Goal: Task Accomplishment & Management: Complete application form

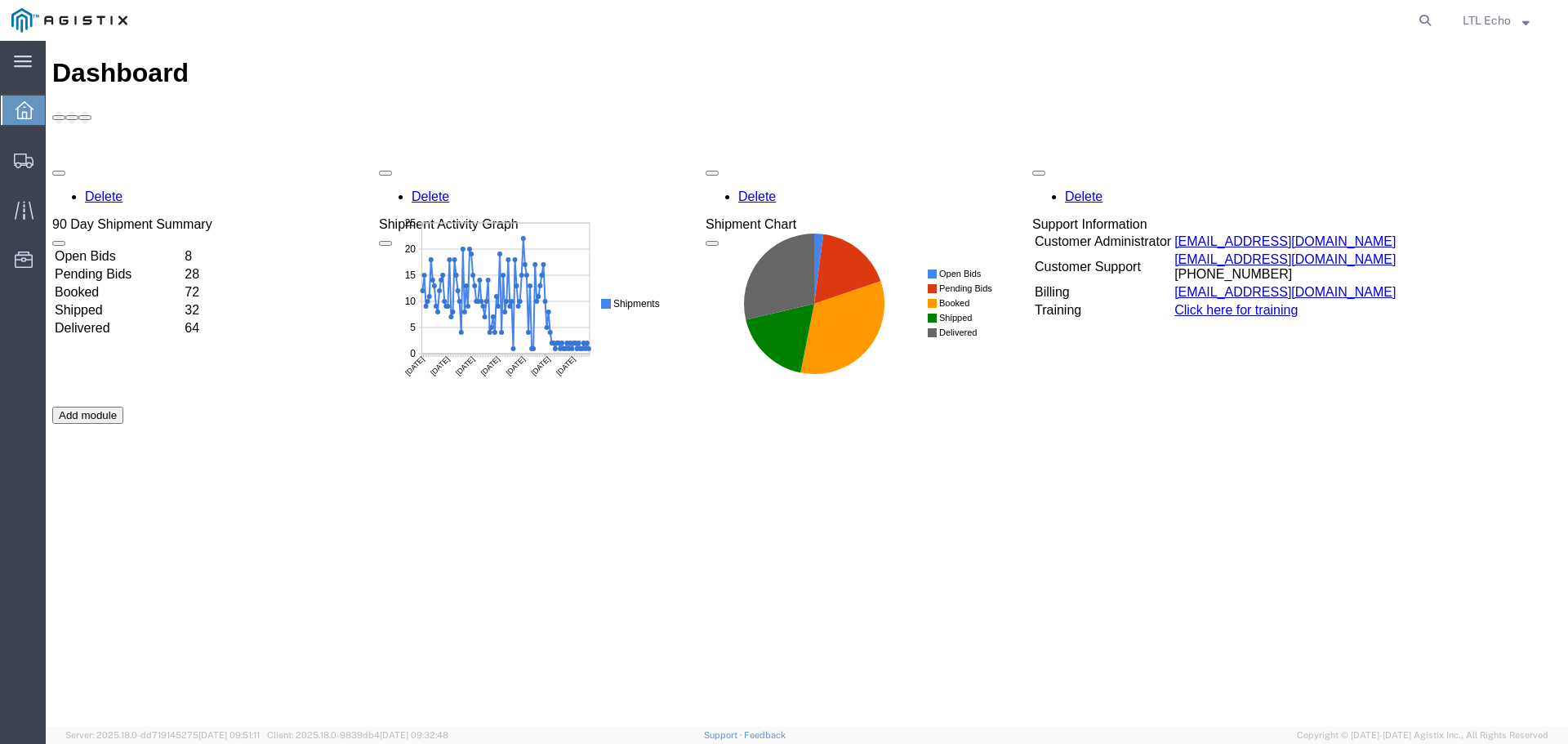
drag, startPoint x: 1421, startPoint y: 19, endPoint x: 1393, endPoint y: 17, distance: 28.1
click at [1421, 19] on icon at bounding box center [1424, 20] width 23 height 23
paste input "56744722"
type input "56744722"
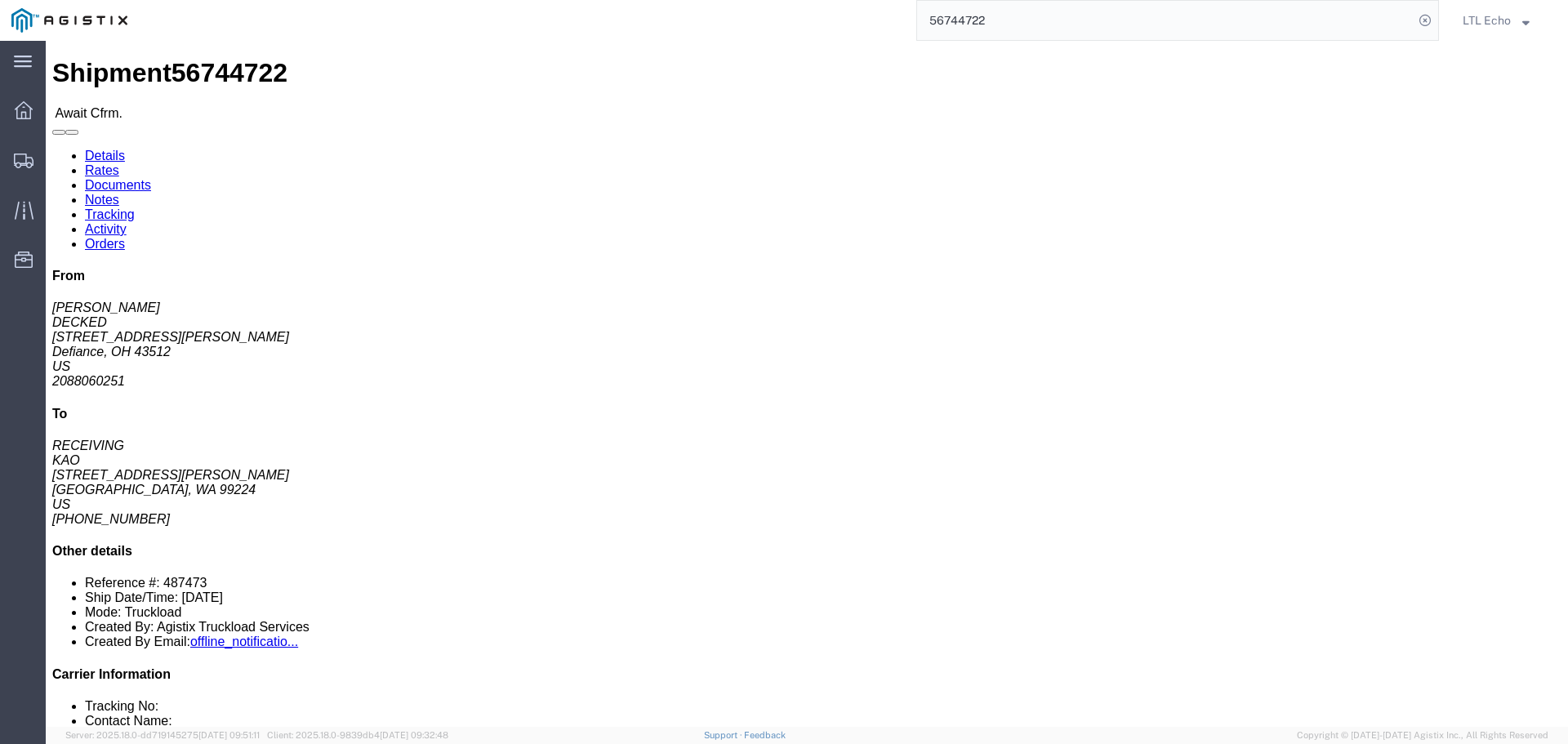
click link "Confirm"
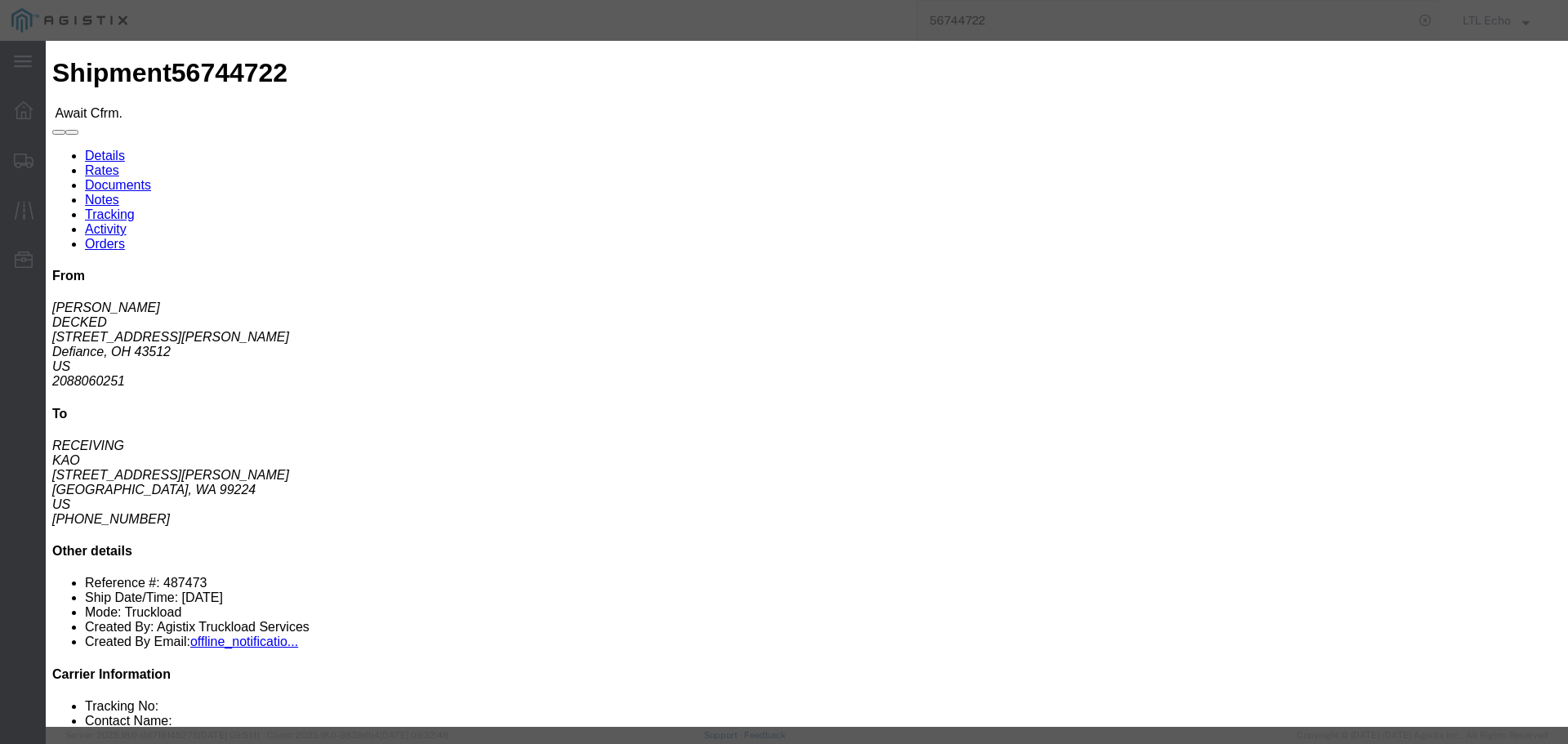
click input "checkbox"
checkbox input "true"
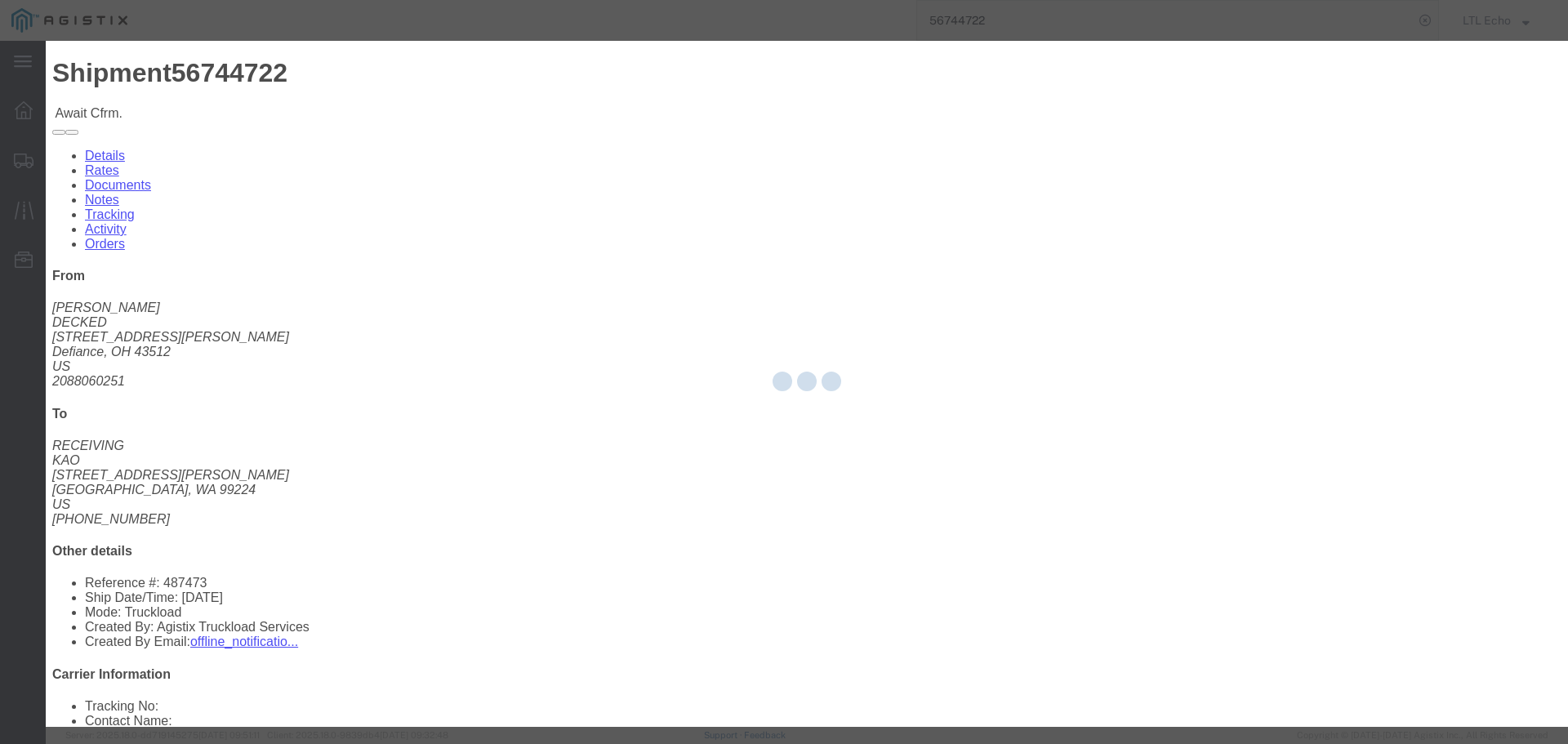
type input "LTL Echo"
type input "+ 8005116111"
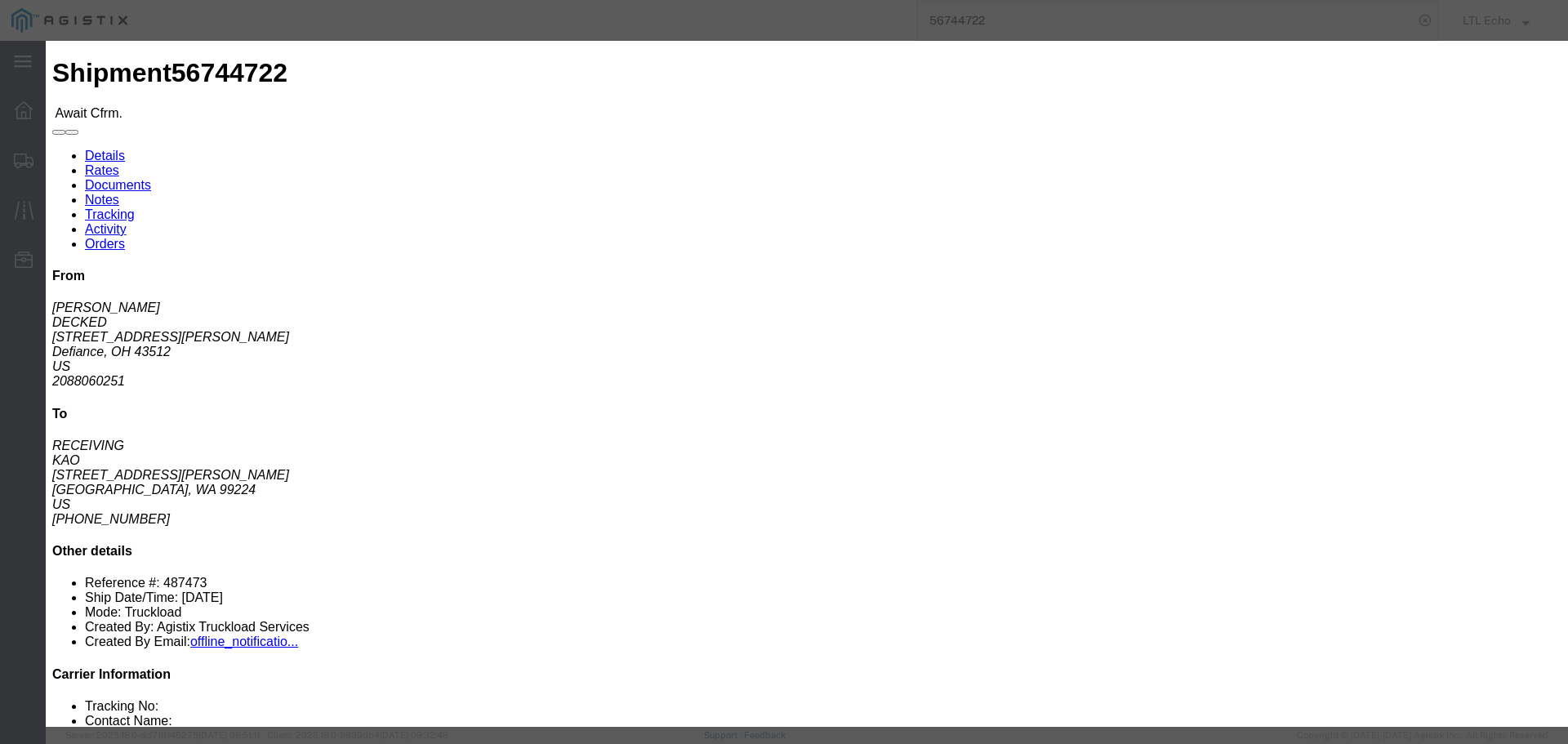
click input "text"
type input "64264488"
click button "Submit"
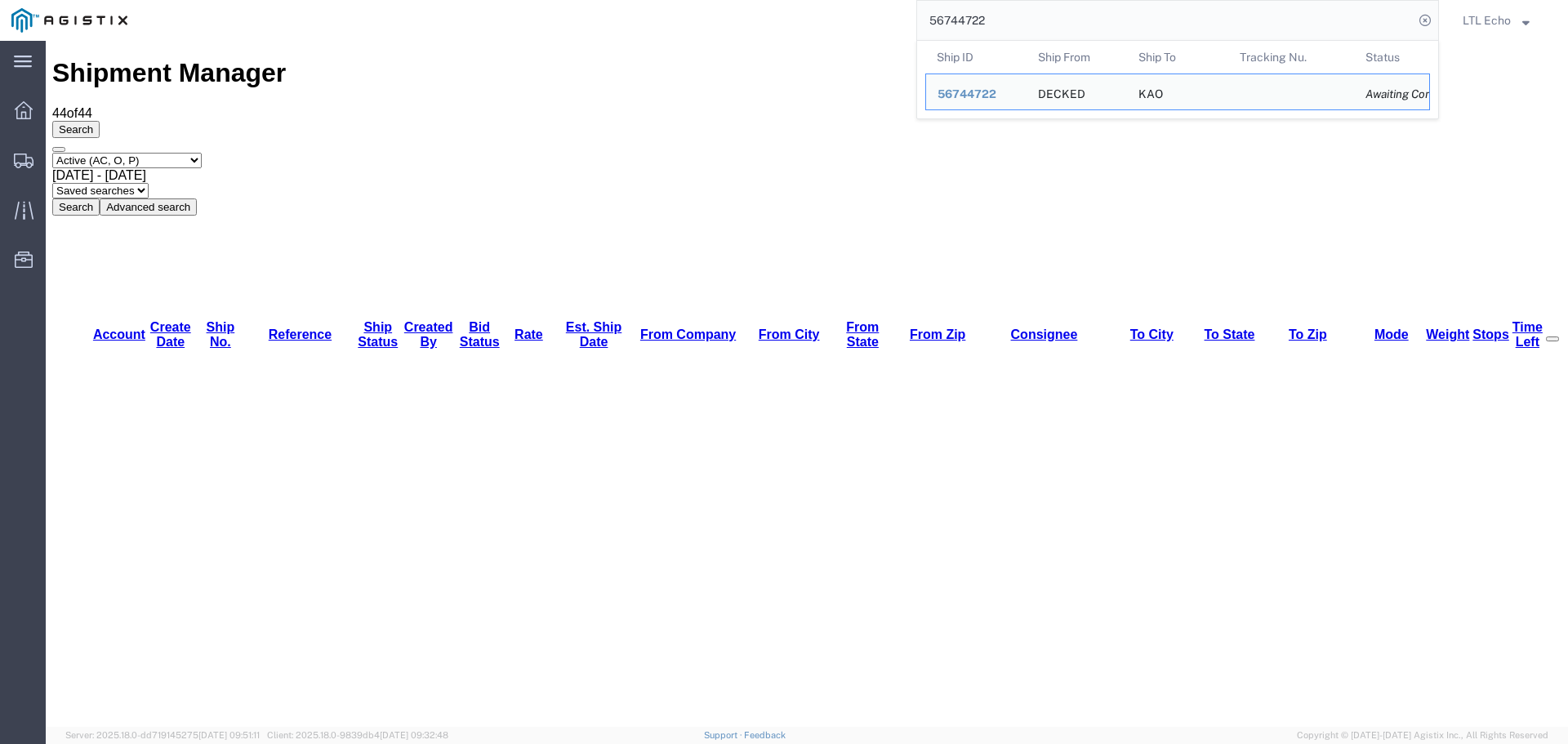
click at [1022, 17] on input "56744722" at bounding box center [1165, 20] width 496 height 39
click at [950, 90] on span "56744722" at bounding box center [967, 93] width 59 height 13
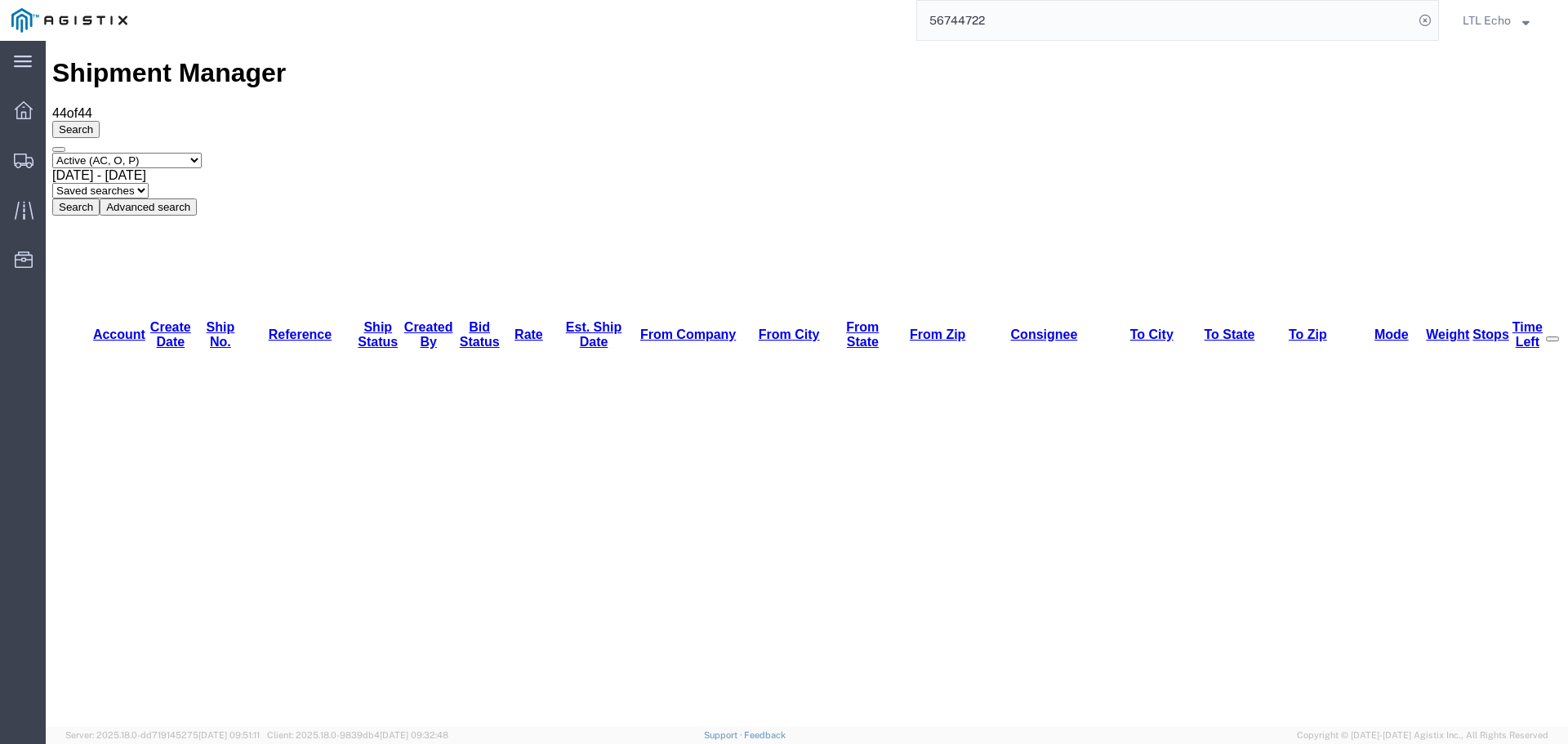
click at [1087, 25] on input "56744722" at bounding box center [1165, 20] width 496 height 39
click at [1288, 22] on input "56744722" at bounding box center [1165, 20] width 496 height 39
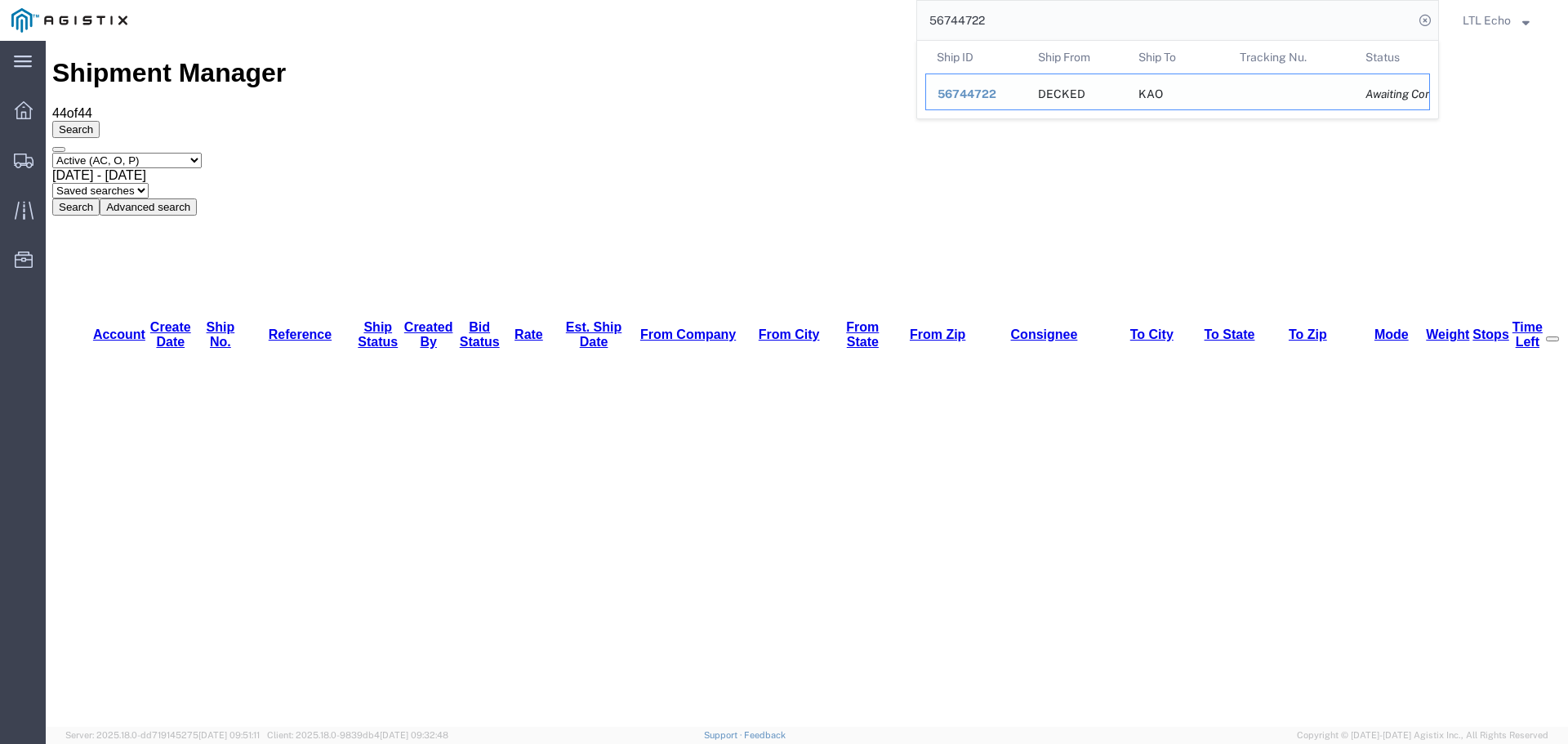
click at [1373, 91] on div "Awaiting Confirmation" at bounding box center [1391, 94] width 52 height 17
click at [964, 96] on span "56744722" at bounding box center [967, 93] width 59 height 13
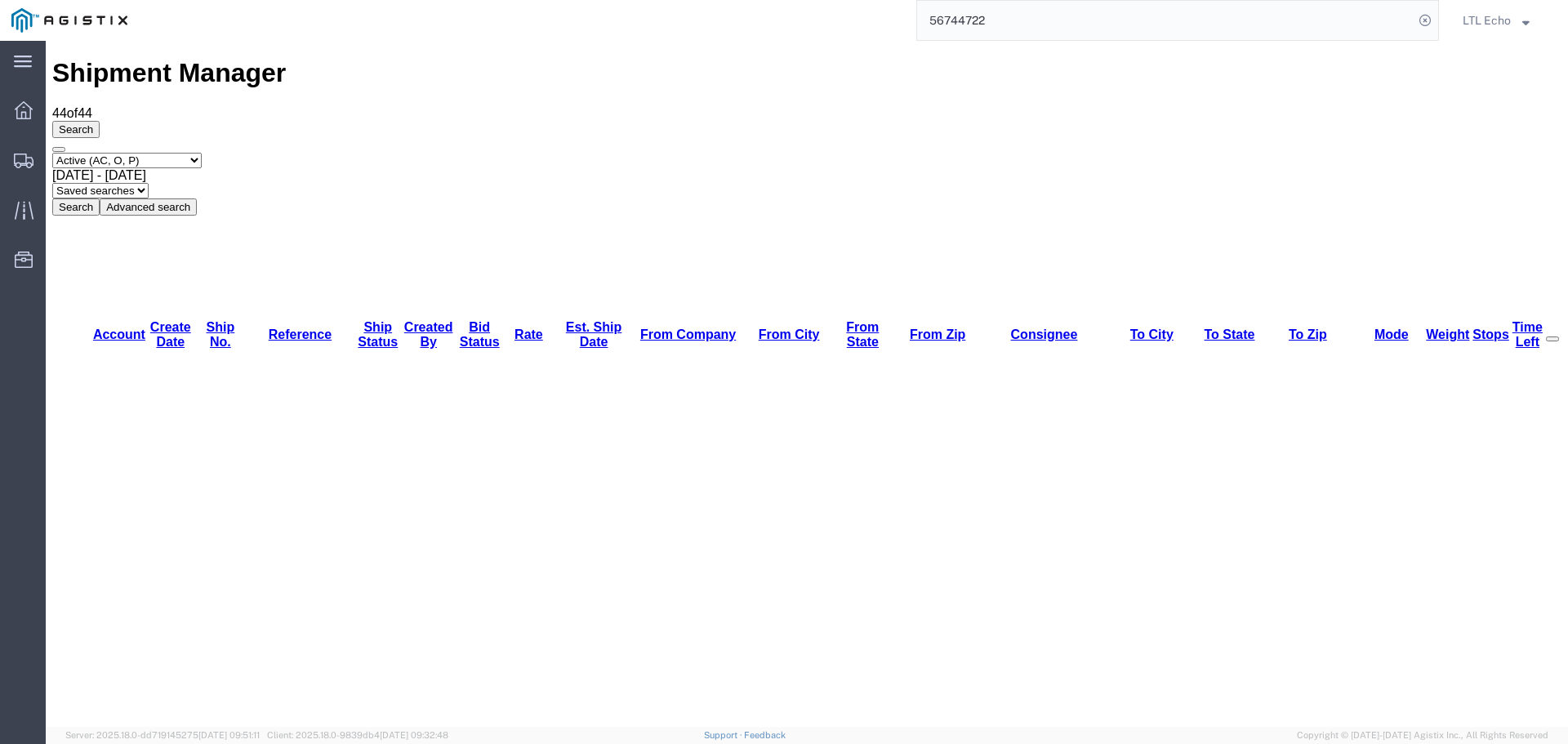
click at [964, 121] on div "Search Select status Active (AC, O, P) All Approved Awaiting Confirmation (AC) …" at bounding box center [807, 168] width 1509 height 95
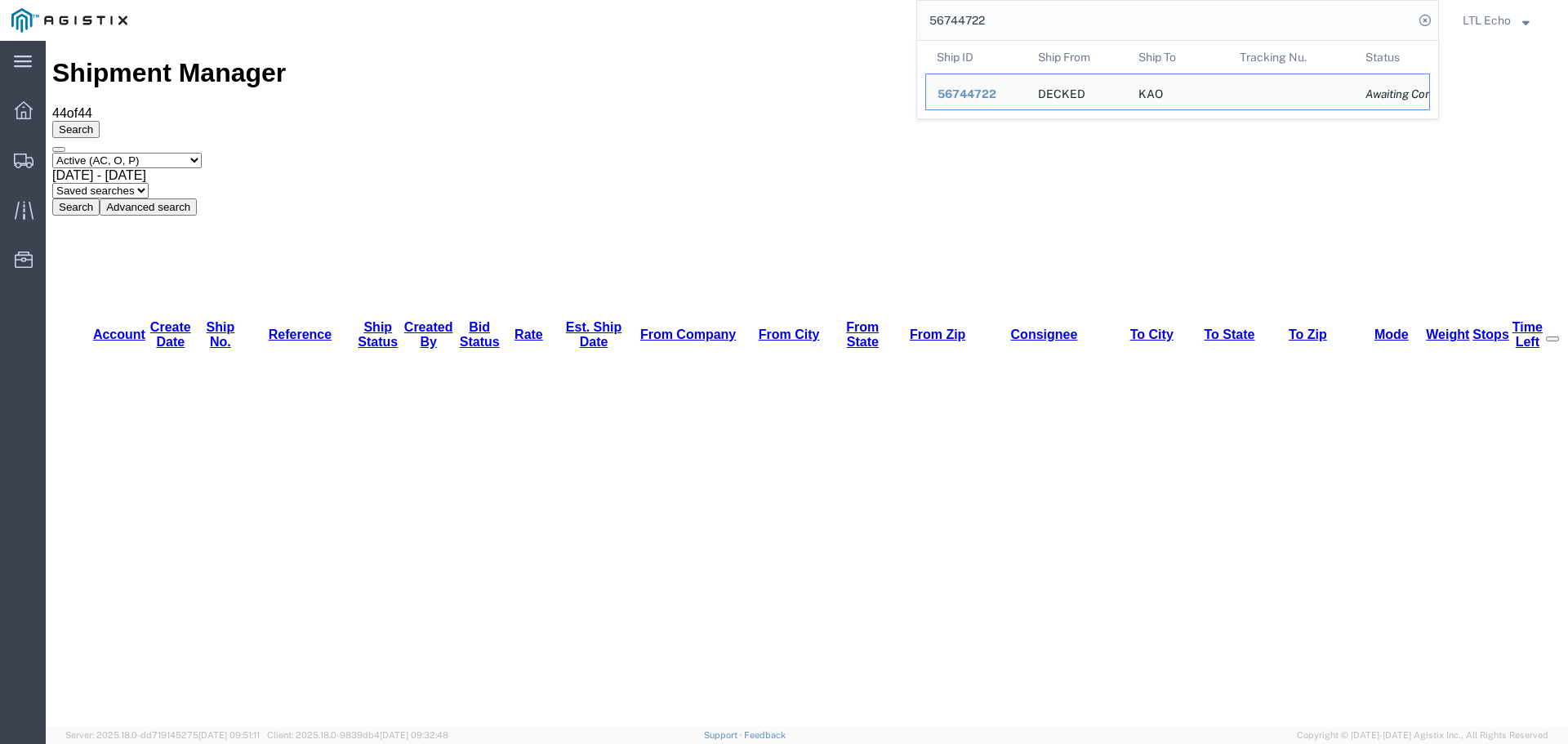
click at [1014, 16] on input "56744722" at bounding box center [1165, 20] width 496 height 39
click at [973, 96] on span "56744722" at bounding box center [967, 93] width 59 height 13
click at [973, 121] on div "Search Select status Active (AC, O, P) All Approved Awaiting Confirmation (AC) …" at bounding box center [807, 168] width 1509 height 95
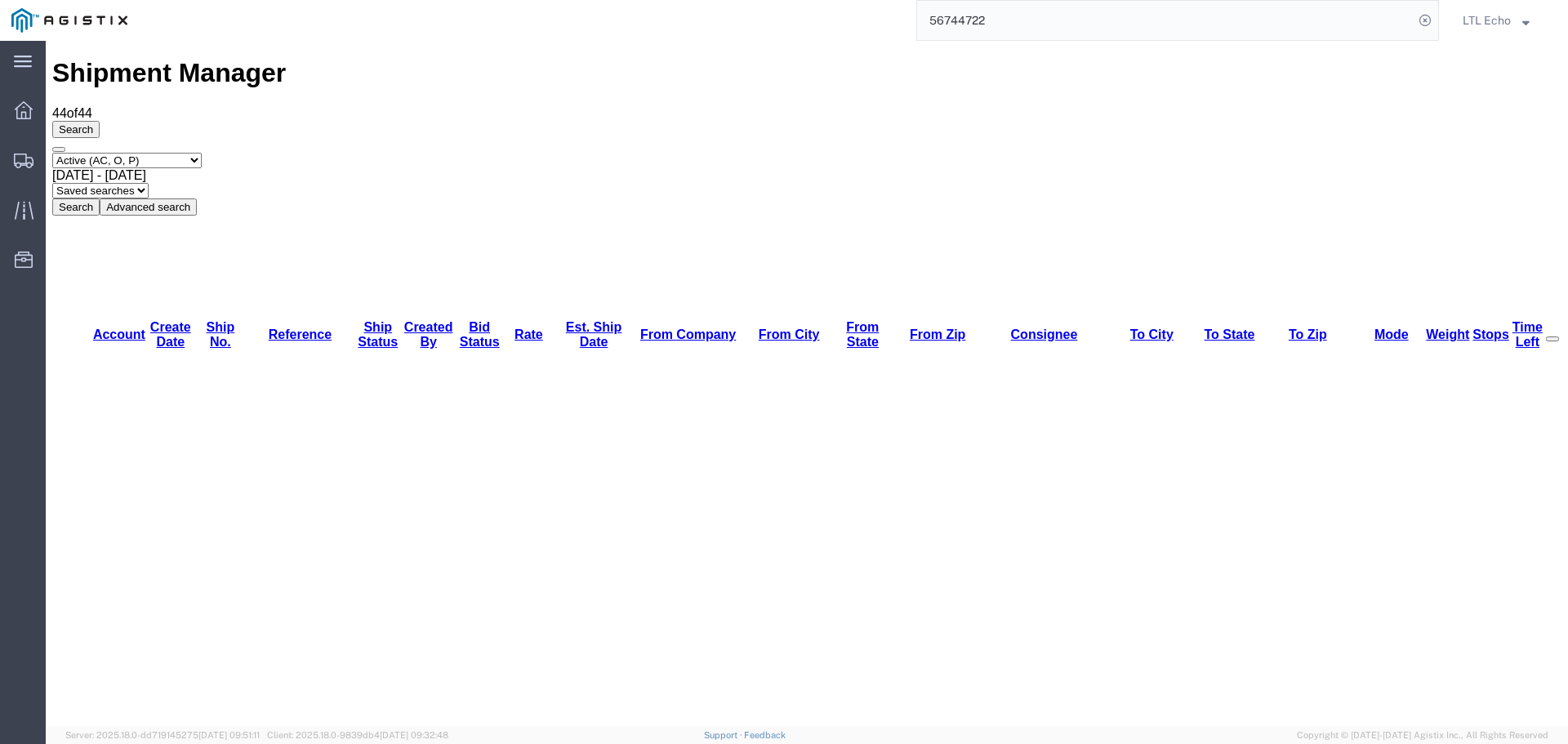
click at [1192, 29] on input "56744722" at bounding box center [1165, 20] width 496 height 39
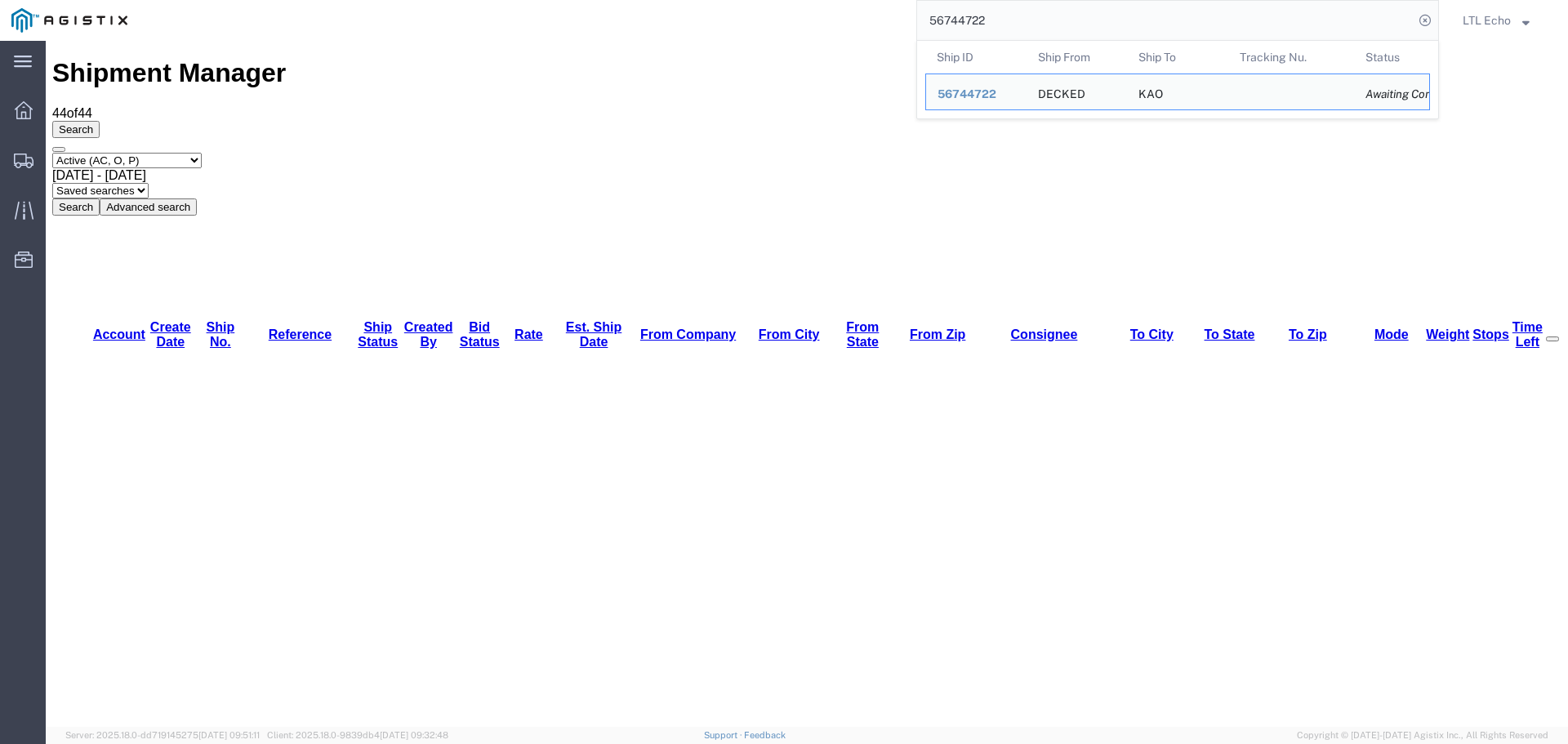
click at [959, 19] on input "56744722" at bounding box center [1165, 20] width 496 height 39
click at [958, 93] on span "56744722" at bounding box center [967, 93] width 59 height 13
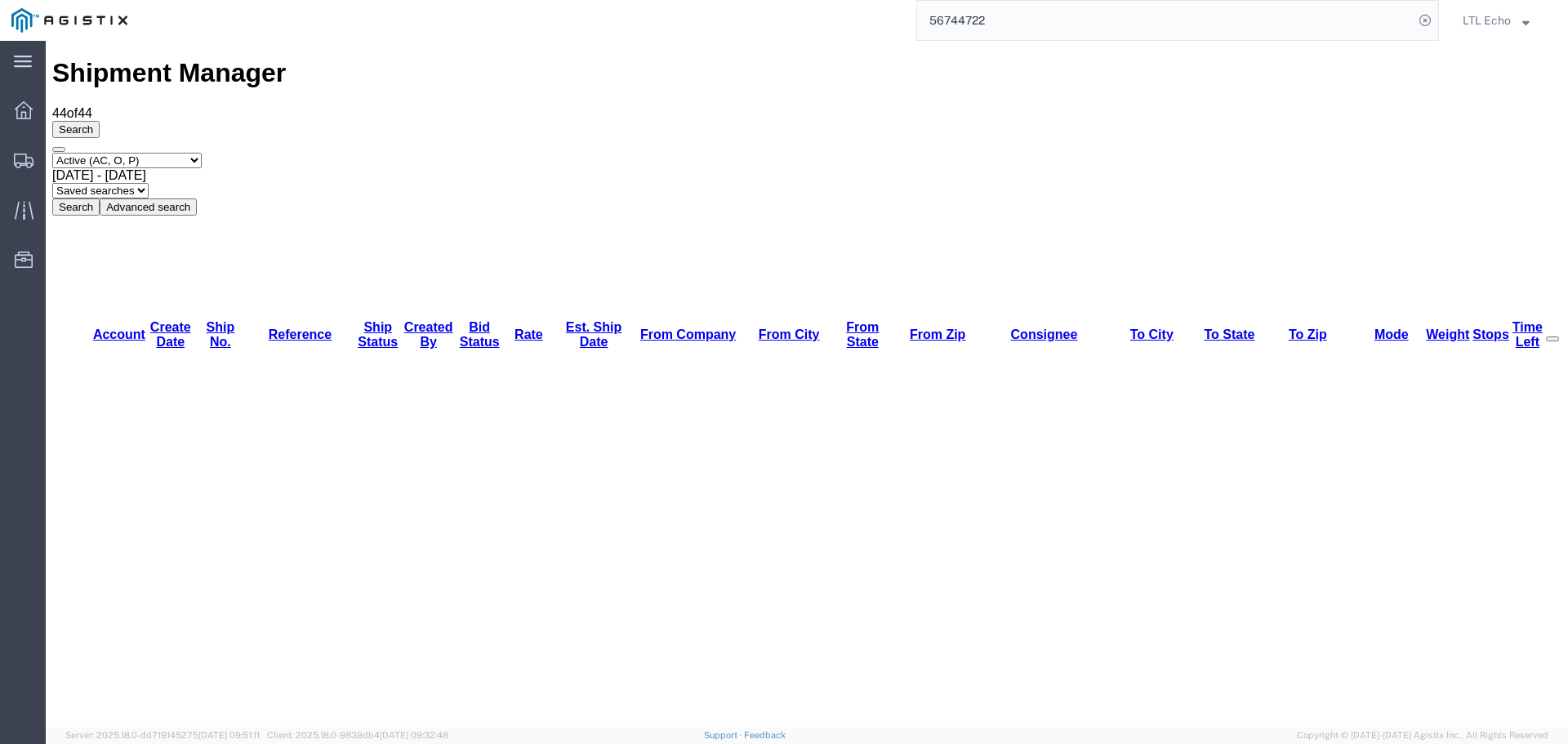
click at [958, 121] on div "Search Select status Active (AC, O, P) All Approved Awaiting Confirmation (AC) …" at bounding box center [807, 168] width 1509 height 95
click at [1003, 28] on input "56744722" at bounding box center [1165, 20] width 496 height 39
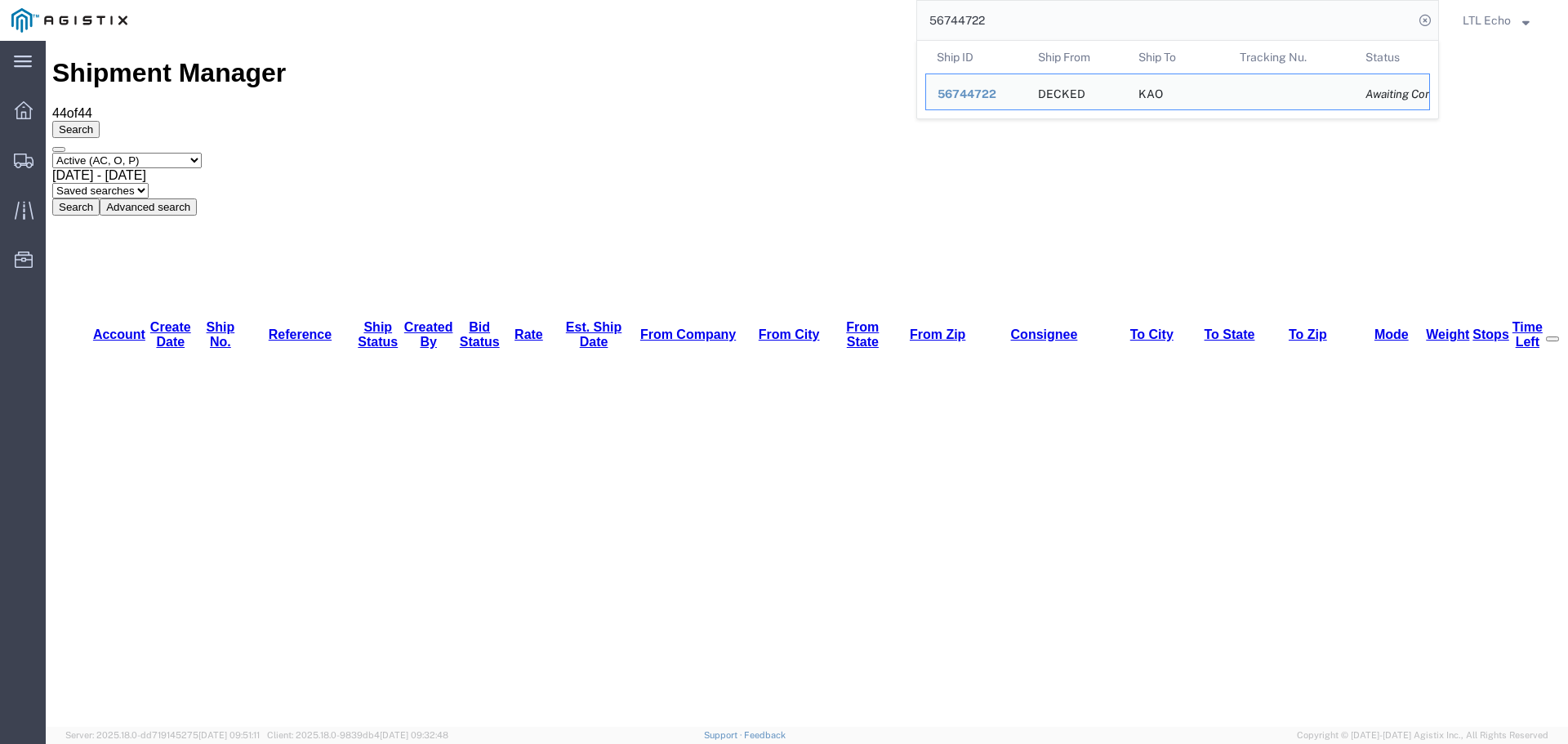
drag, startPoint x: 1002, startPoint y: 22, endPoint x: 907, endPoint y: 16, distance: 95.2
click at [907, 16] on div "56744722 Ship ID Ship From Ship To Tracking Nu. Status Ship ID 56744722 Ship Fr…" at bounding box center [788, 20] width 1300 height 41
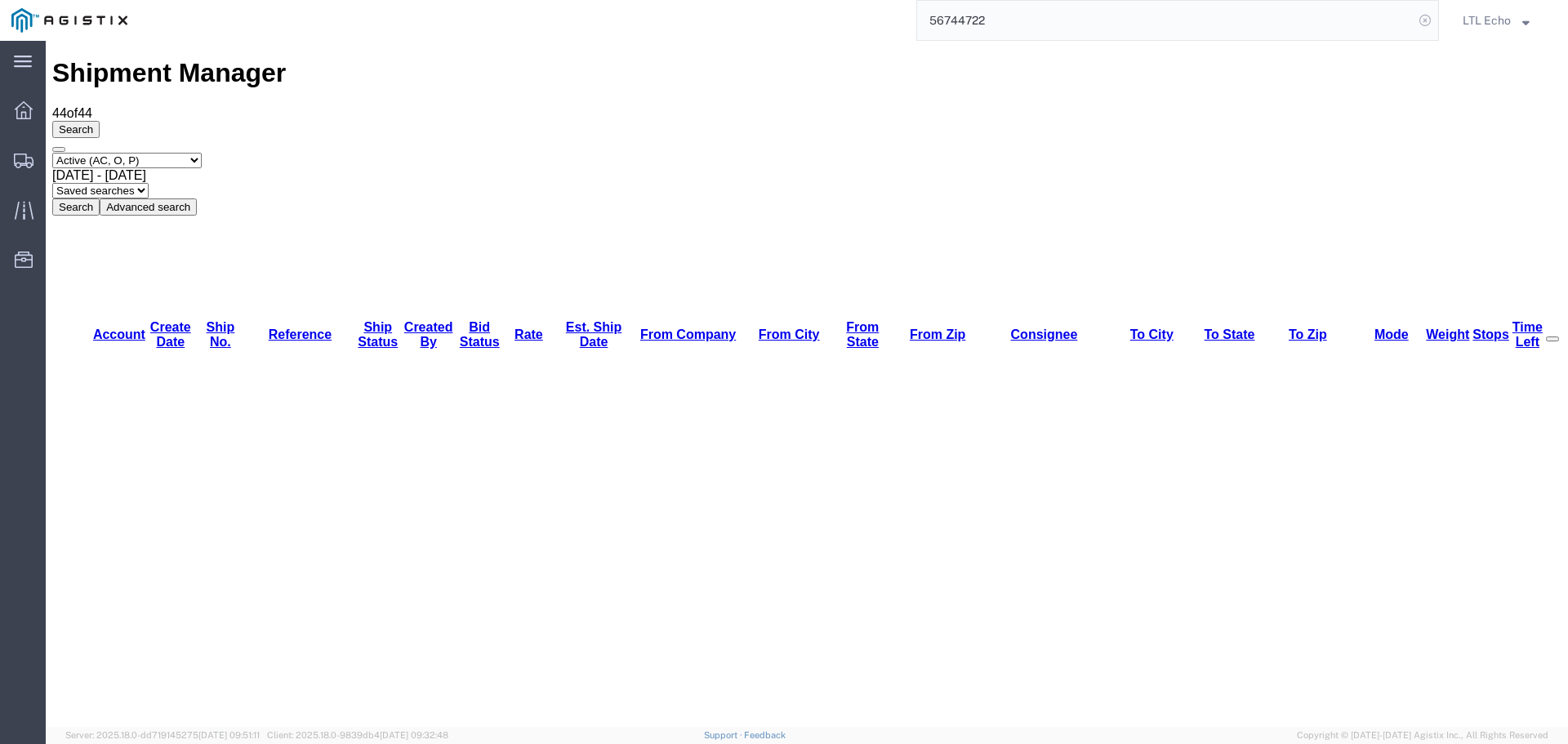
click at [1429, 19] on icon at bounding box center [1424, 20] width 23 height 23
click at [1309, 19] on input "search" at bounding box center [1165, 20] width 496 height 39
type input "56744722"
click at [1309, 19] on input "56744722" at bounding box center [1165, 20] width 496 height 39
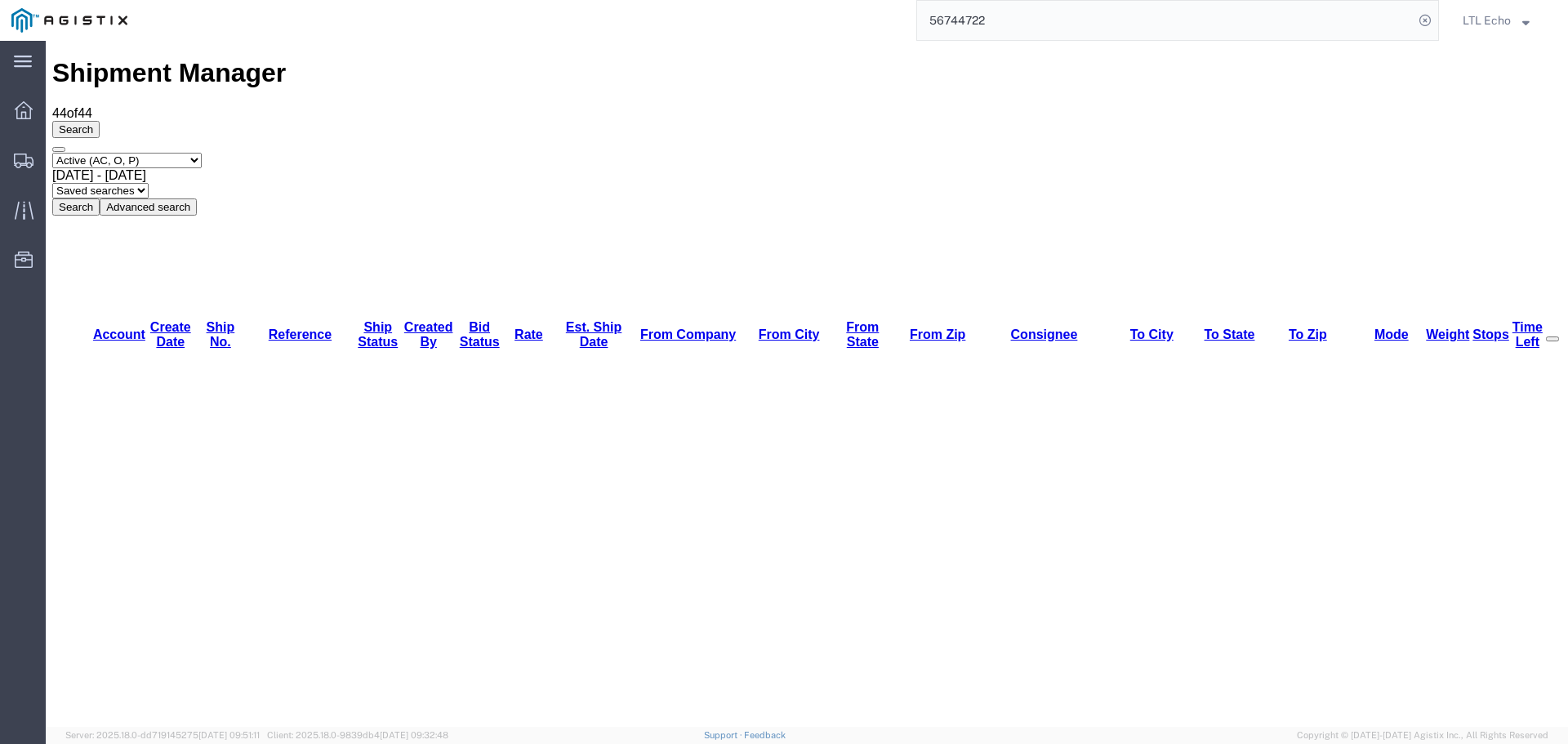
click at [1276, 20] on input "56744722" at bounding box center [1165, 20] width 496 height 39
click at [1265, 20] on input "56744722" at bounding box center [1165, 20] width 496 height 39
click at [1274, 26] on input "56744722" at bounding box center [1165, 20] width 496 height 39
click at [1501, 14] on span "LTL Echo" at bounding box center [1486, 20] width 48 height 18
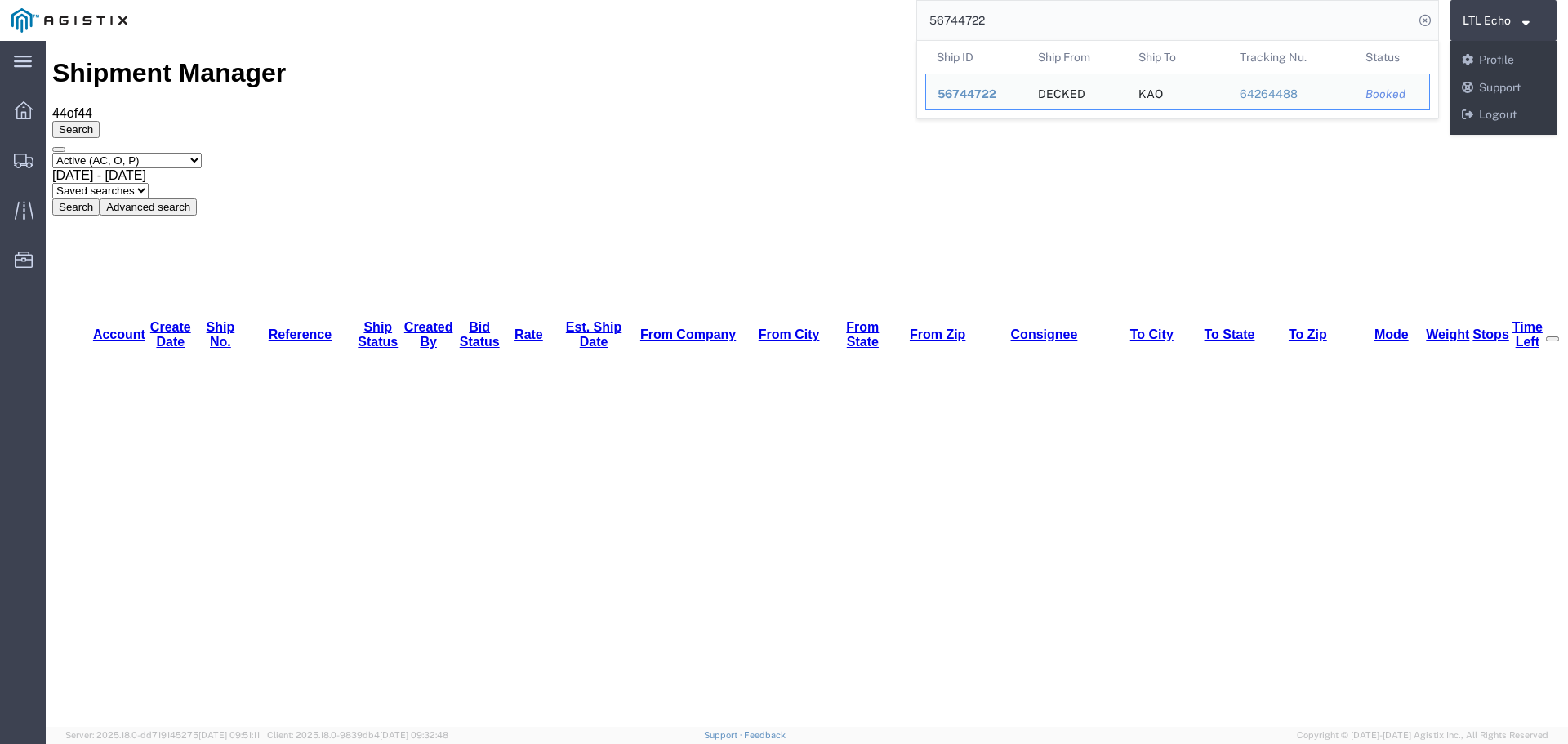
click at [1236, 22] on input "56744722" at bounding box center [1165, 20] width 496 height 39
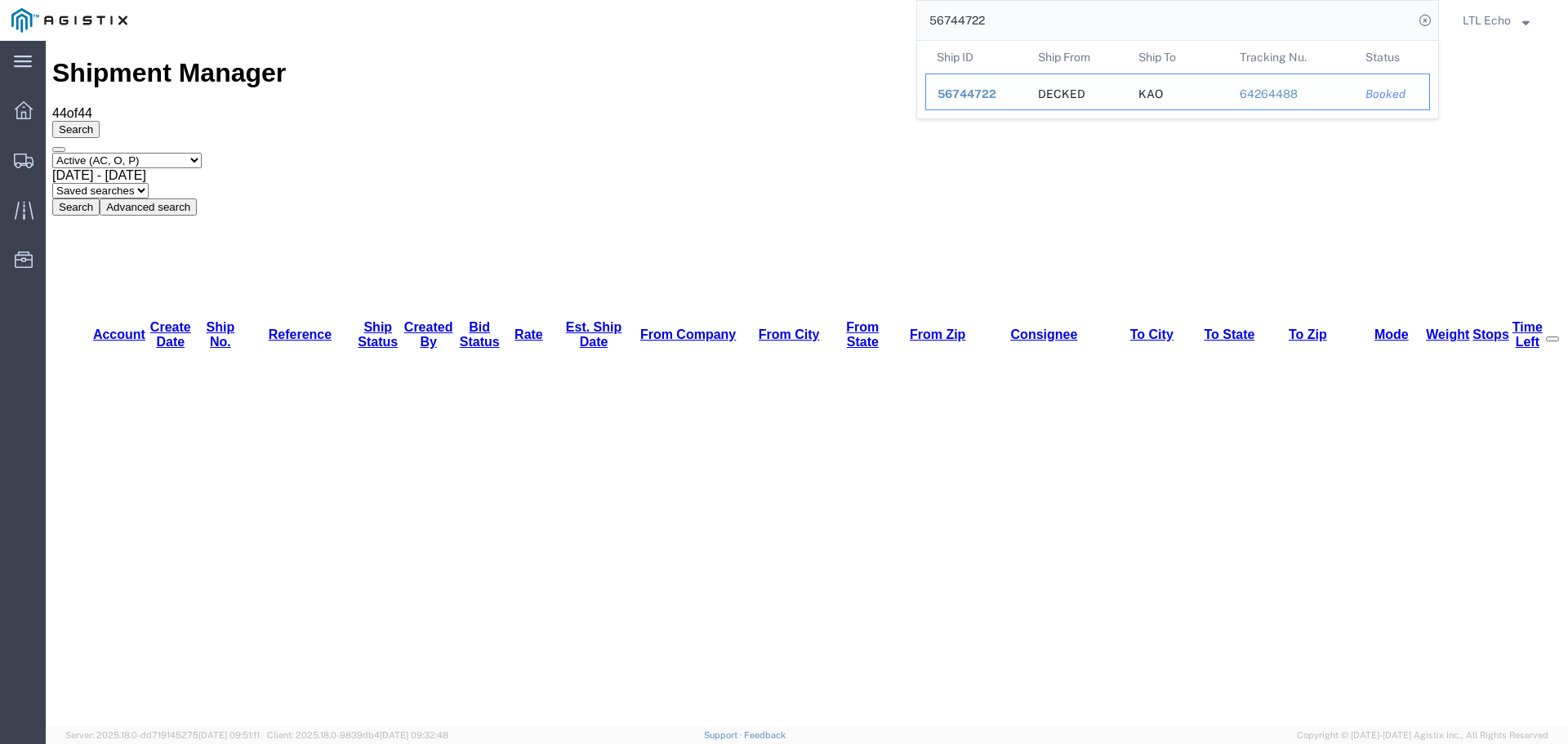
click at [946, 90] on span "56744722" at bounding box center [967, 93] width 59 height 13
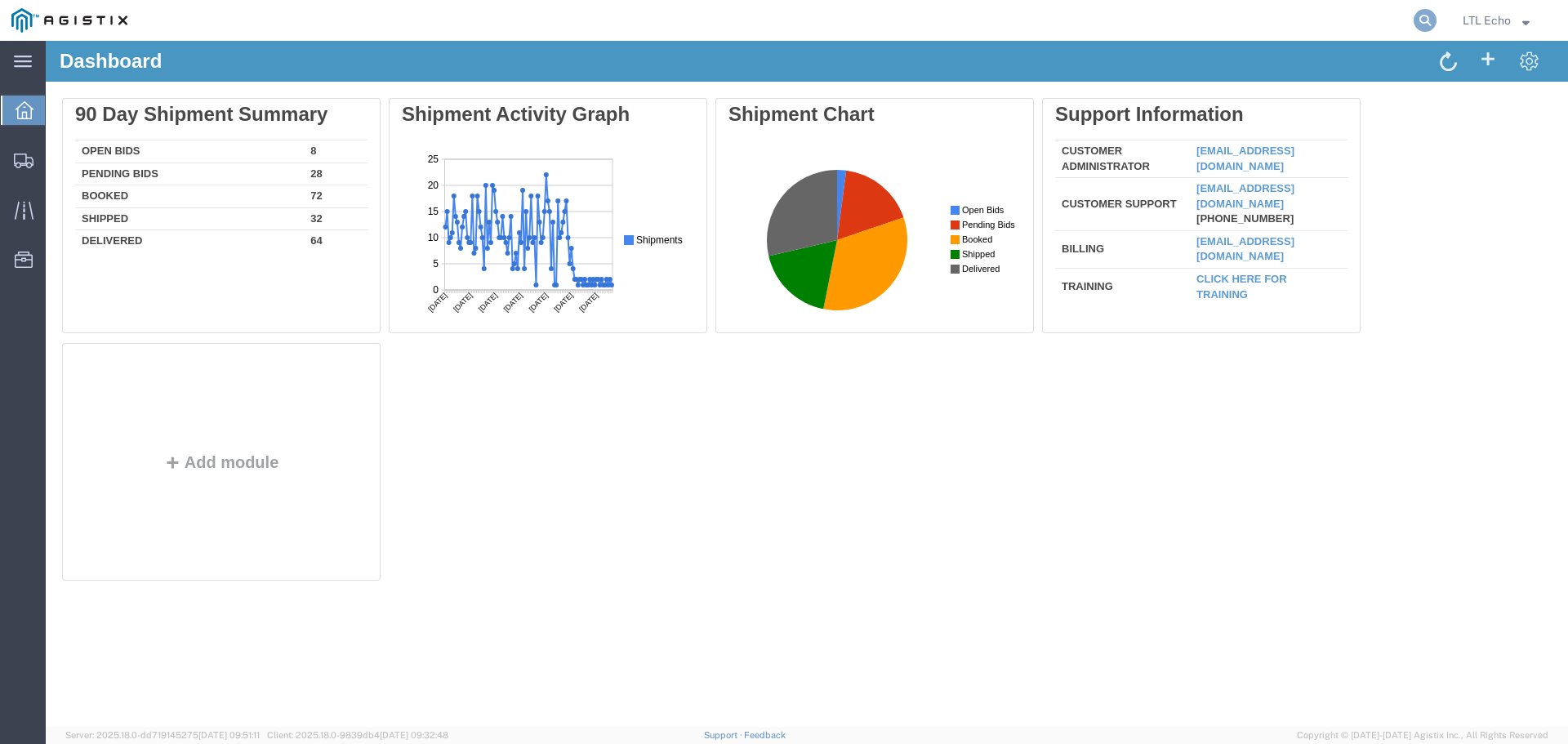
click at [1421, 23] on icon at bounding box center [1424, 20] width 23 height 23
click at [1220, 19] on input "search" at bounding box center [1165, 20] width 496 height 39
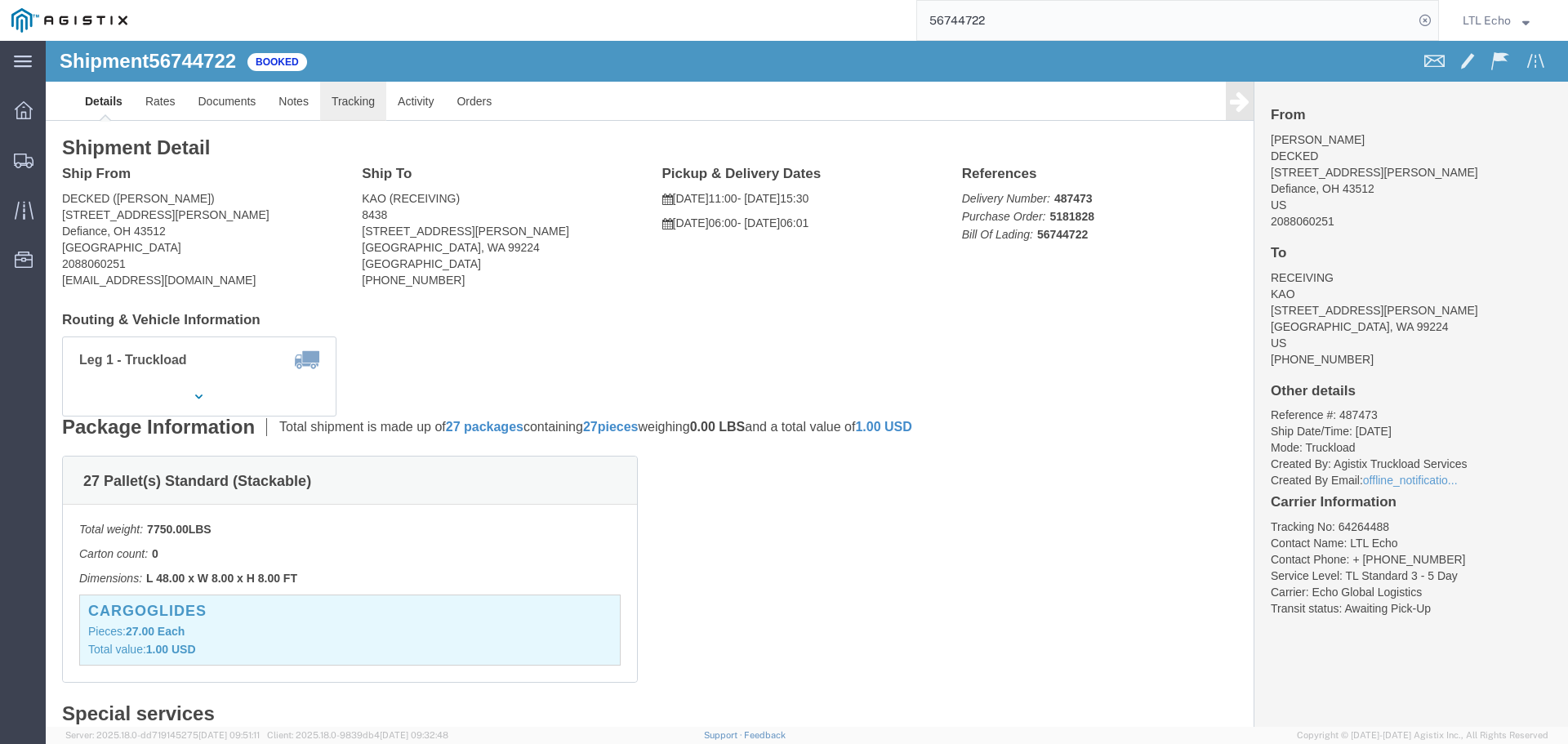
click link "Tracking"
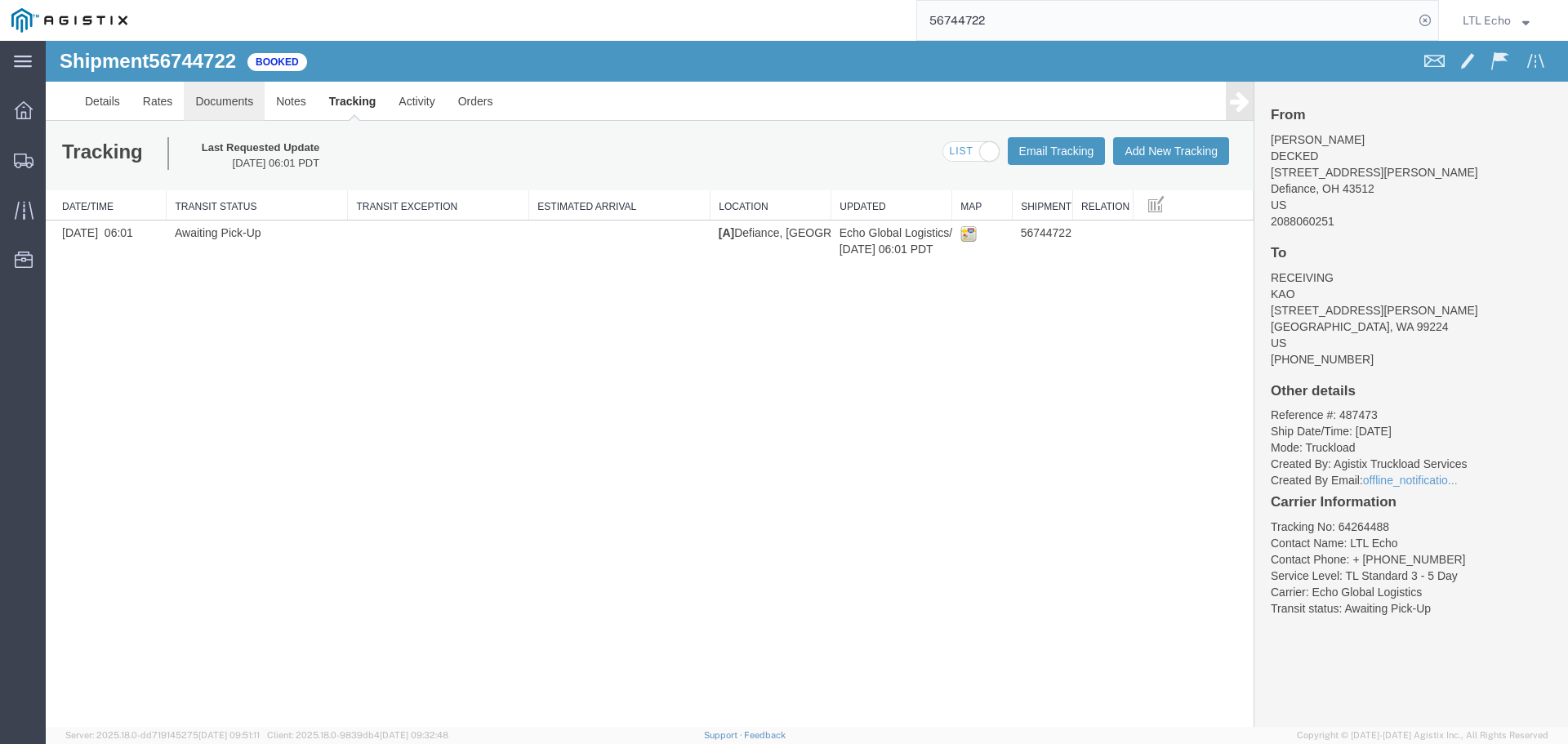
click at [222, 98] on link "Documents" at bounding box center [224, 101] width 81 height 39
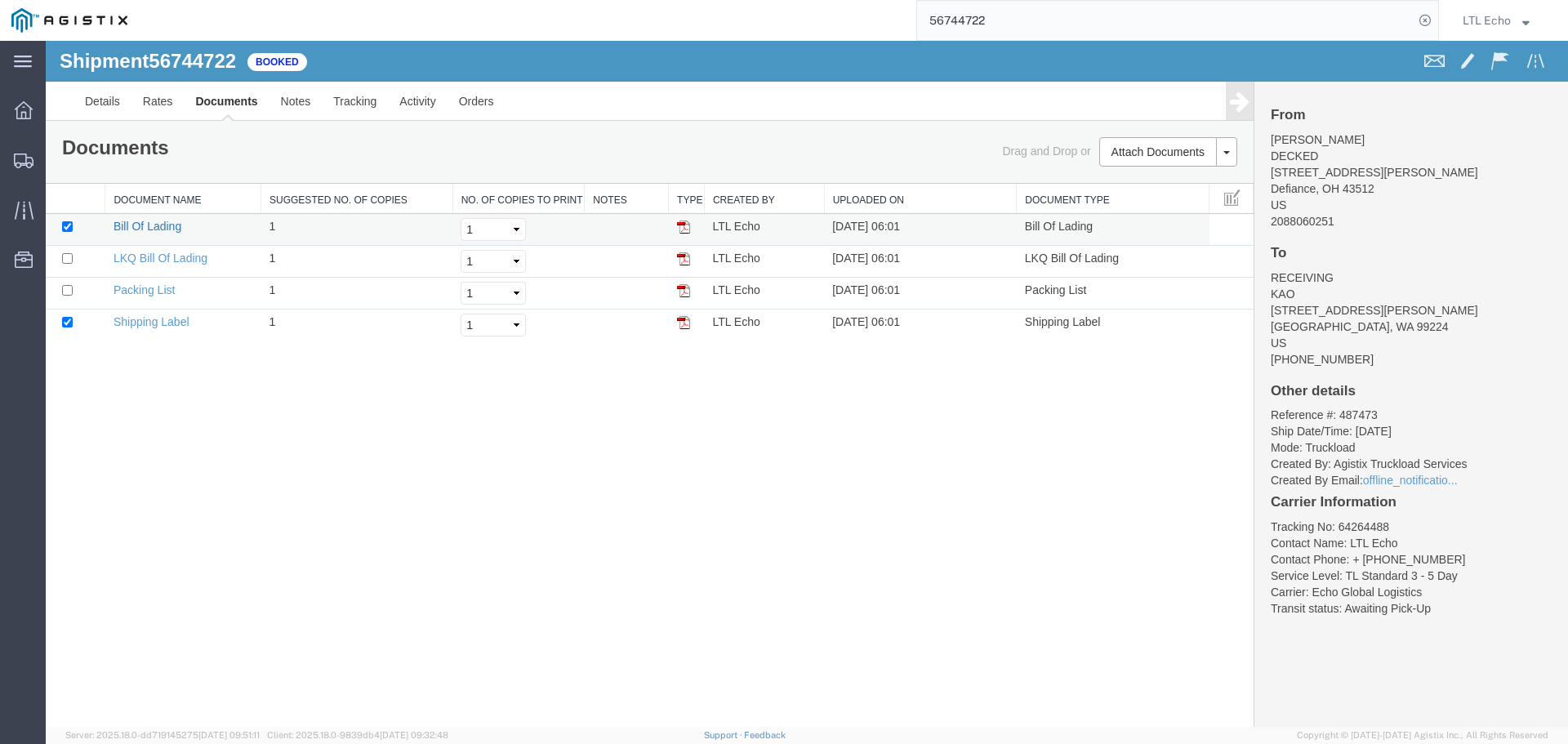
click at [136, 222] on link "Bill Of Lading" at bounding box center [147, 226] width 68 height 13
drag, startPoint x: 187, startPoint y: 264, endPoint x: 699, endPoint y: 162, distance: 522.1
click at [187, 264] on link "LKQ Bill Of Lading" at bounding box center [160, 257] width 94 height 13
click at [979, 19] on input "56744722" at bounding box center [1165, 20] width 496 height 39
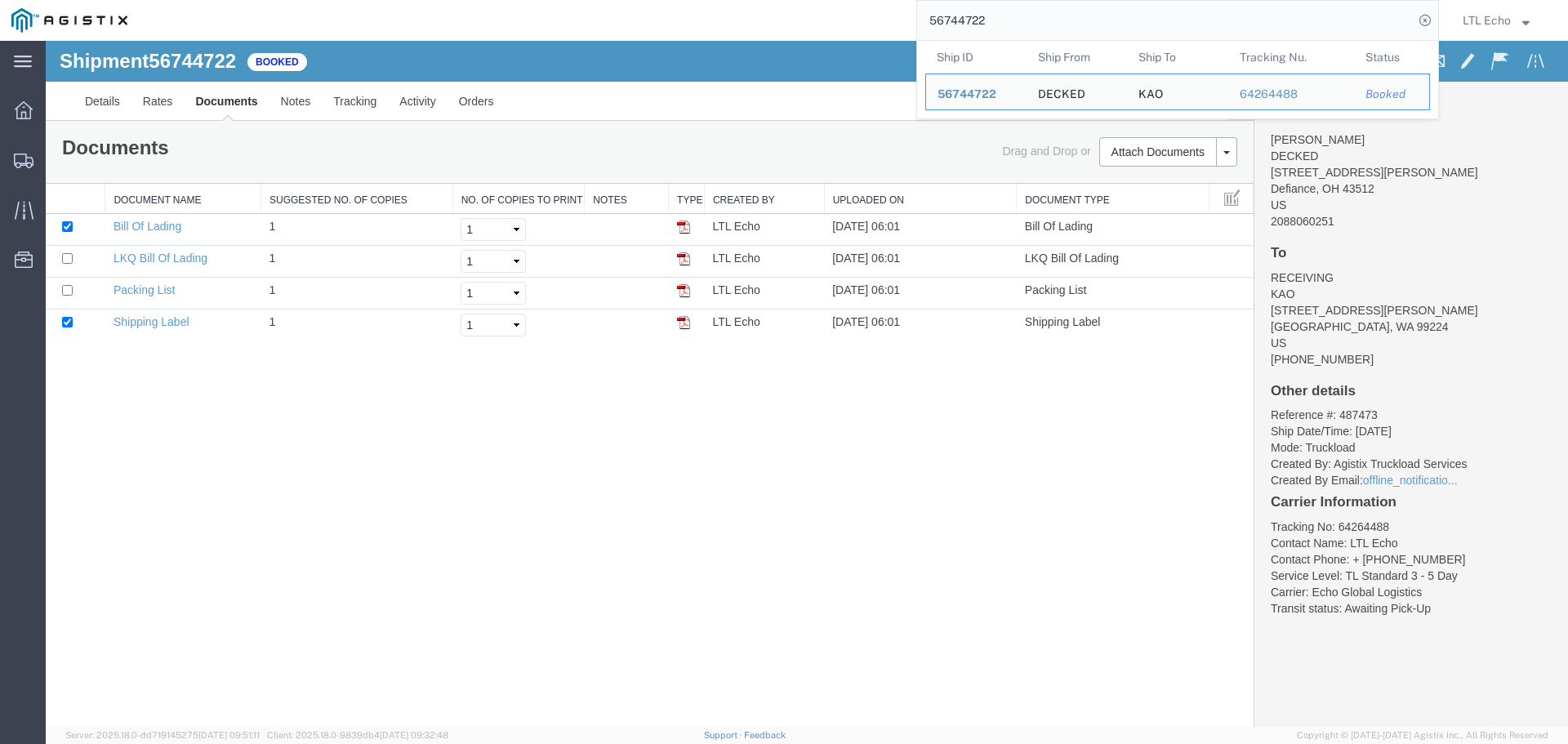
click at [979, 19] on input "56744722" at bounding box center [1165, 20] width 496 height 39
paste input "14178"
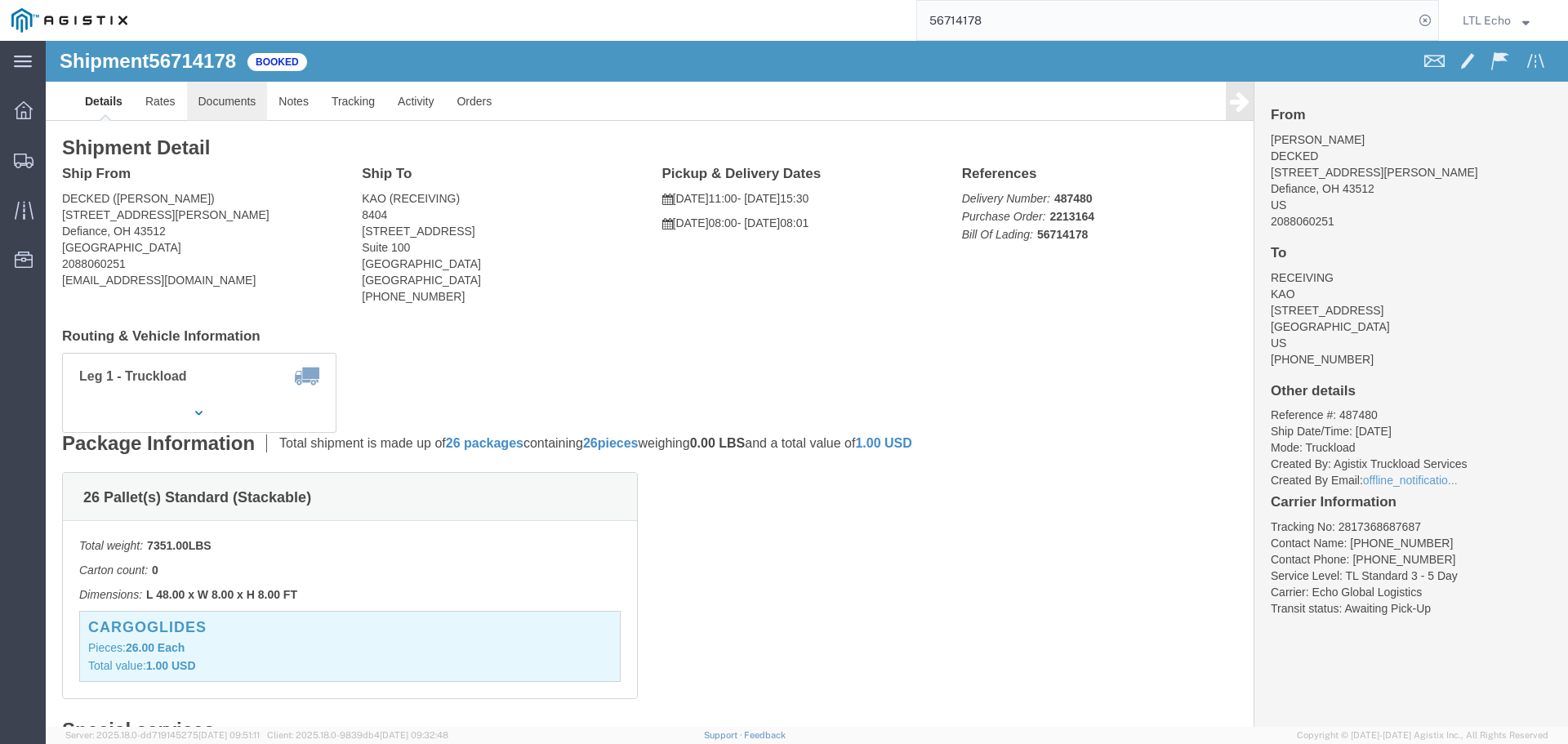
click link "Documents"
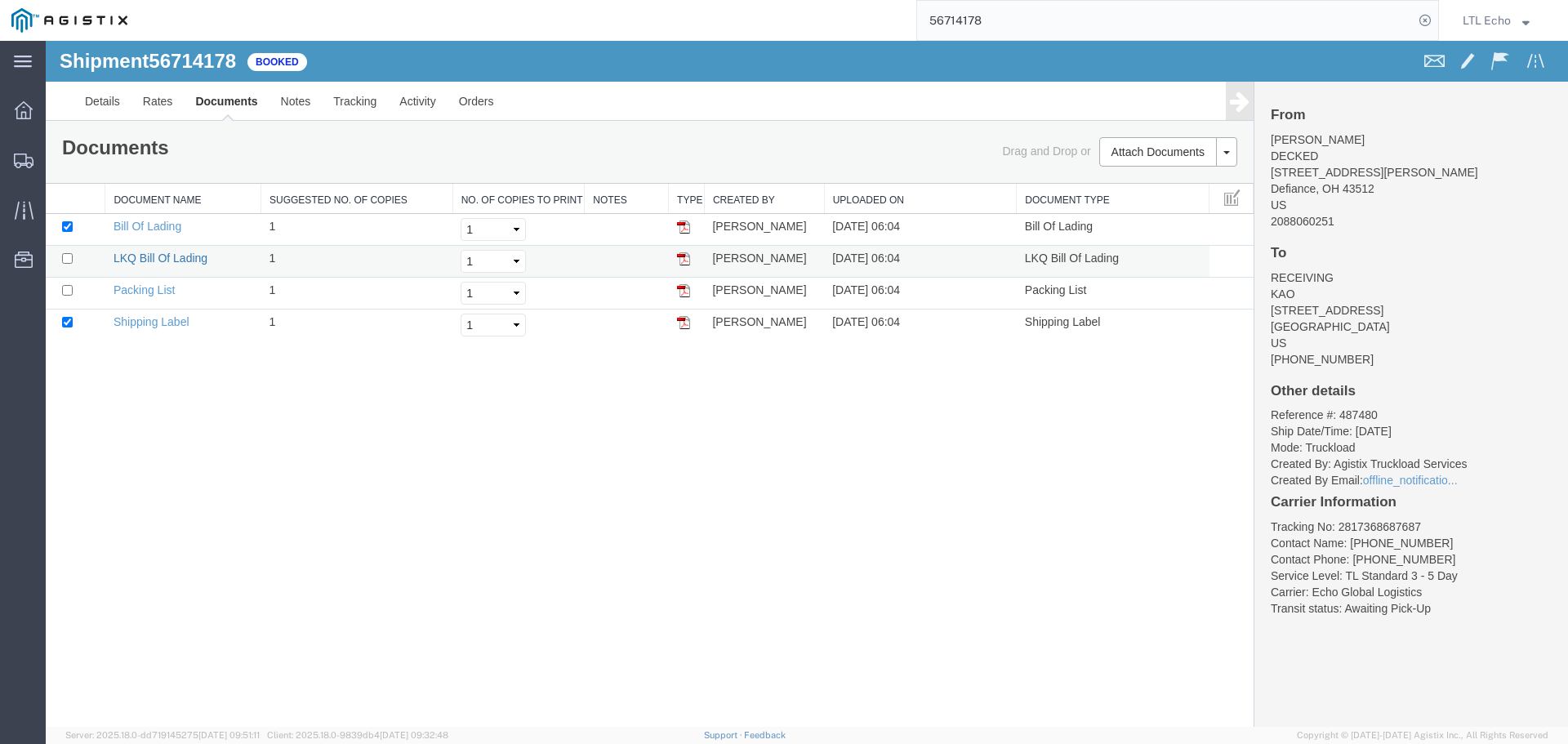
click at [177, 261] on link "LKQ Bill Of Lading" at bounding box center [160, 257] width 94 height 13
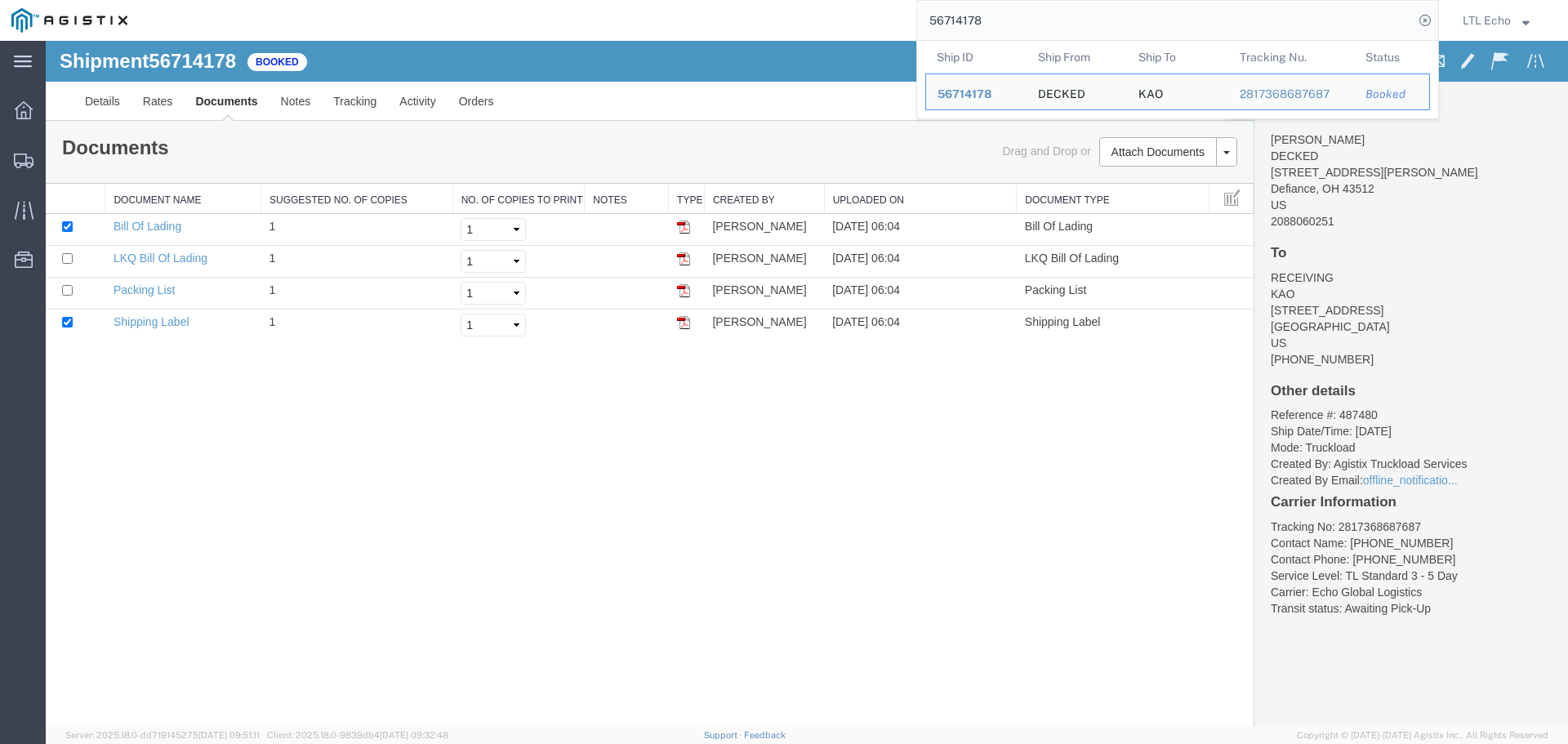
click at [968, 16] on input "56714178" at bounding box center [1165, 20] width 496 height 39
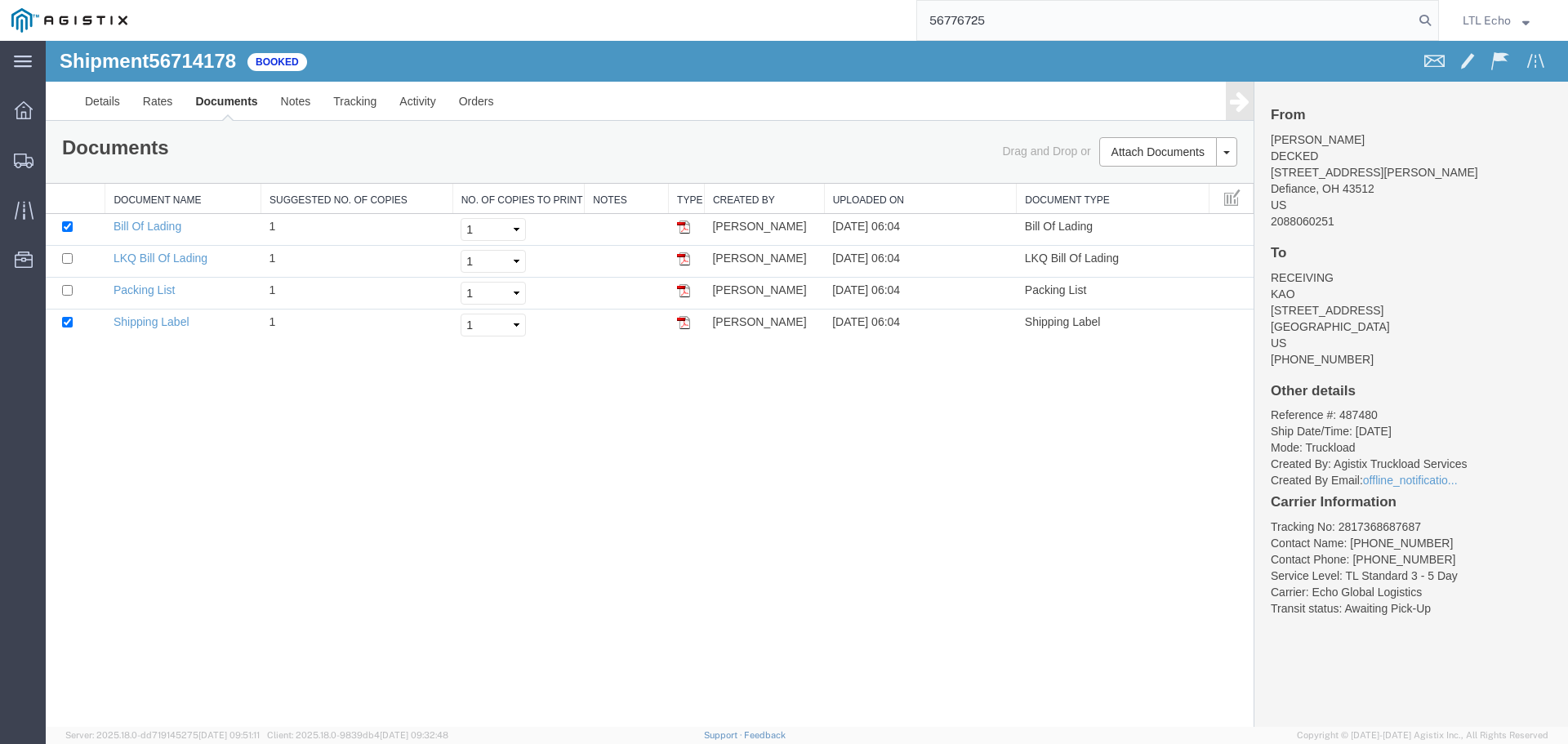
type input "56776725"
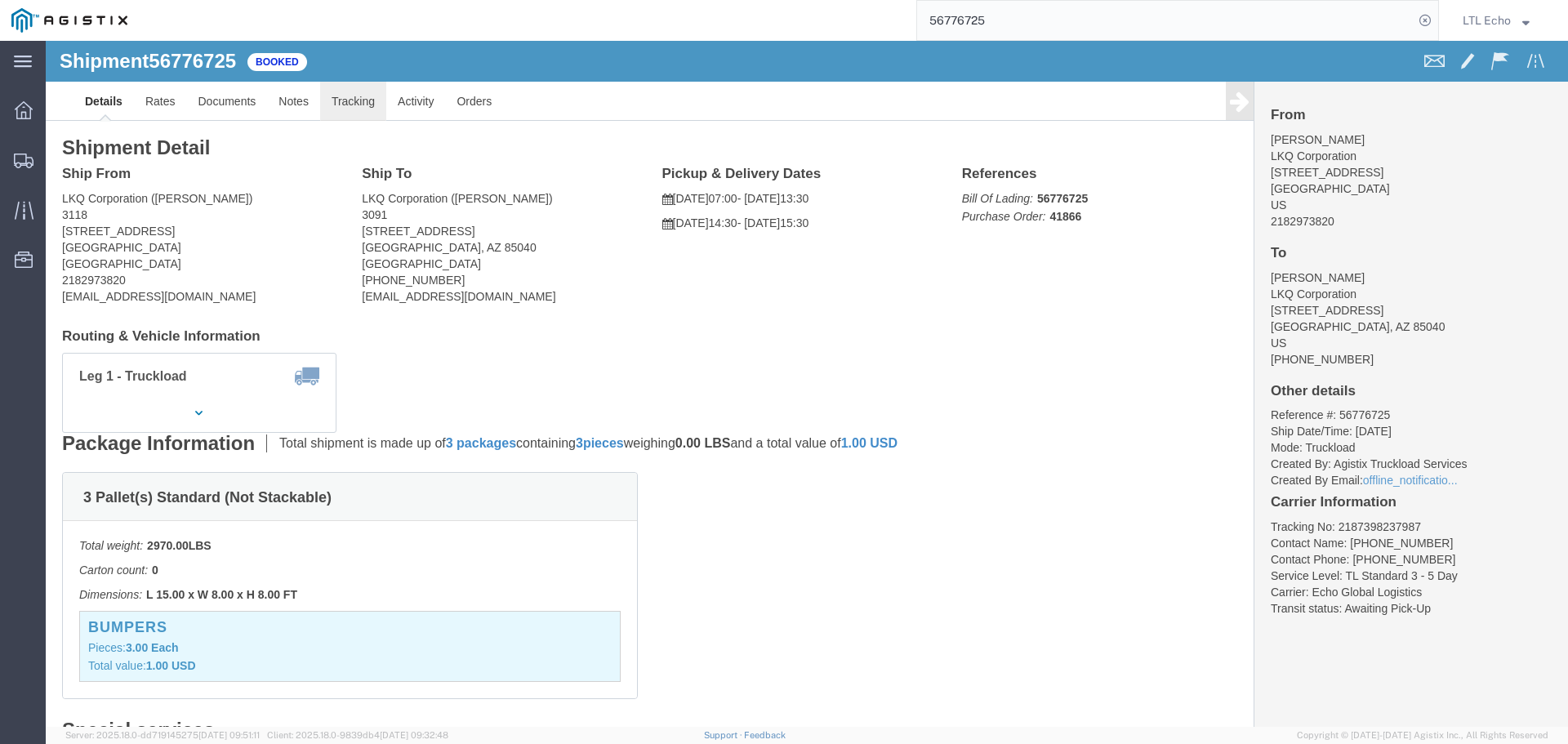
click link "Tracking"
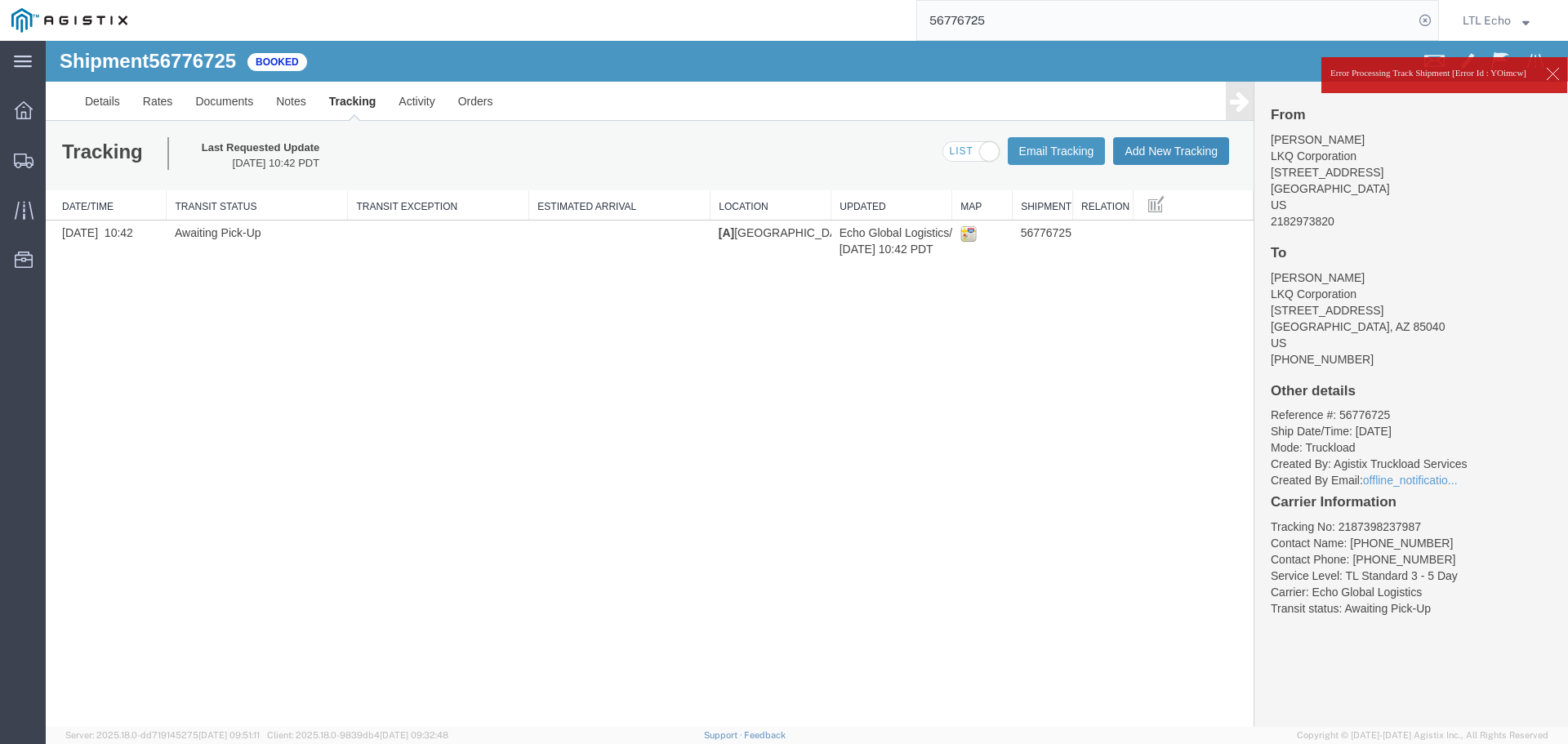
click at [1148, 151] on button "Add New Tracking" at bounding box center [1171, 150] width 116 height 28
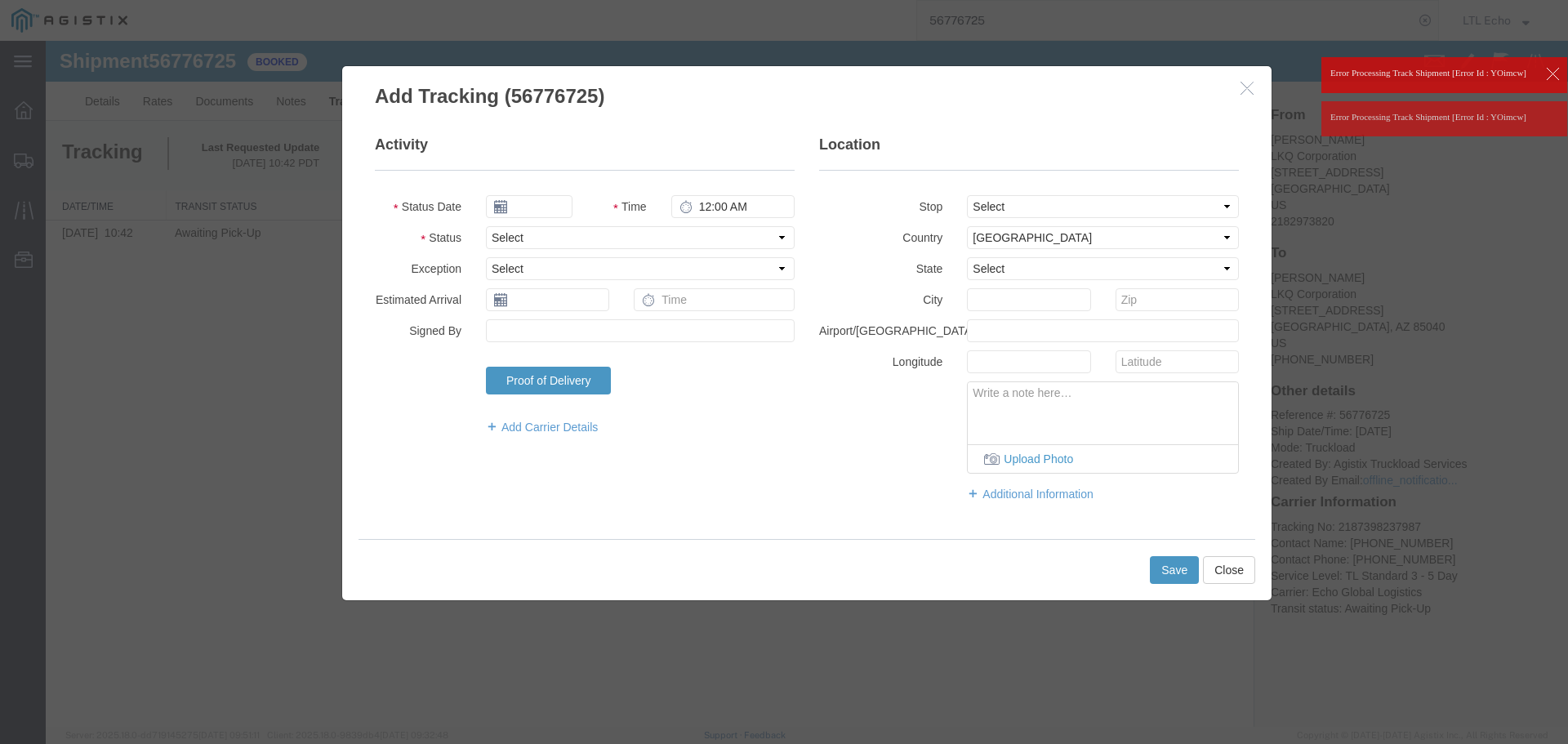
type input "[DATE]"
type input "8:00 AM"
click at [535, 242] on select "Select Arrival Notice Available Arrival Notice Imported Arrive at Delivery Loca…" at bounding box center [639, 237] width 309 height 23
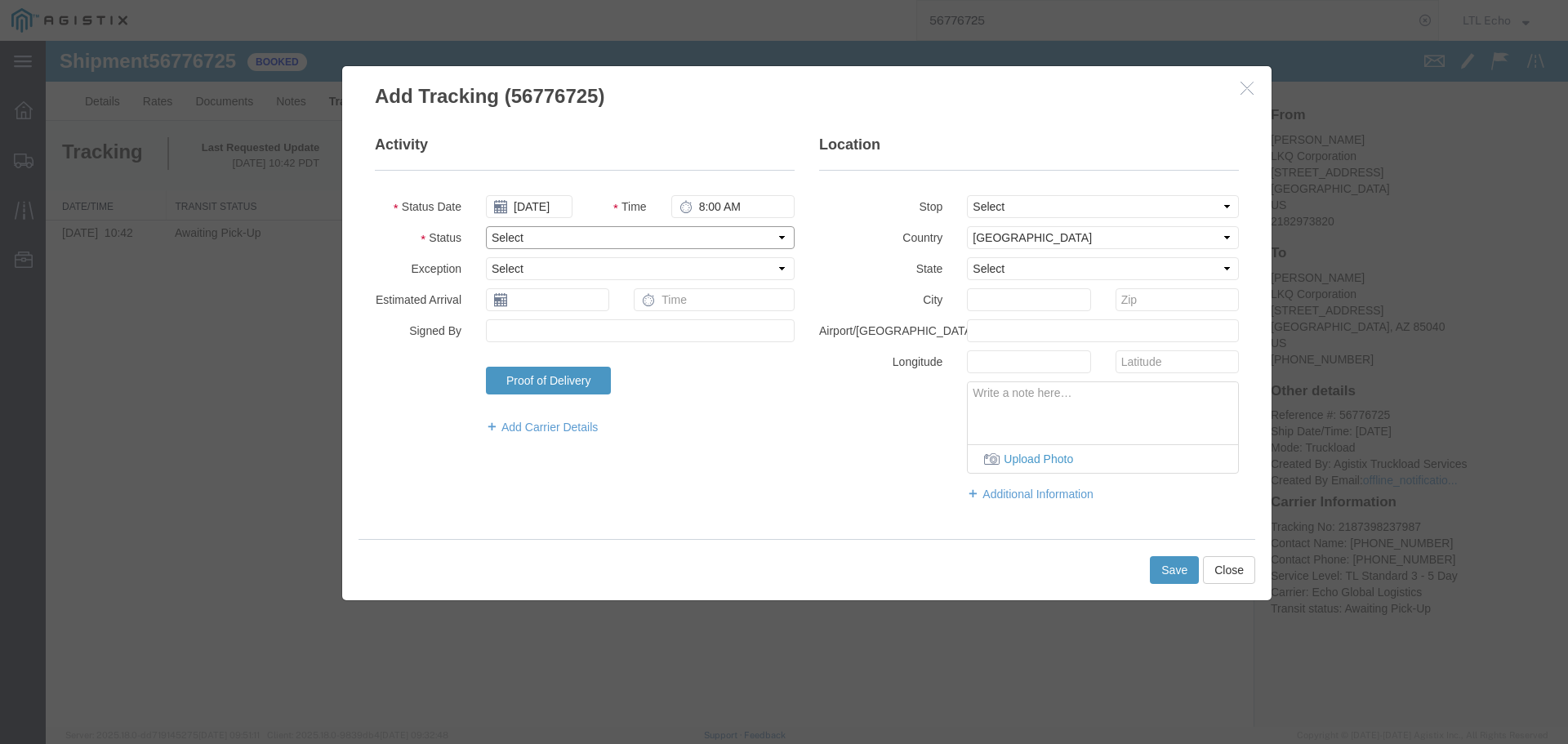
select select "PICKEDUP"
click at [535, 242] on select "Select Arrival Notice Available Arrival Notice Imported Arrive at Delivery Loca…" at bounding box center [639, 237] width 309 height 23
click at [540, 306] on input "text" at bounding box center [547, 299] width 123 height 23
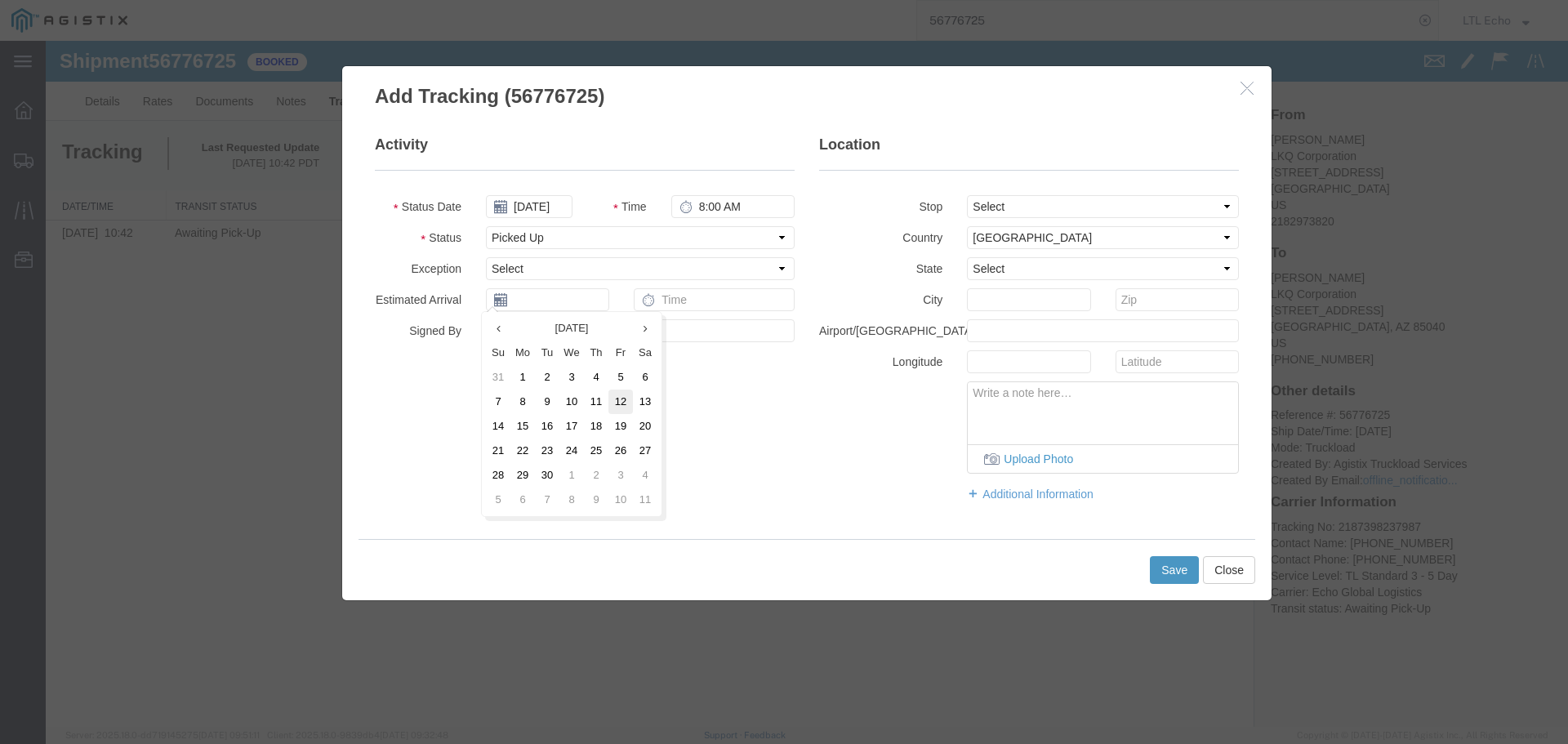
click at [617, 402] on td "12" at bounding box center [620, 402] width 25 height 25
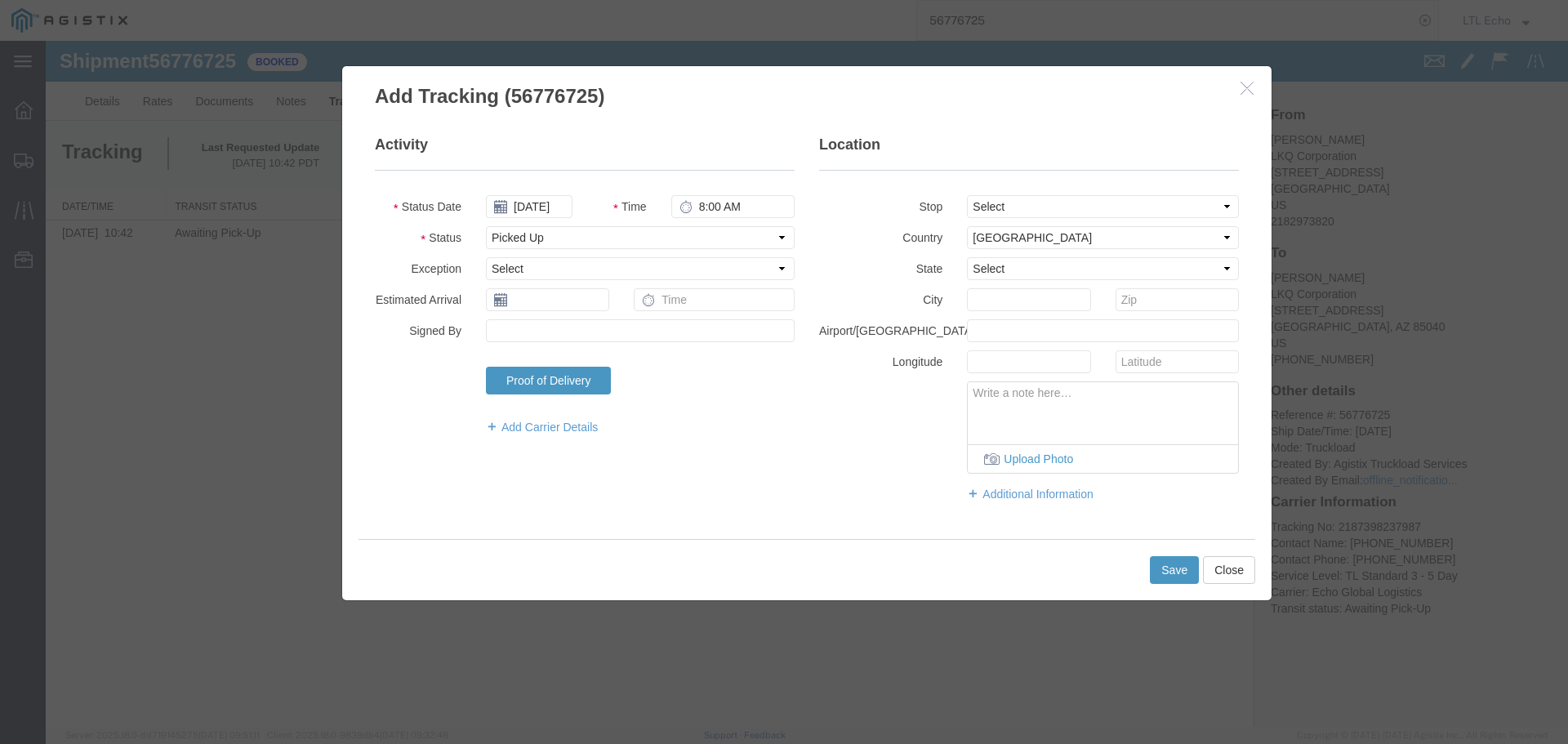
type input "[DATE]"
click at [1165, 570] on button "Save" at bounding box center [1174, 570] width 49 height 28
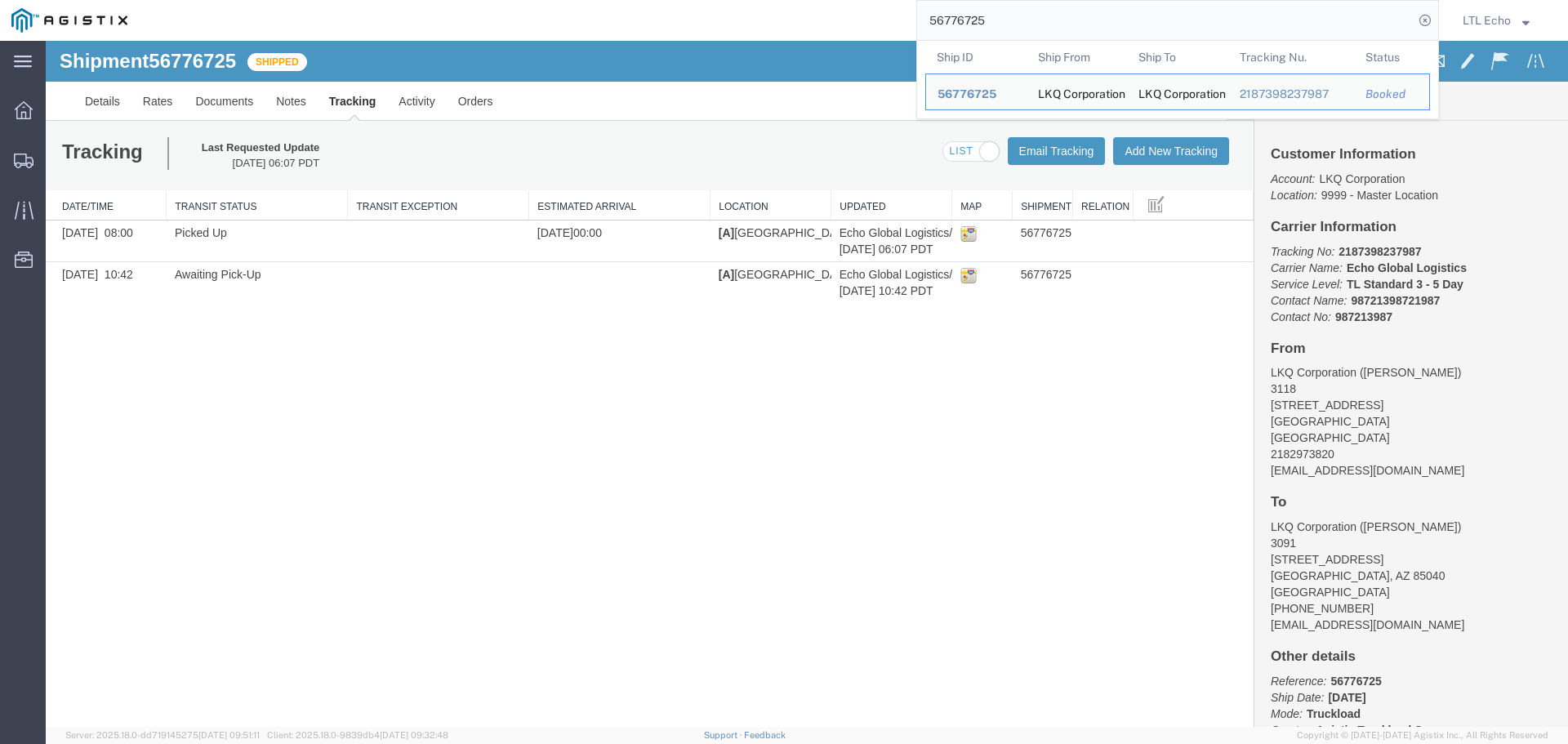
click at [957, 21] on input "56776725" at bounding box center [1165, 20] width 496 height 39
click at [957, 21] on input "56776725" at bounding box center [1165, 20] width 496 height 39
paste input "60233"
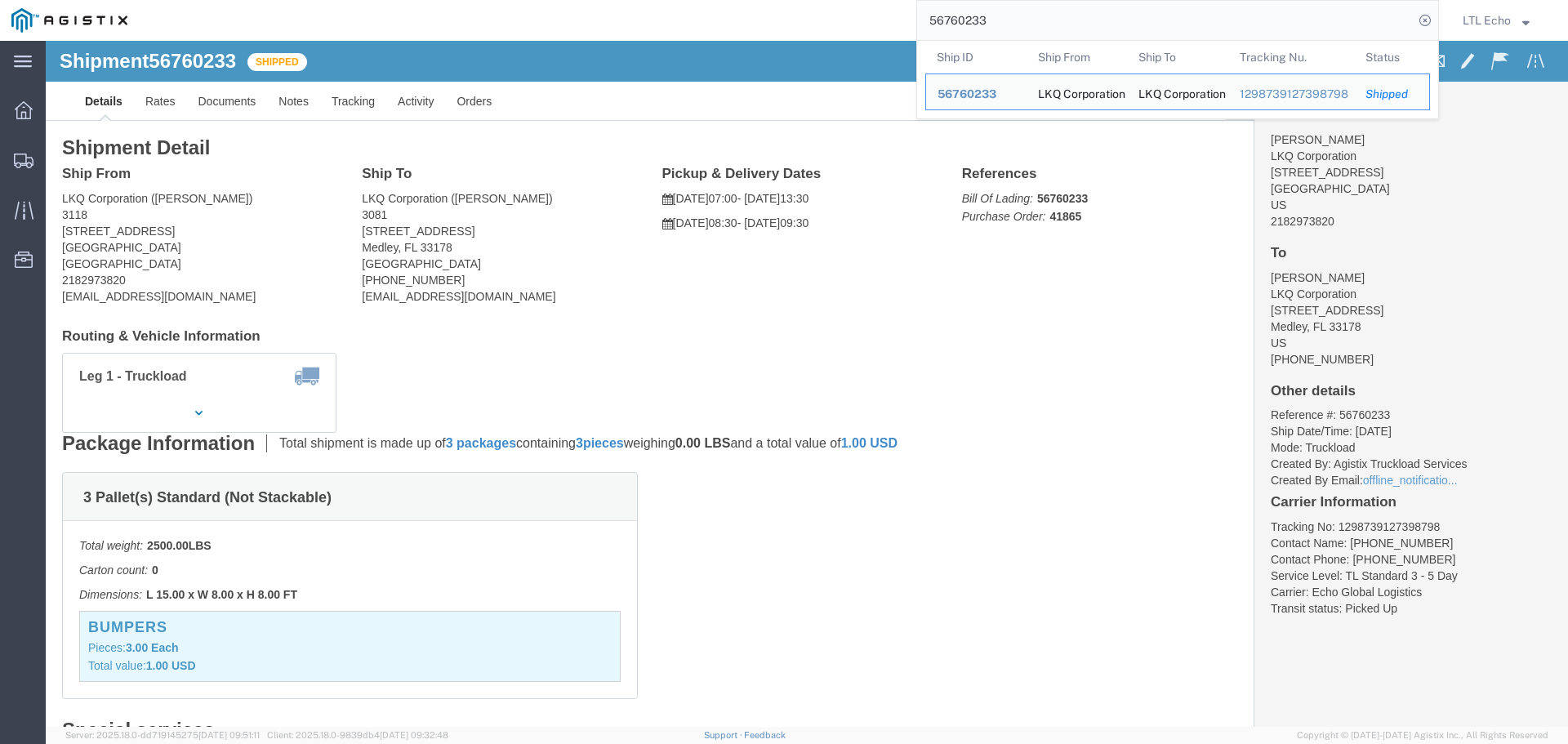
click at [955, 20] on input "56760233" at bounding box center [1165, 20] width 496 height 39
paste input "141"
click div "4 Pallet(s) Standard (Not Stackable) Total weight: 4195.00 LBS Carton count: 0 …"
click at [951, 17] on input "56760141" at bounding box center [1165, 20] width 496 height 39
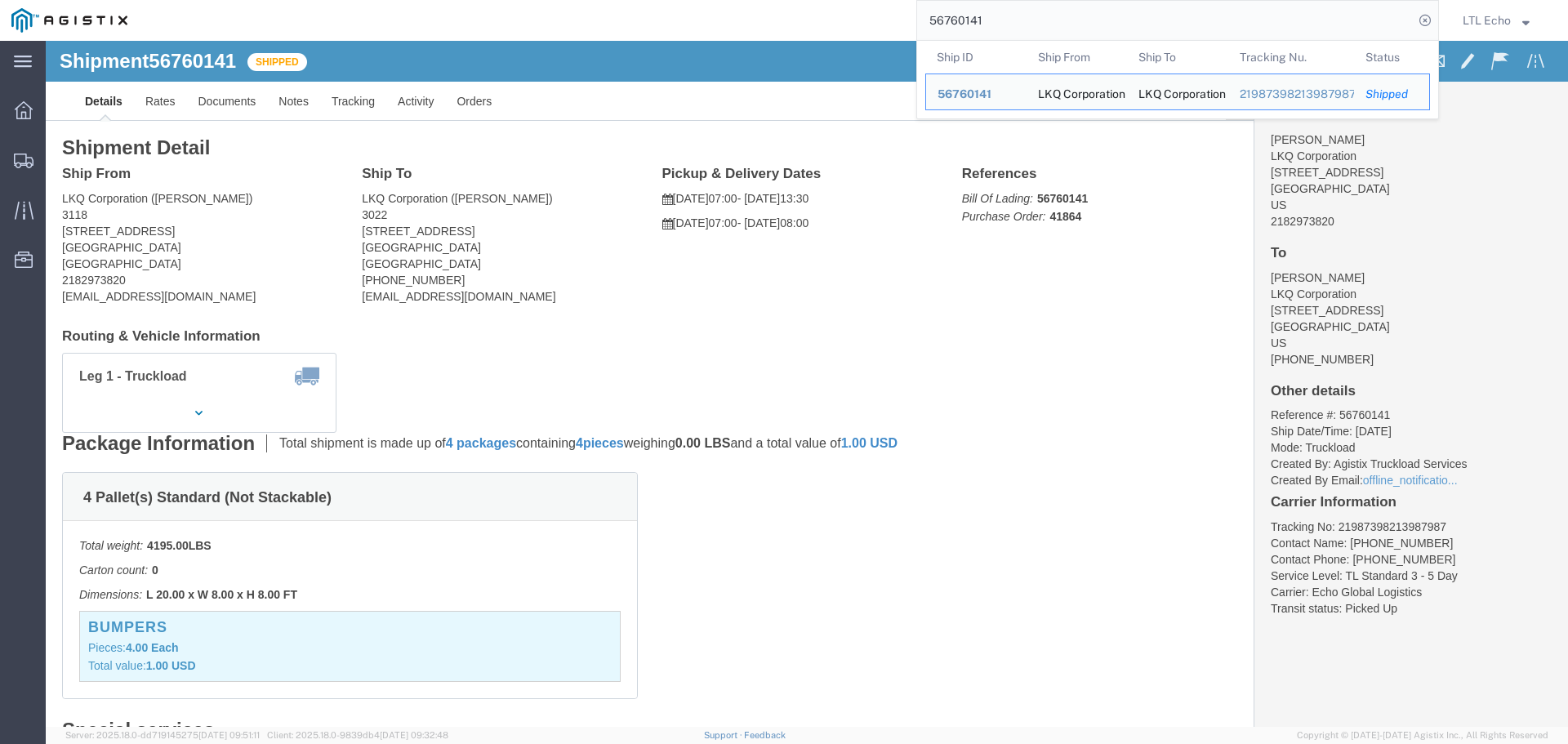
click at [951, 17] on input "56760141" at bounding box center [1165, 20] width 496 height 39
paste input "91254"
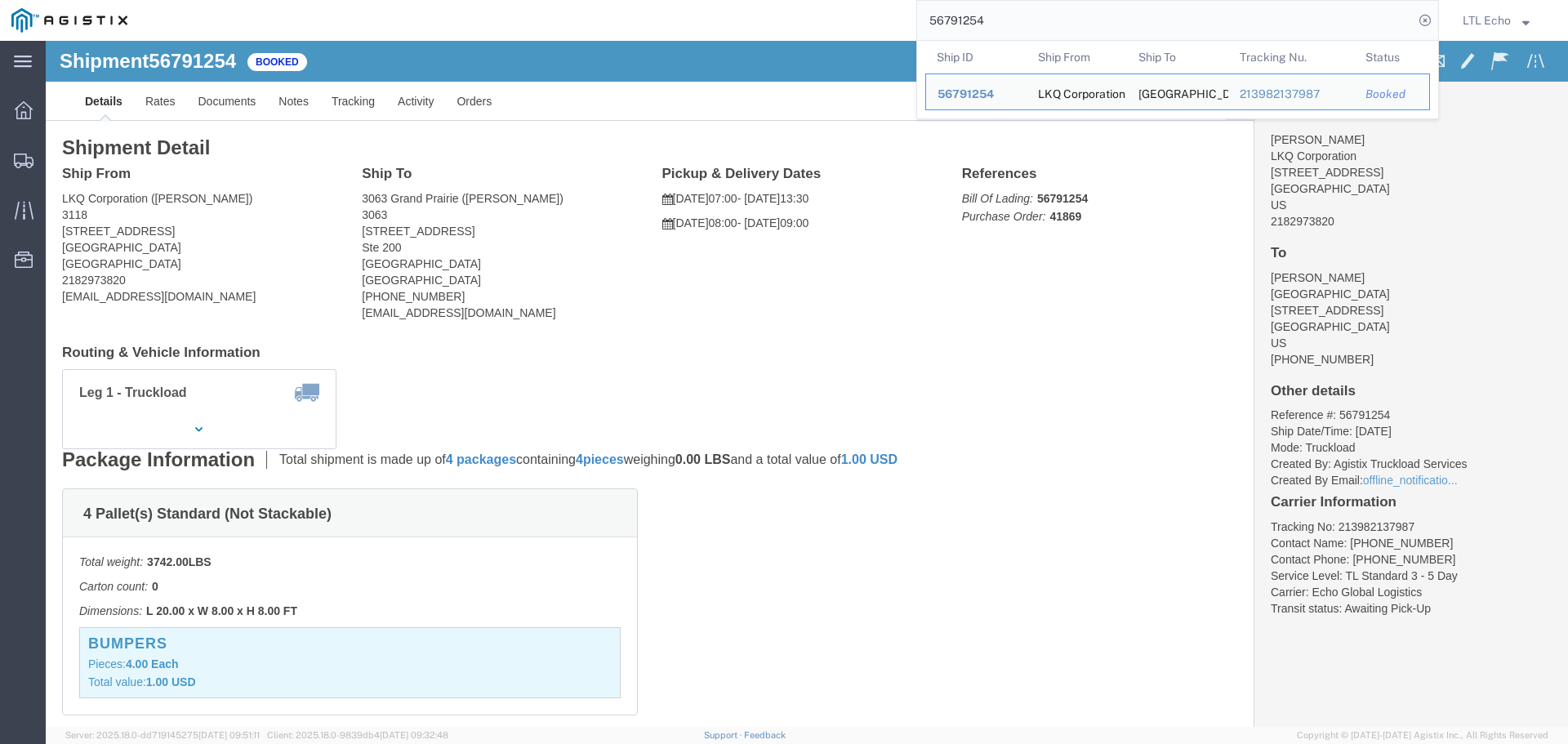
click div "From [PERSON_NAME] LKQ Corporation [STREET_ADDRESS] US 2182973820 To [PERSON_NA…"
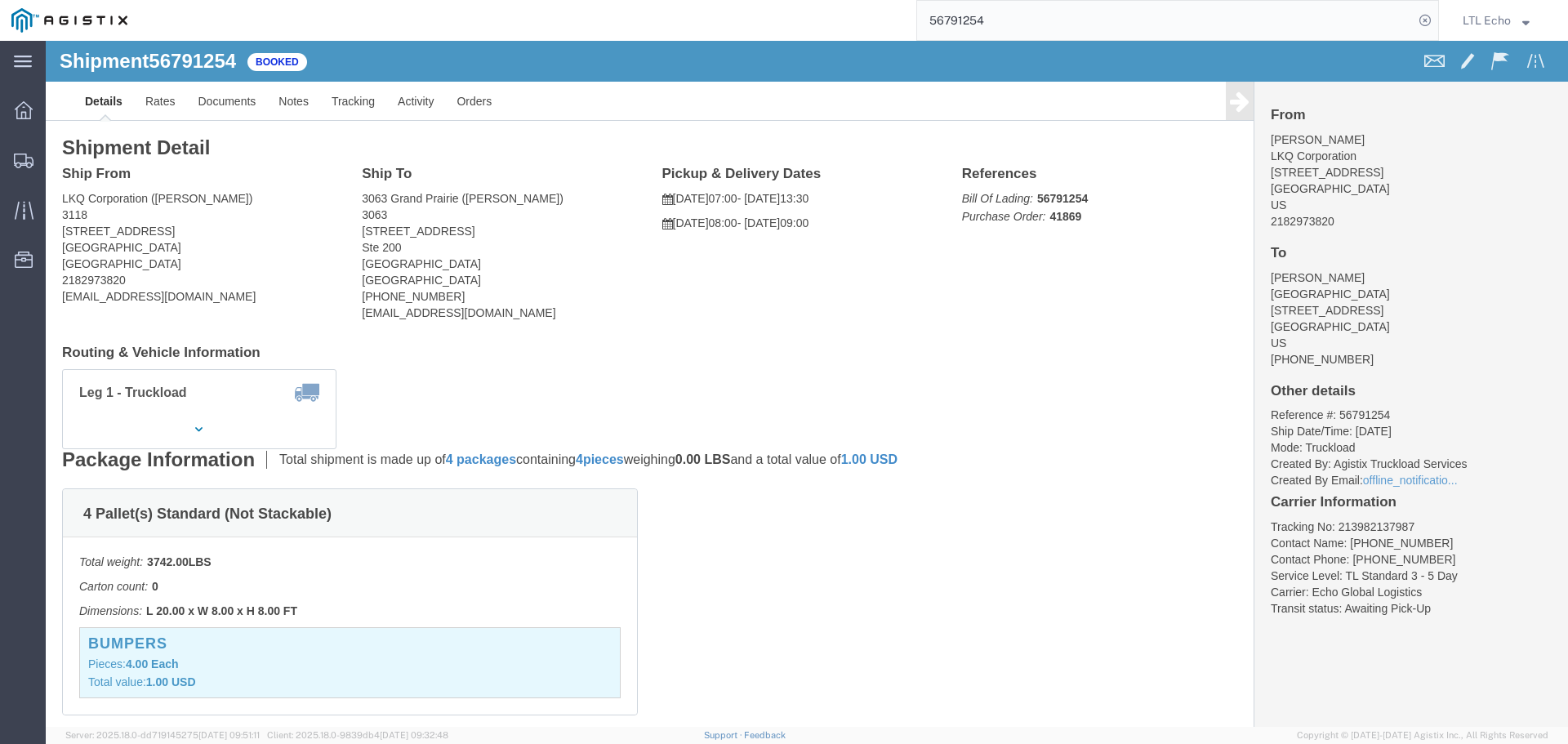
click at [940, 14] on input "56791254" at bounding box center [1165, 20] width 496 height 39
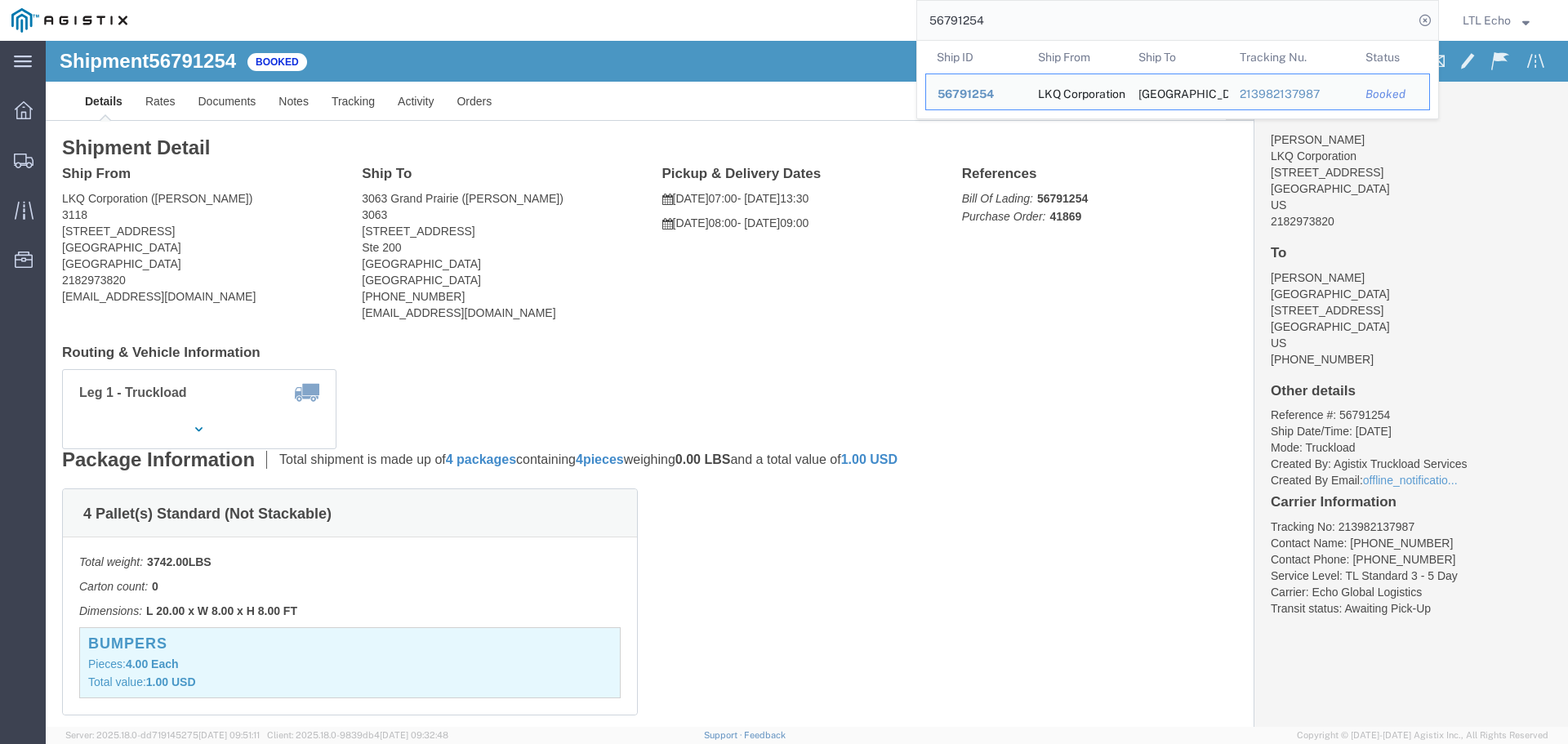
click at [940, 14] on input "56791254" at bounding box center [1165, 20] width 496 height 39
paste input "5179"
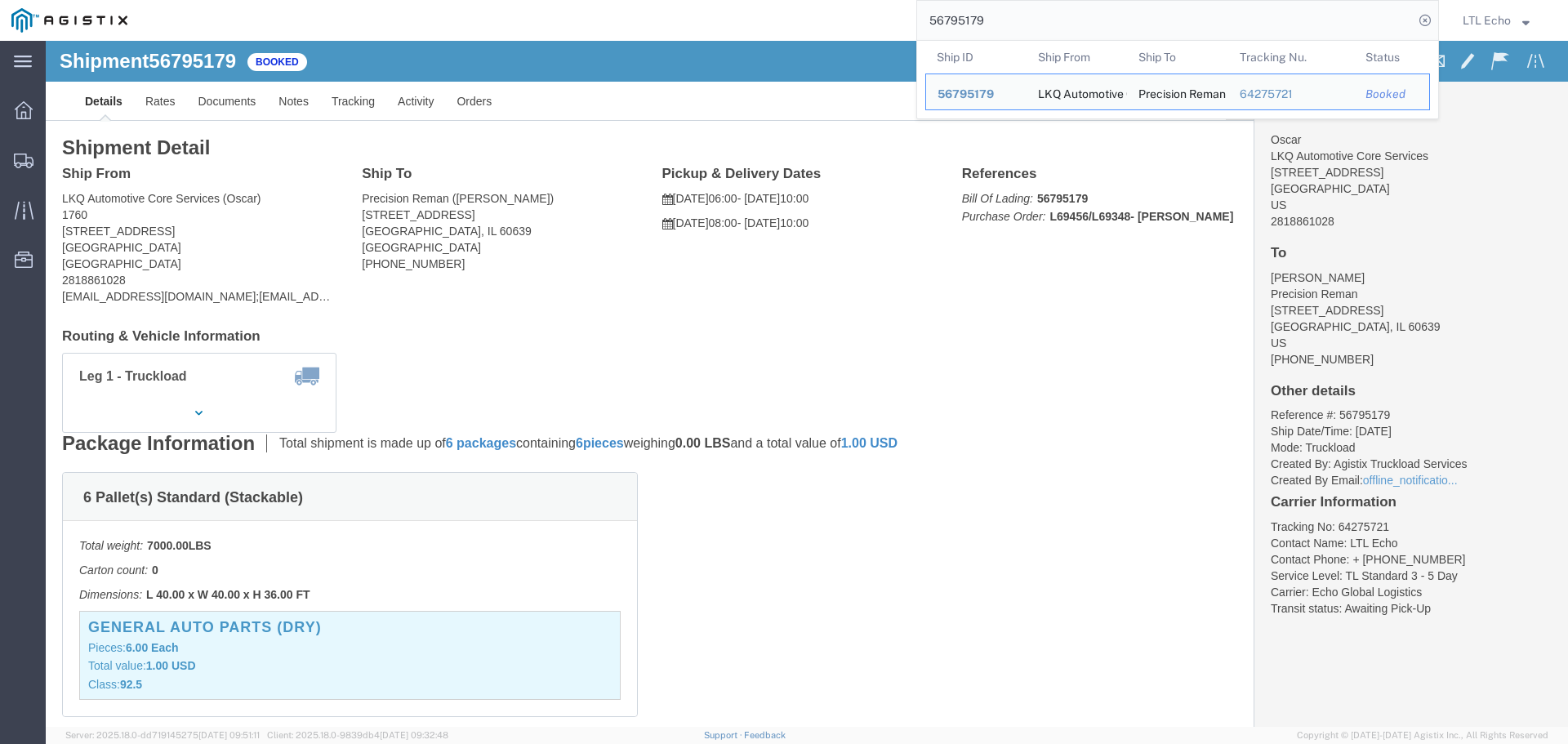
click at [965, 16] on input "56795179" at bounding box center [1165, 20] width 496 height 39
paste input "76792"
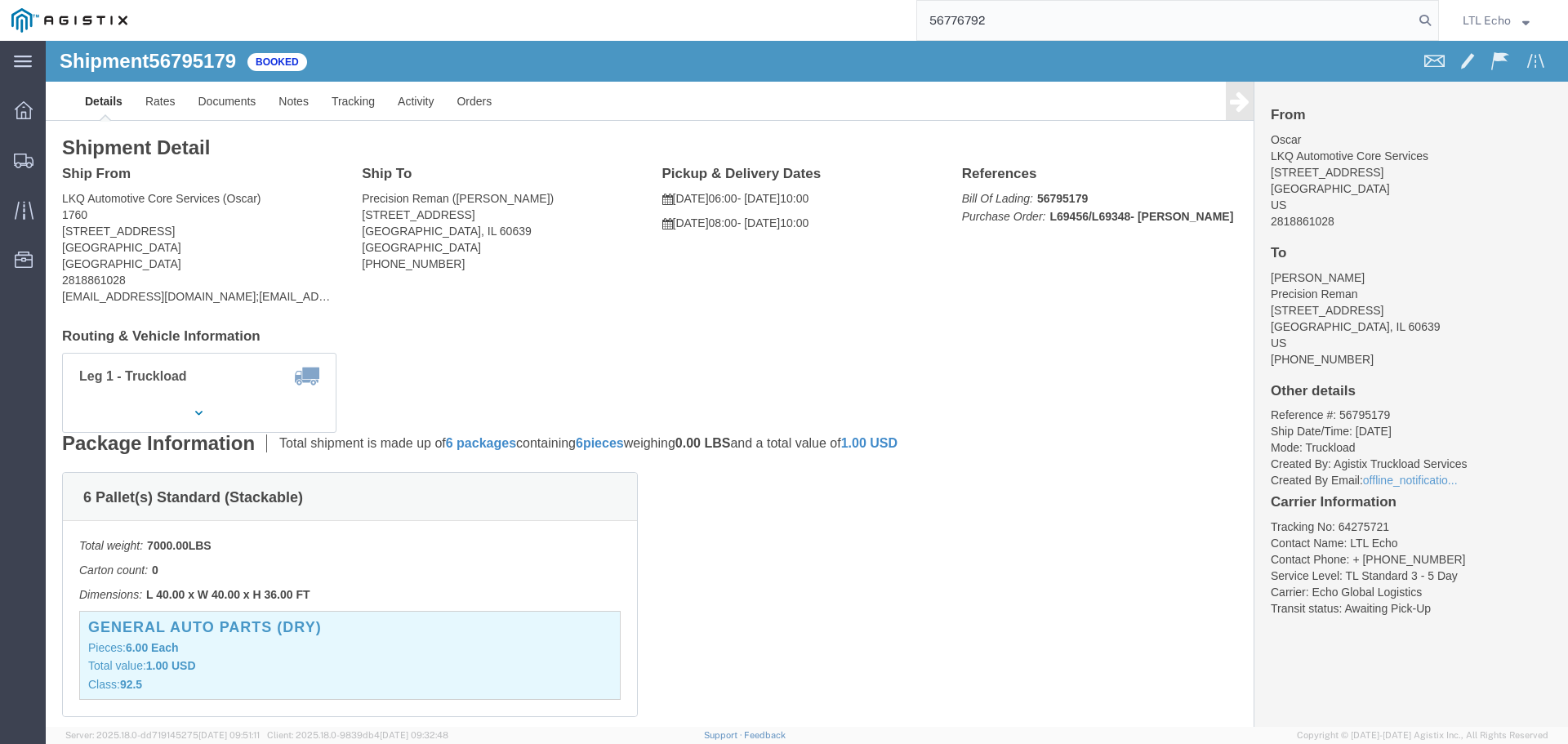
type input "56776792"
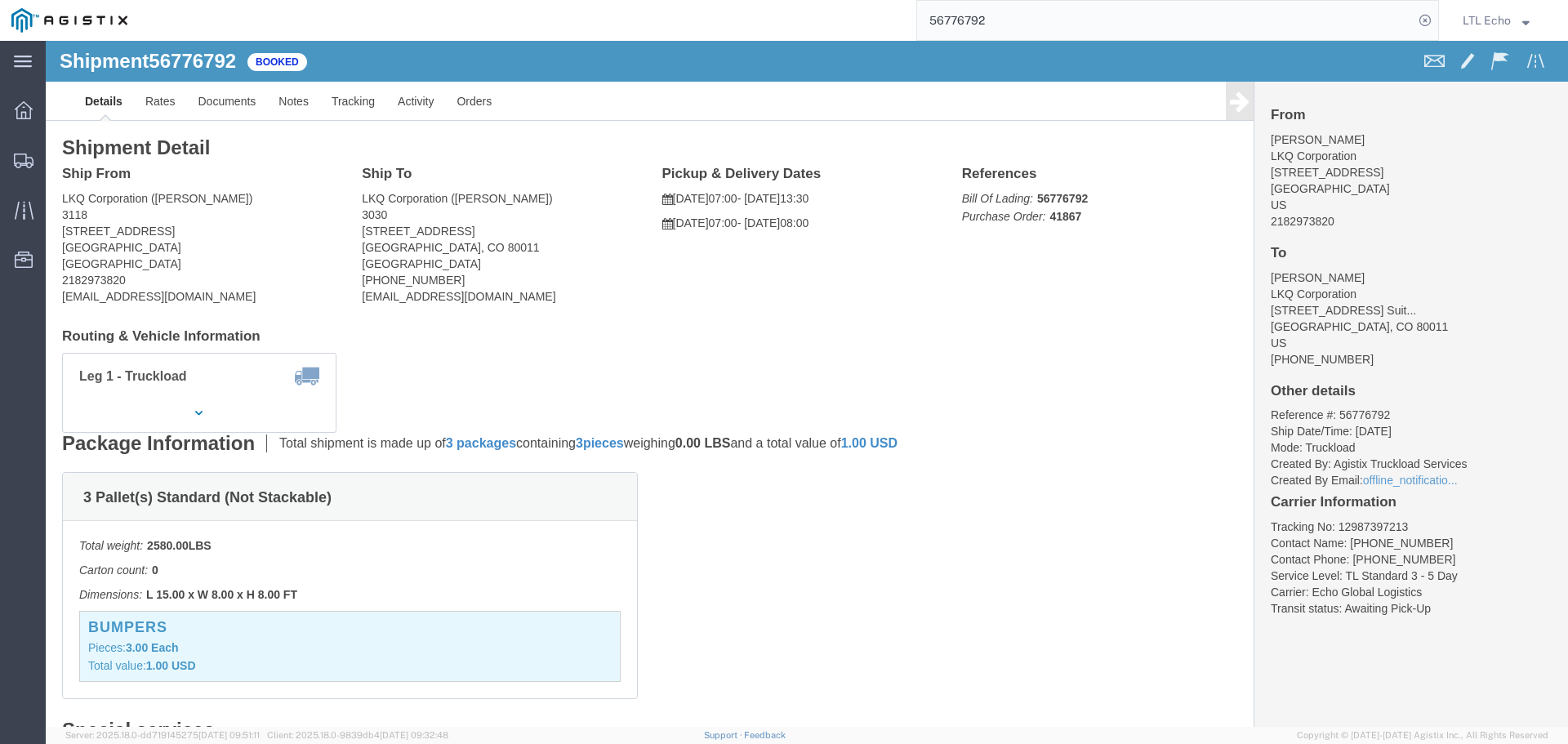
click div "Leg 1 - Truckload Vehicle 1: Standard Dry Van (53 Feet) Number of trucks: 1"
click at [973, 19] on input "56776792" at bounding box center [1165, 20] width 496 height 39
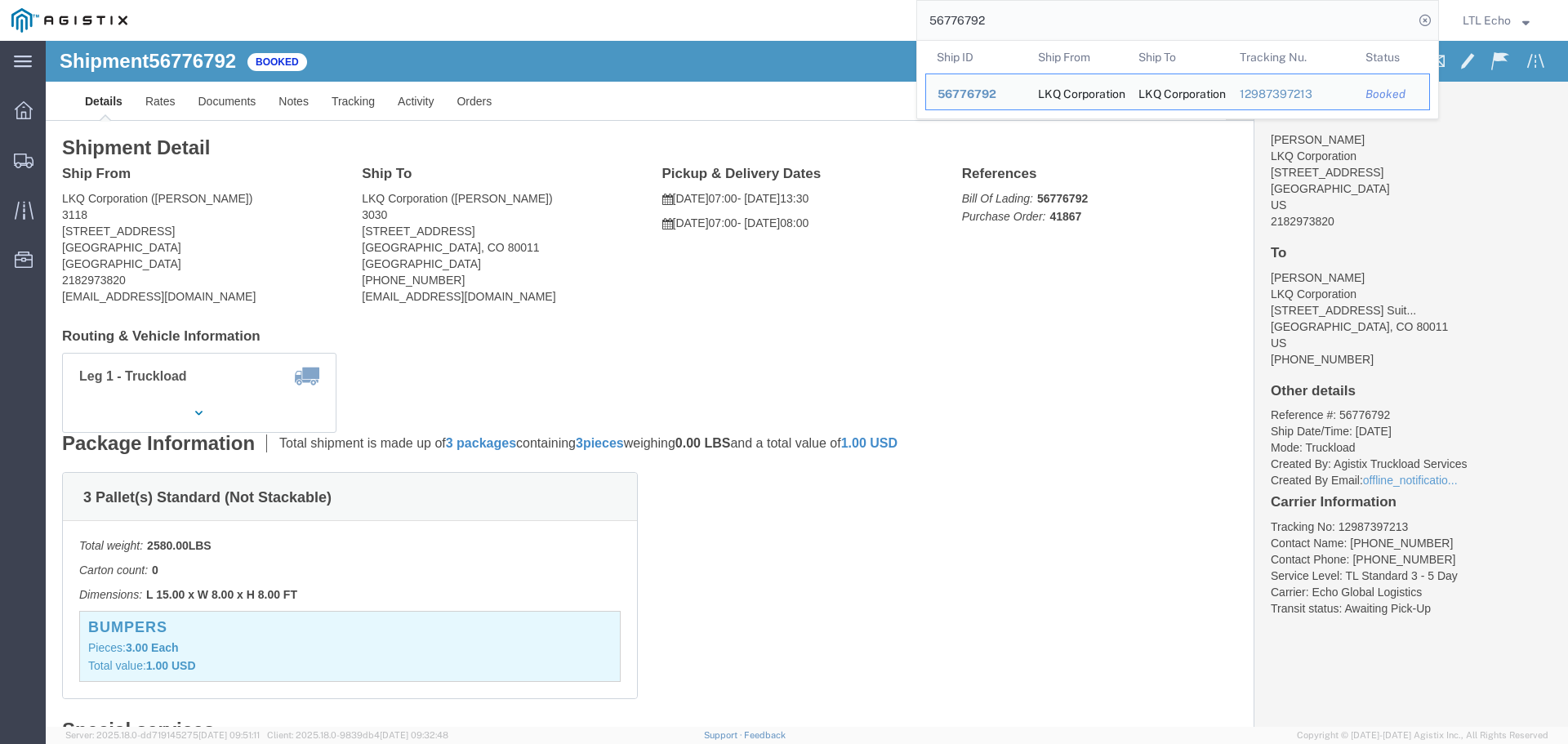
click at [973, 19] on input "56776792" at bounding box center [1165, 20] width 496 height 39
drag, startPoint x: 973, startPoint y: 19, endPoint x: 831, endPoint y: 14, distance: 142.1
click at [831, 14] on div "56776792 Ship ID Ship From Ship To Tracking Nu. Status Ship ID 56776792 Ship Fr…" at bounding box center [788, 20] width 1300 height 41
click at [973, 22] on input "56776792" at bounding box center [1165, 20] width 496 height 39
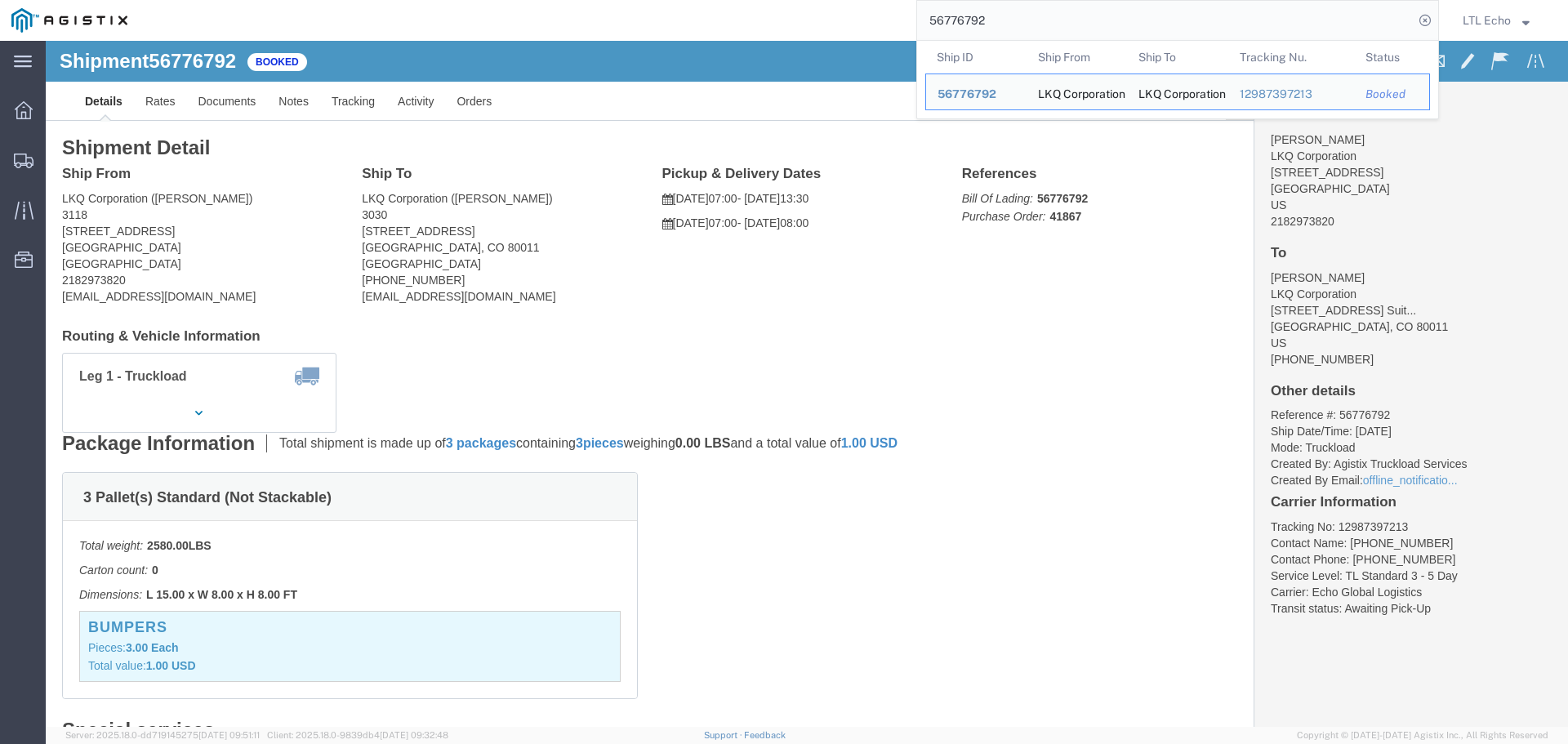
drag, startPoint x: 973, startPoint y: 22, endPoint x: 775, endPoint y: 287, distance: 330.8
click div "Shipment Detail Ship From LKQ Corporation ([PERSON_NAME]) 3118 [STREET_ADDRESS]…"
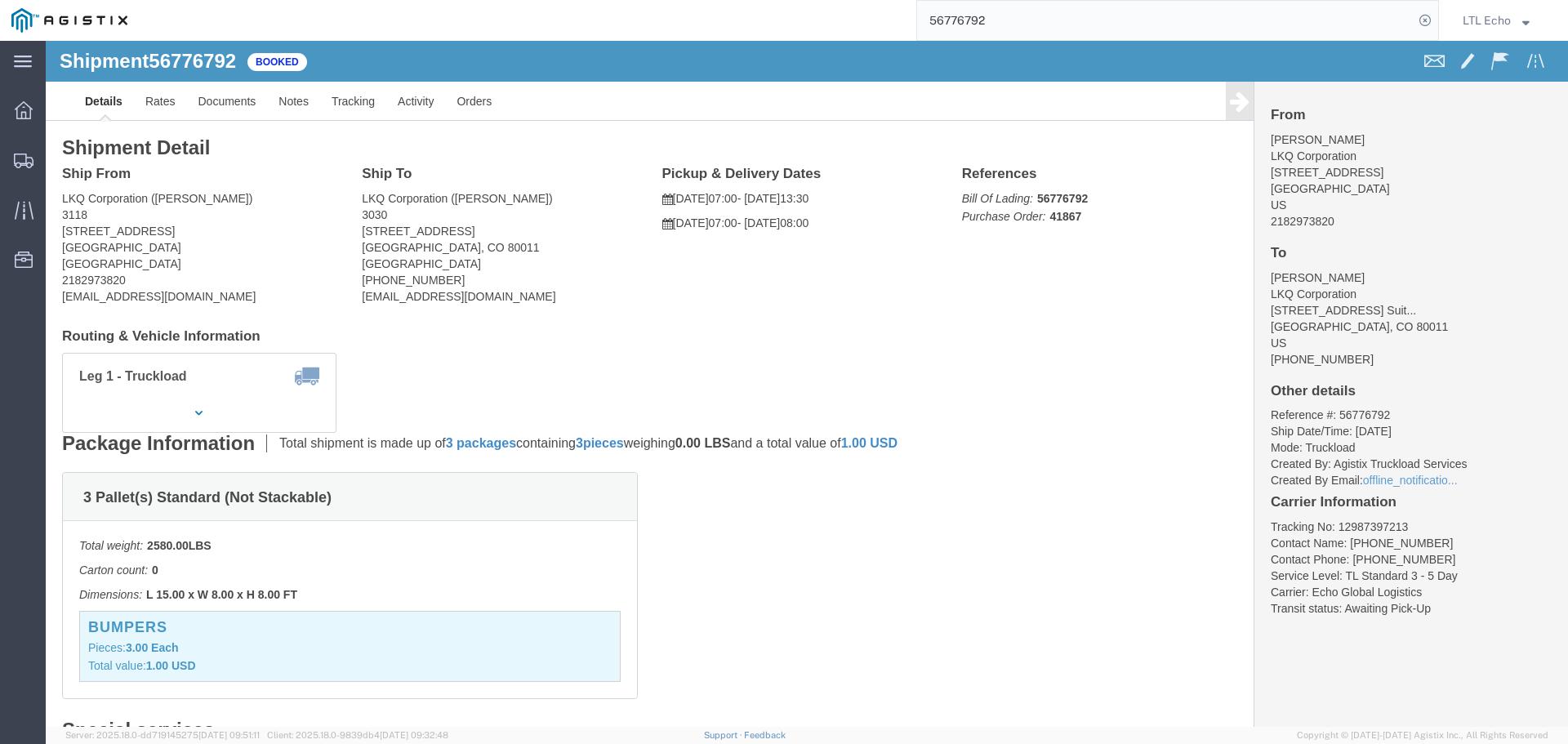
click address "[PERSON_NAME] LKQ Corporation [STREET_ADDRESS] Suit... [GEOGRAPHIC_DATA], CO 80…"
click at [982, 19] on input "56776792" at bounding box center [1165, 20] width 496 height 39
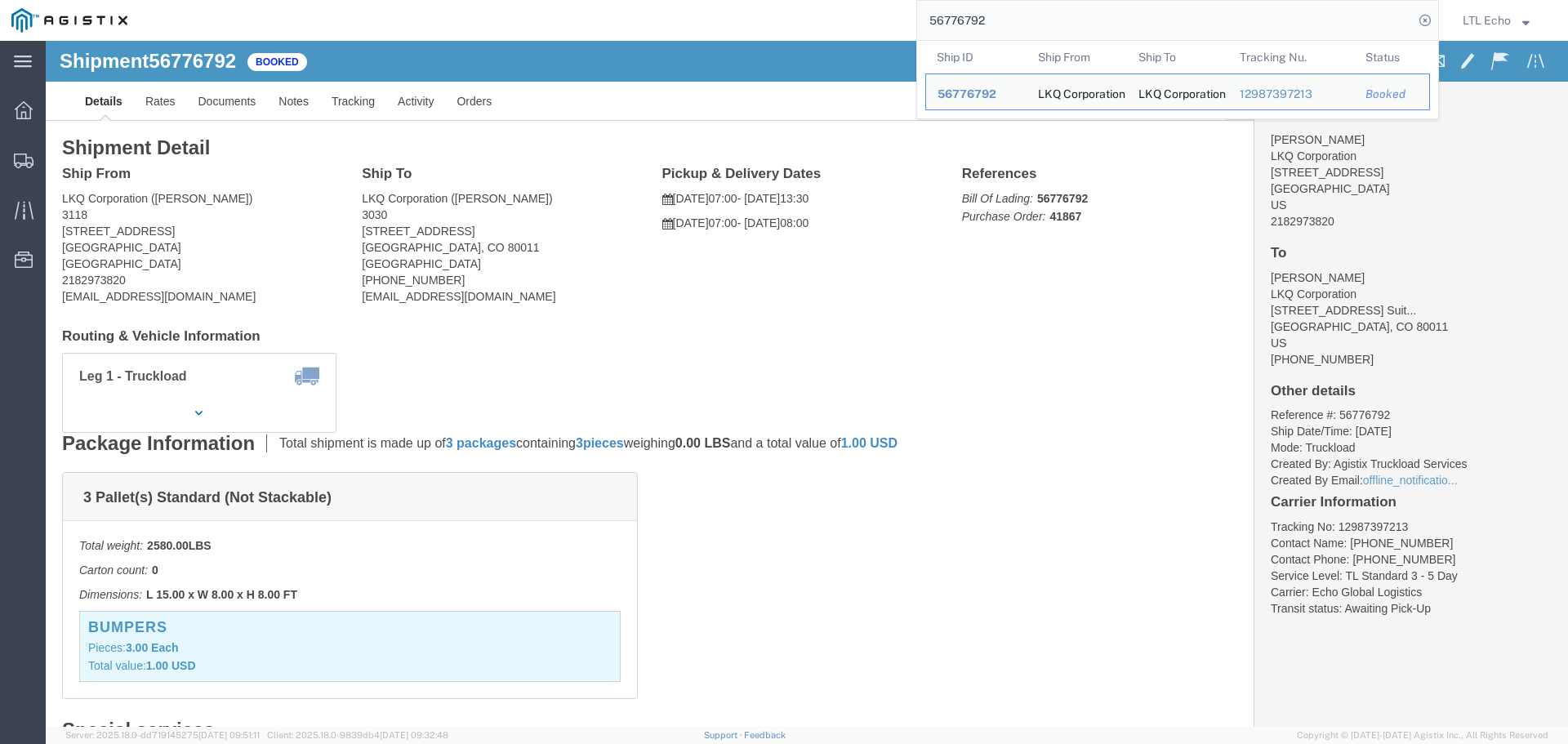
click at [982, 19] on input "56776792" at bounding box center [1165, 20] width 496 height 39
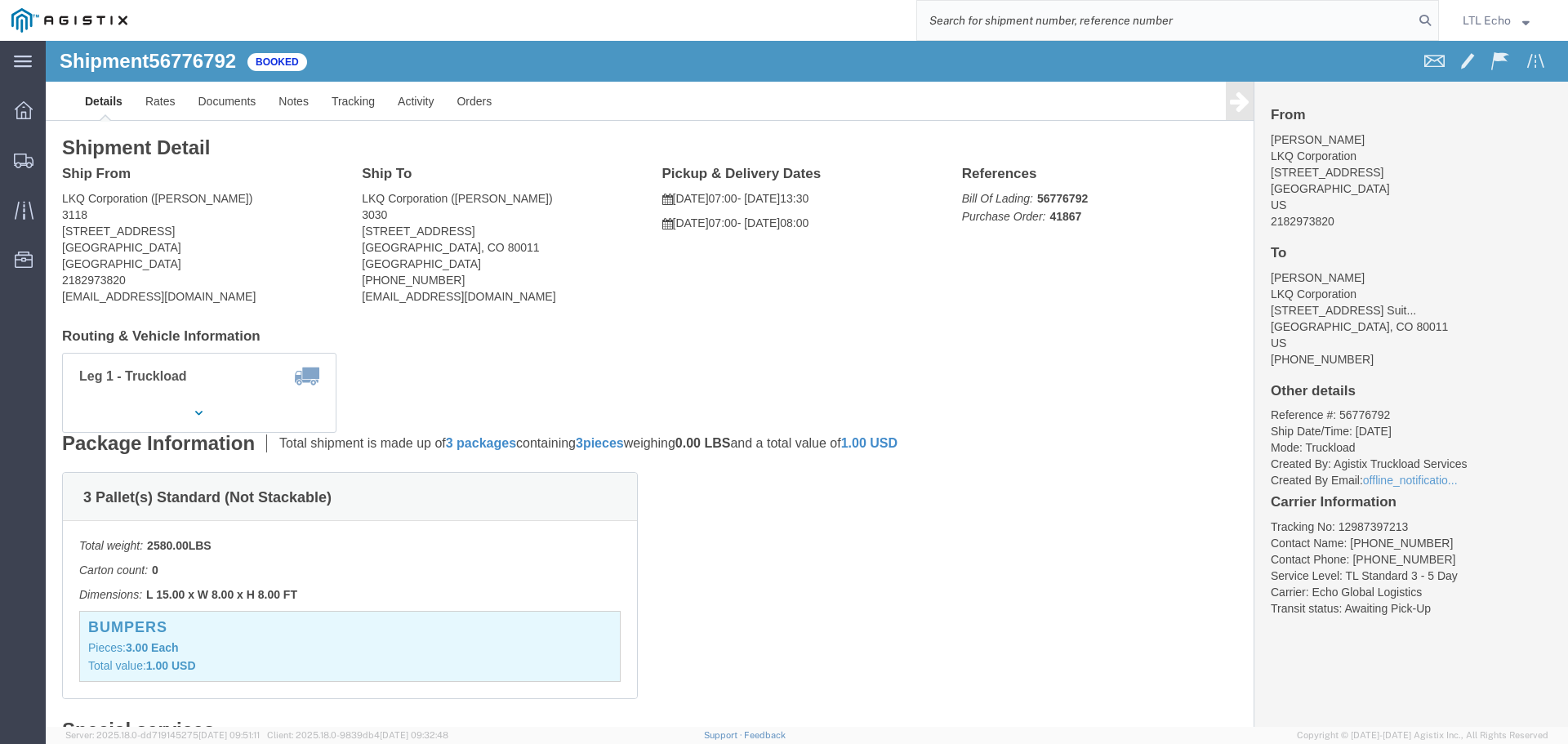
click at [982, 19] on input "search" at bounding box center [1165, 20] width 496 height 39
paste input "64256078"
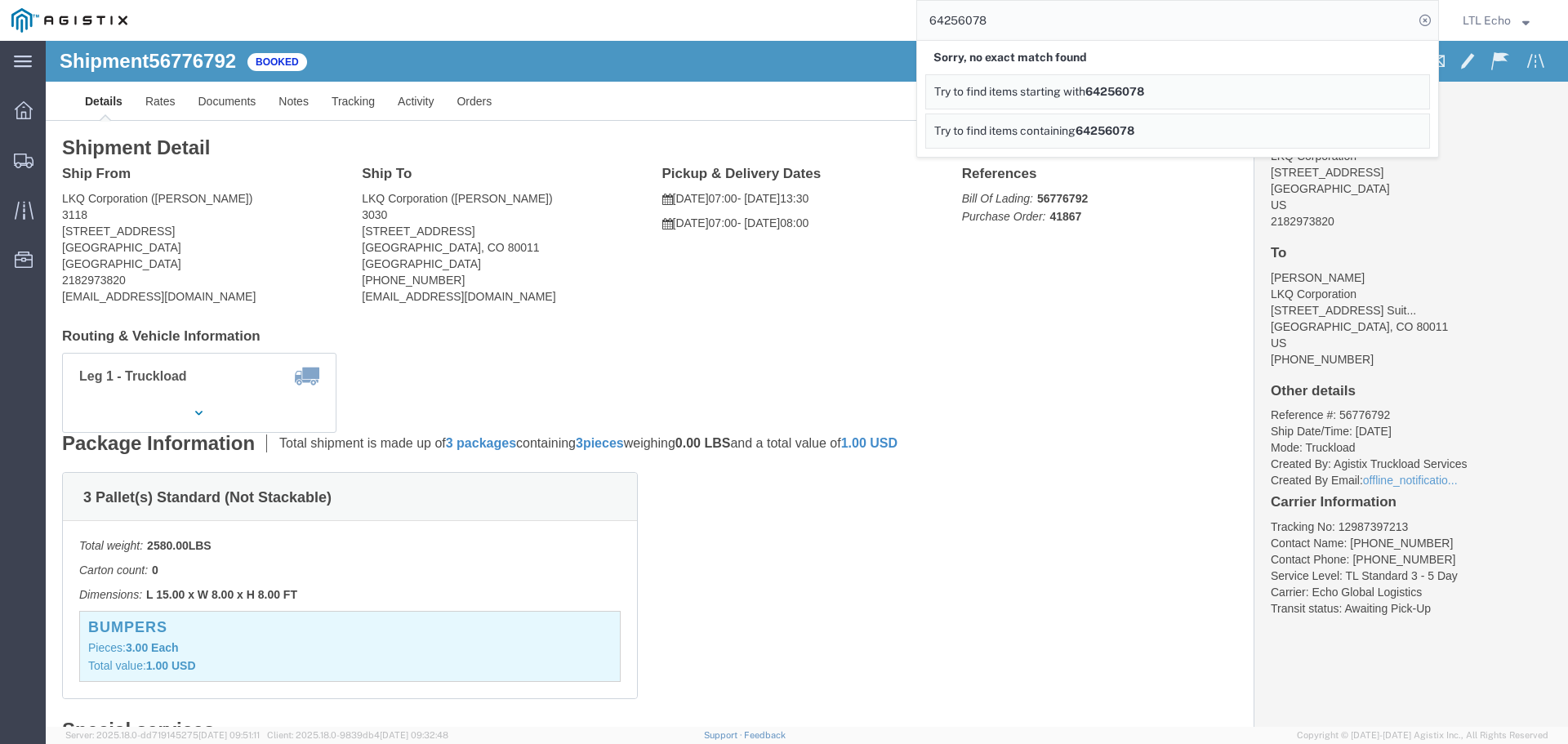
click div "3 Pallet(s) Standard (Not Stackable) Total weight: 2580.00 LBS Carton count: 0 …"
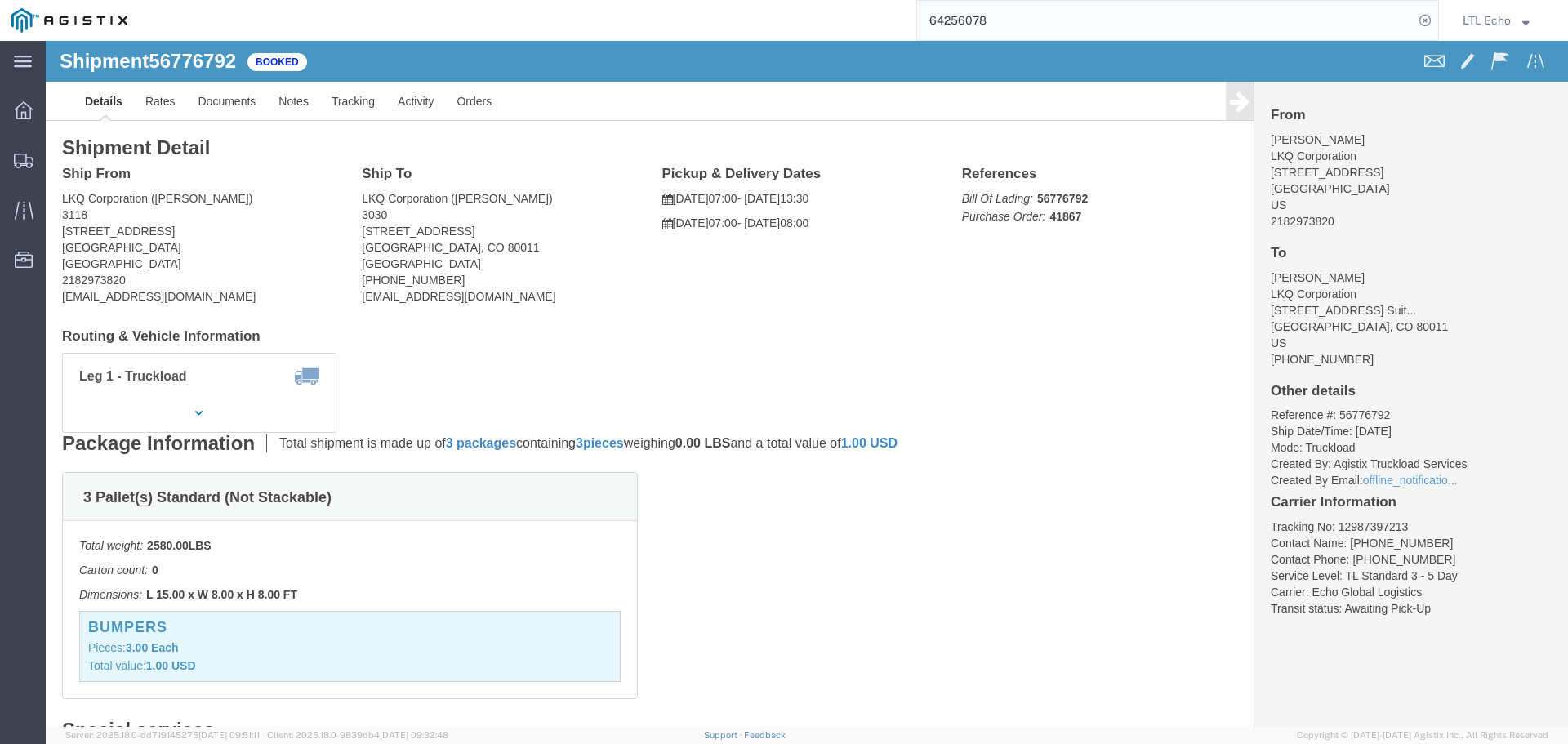
click at [939, 23] on input "64256078" at bounding box center [1165, 20] width 496 height 39
paste input "56776595"
type input "56776595"
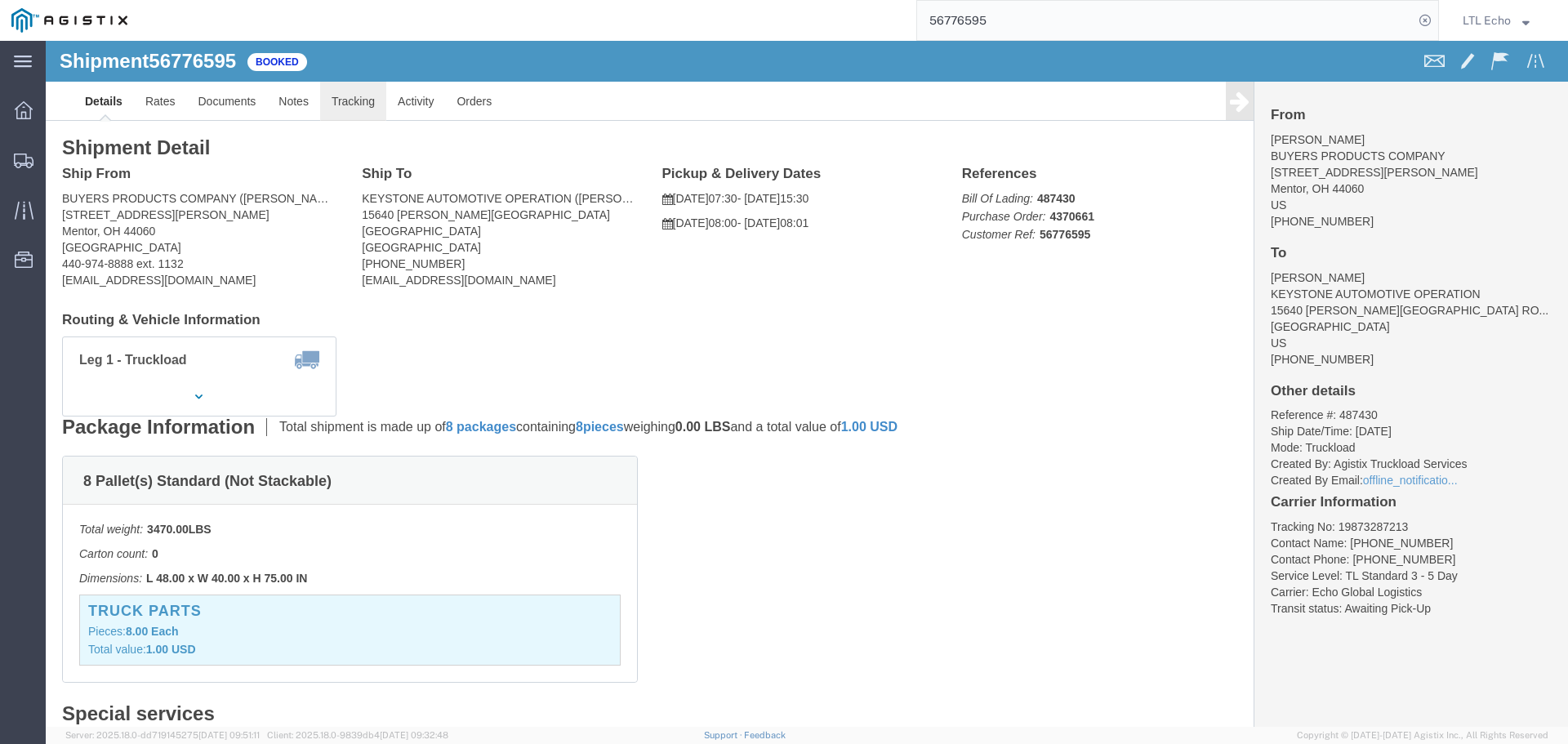
click link "Tracking"
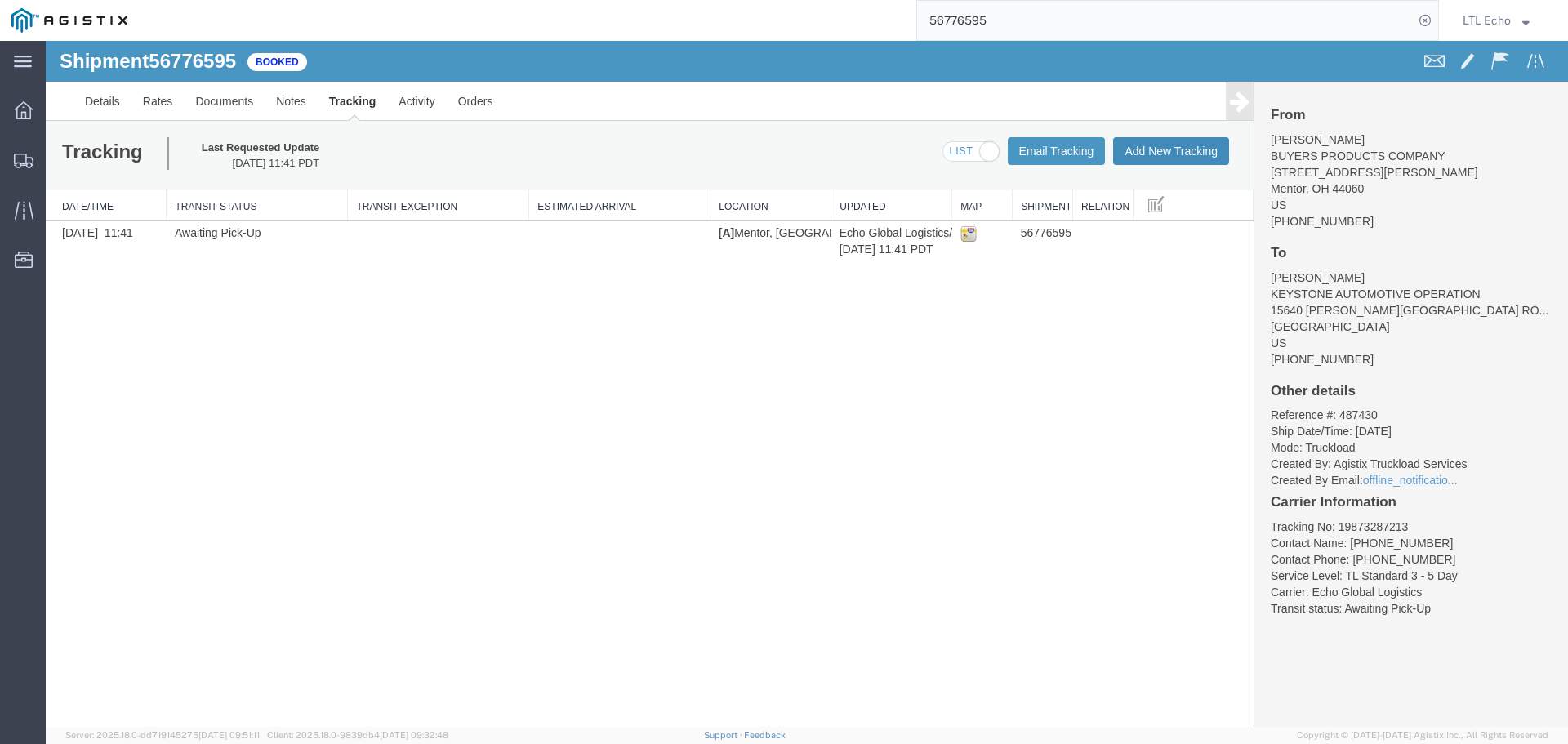
click at [1148, 149] on button "Add New Tracking" at bounding box center [1171, 150] width 116 height 28
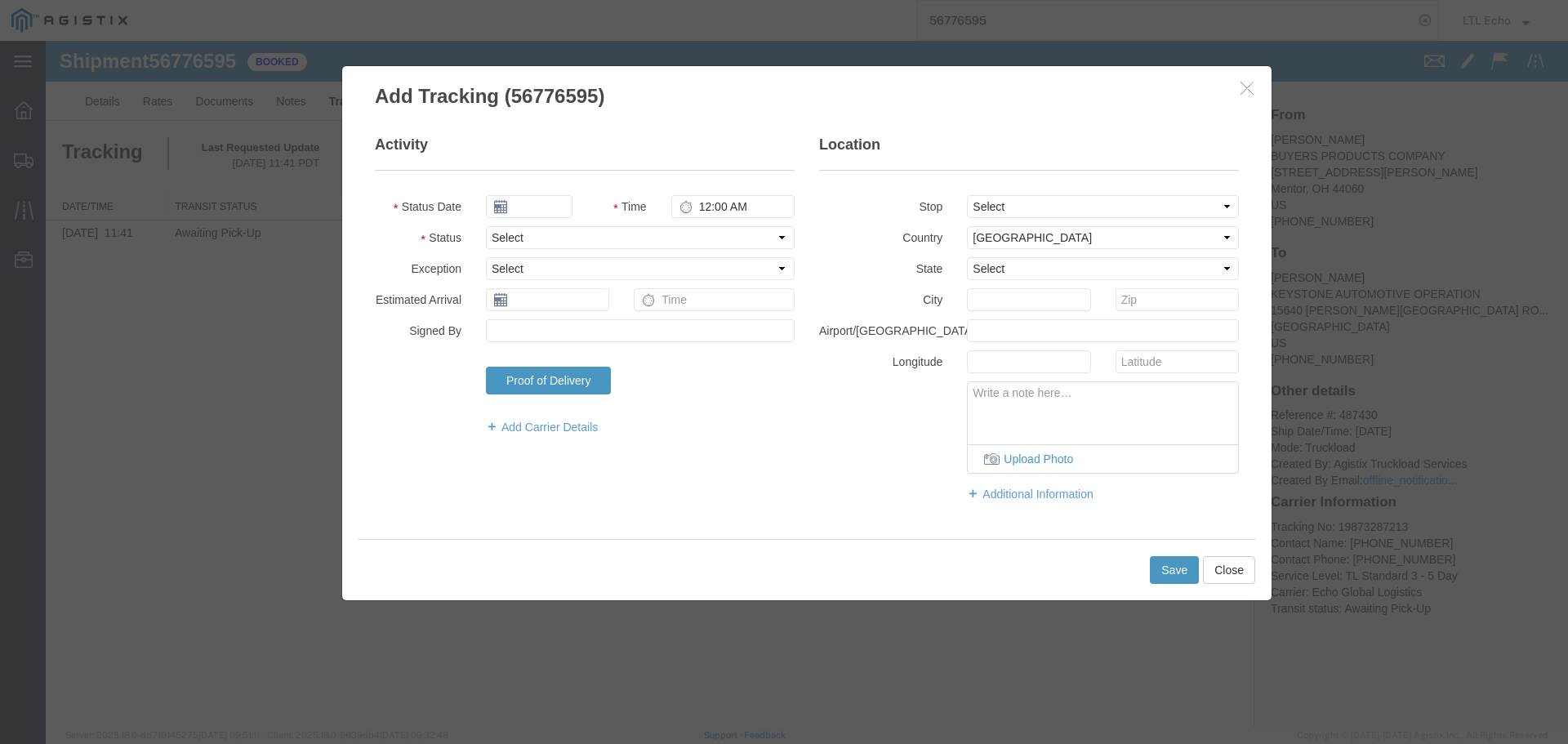
type input "[DATE]"
type input "8:00 AM"
click at [545, 239] on select "Select Arrival Notice Available Arrival Notice Imported Arrive at Delivery Loca…" at bounding box center [639, 237] width 309 height 23
select select "PICKEDUP"
click at [545, 239] on select "Select Arrival Notice Available Arrival Notice Imported Arrive at Delivery Loca…" at bounding box center [639, 237] width 309 height 23
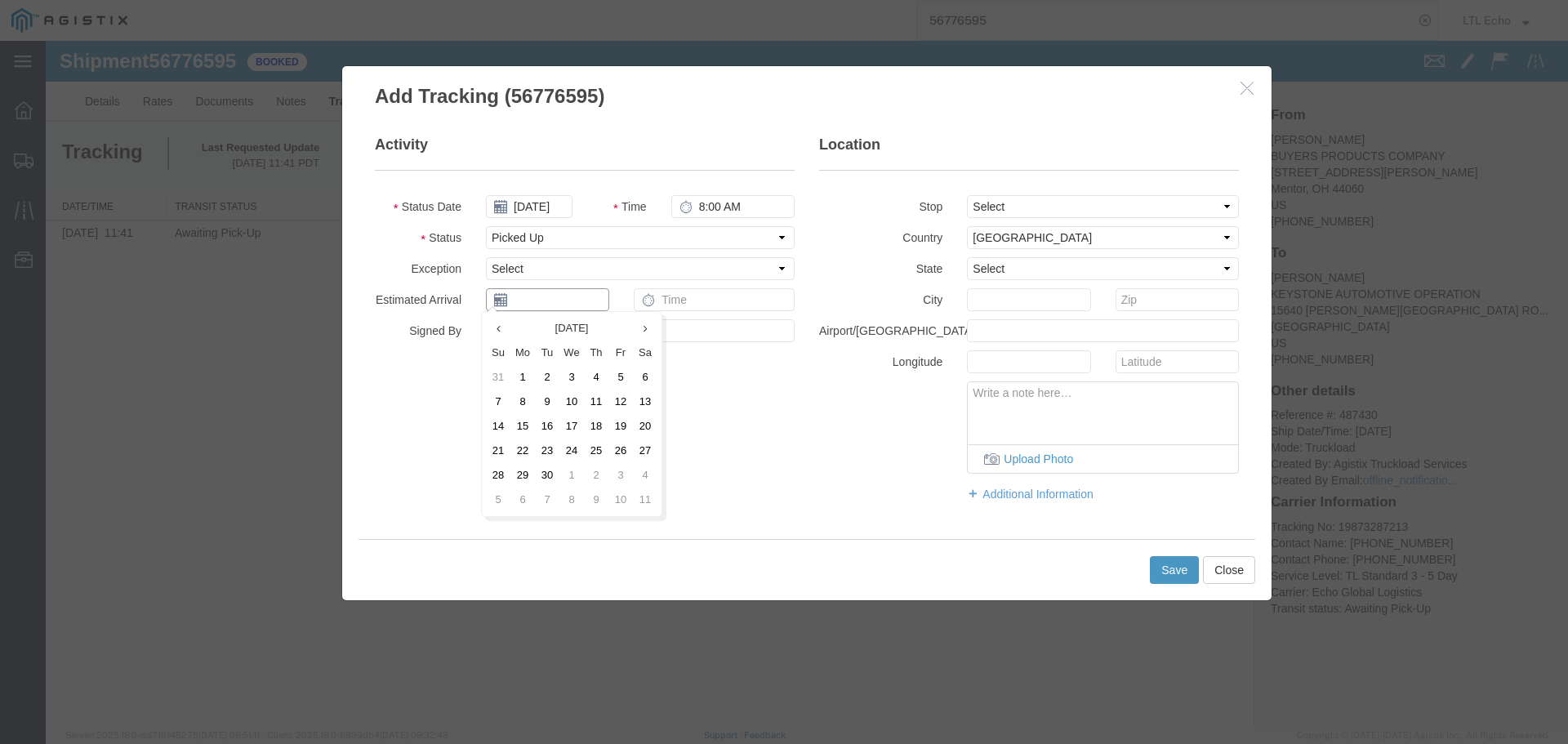
click at [533, 308] on input "text" at bounding box center [547, 299] width 123 height 23
click at [600, 402] on td "11" at bounding box center [595, 402] width 25 height 25
type input "[DATE]"
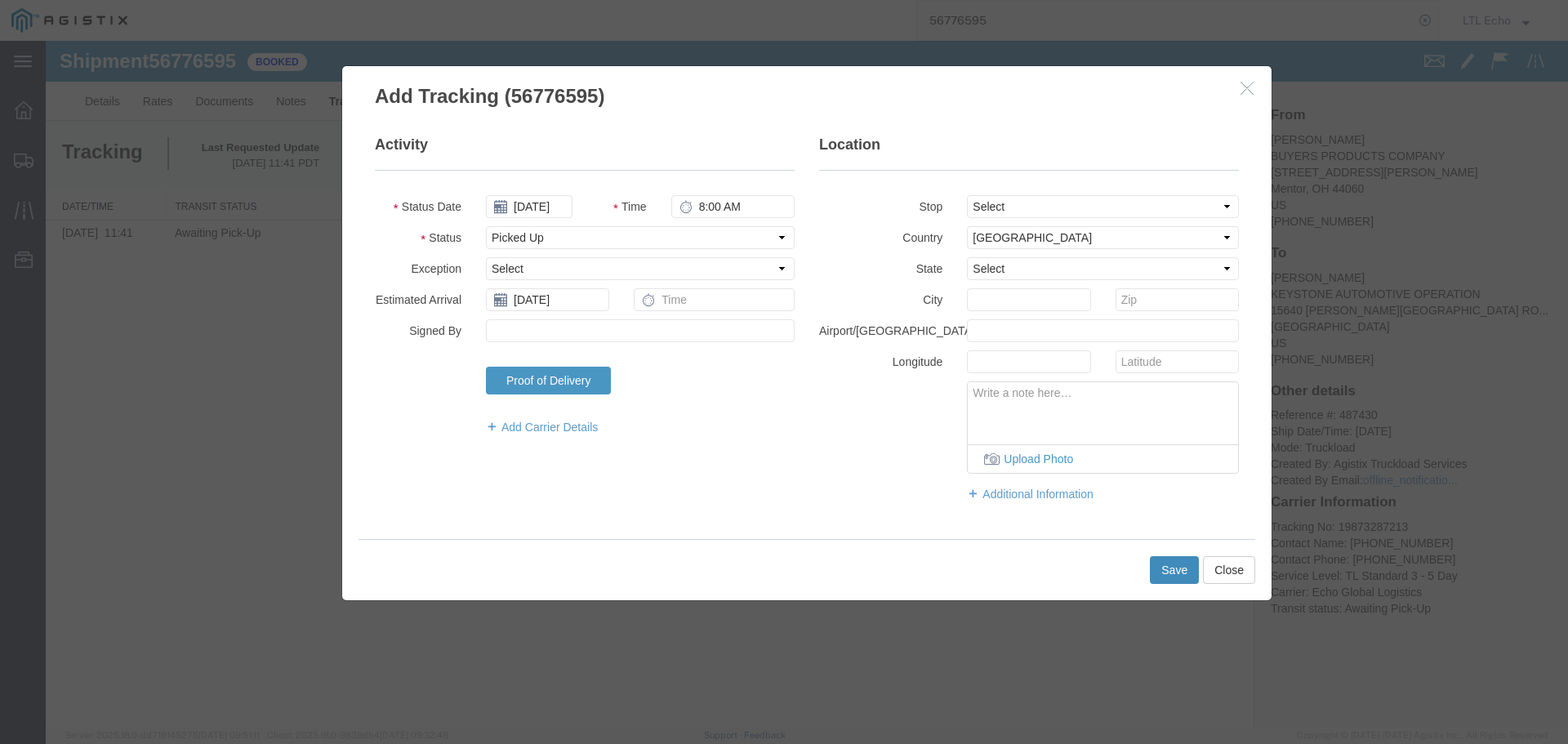
click at [1181, 570] on button "Save" at bounding box center [1174, 570] width 49 height 28
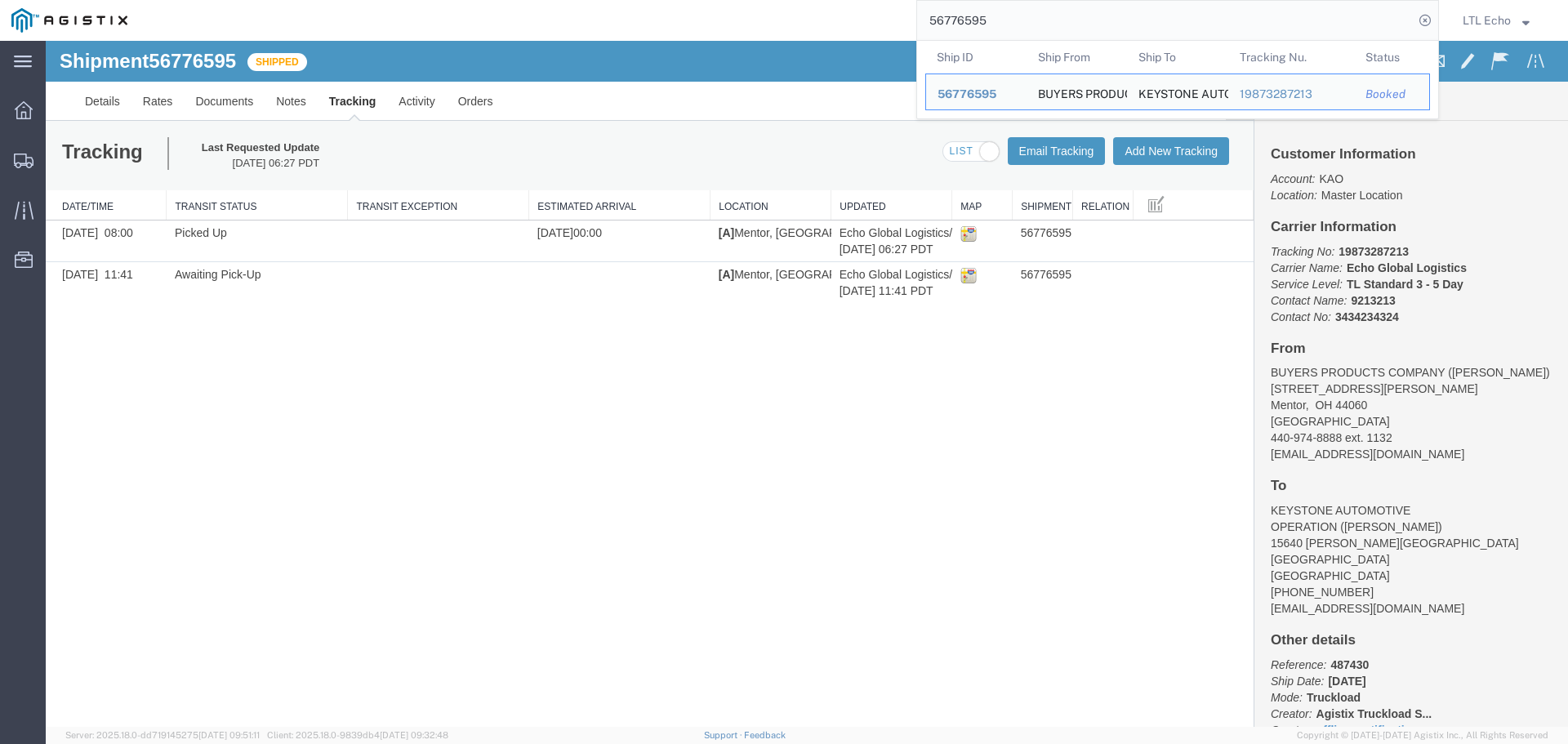
click at [953, 19] on input "56776595" at bounding box center [1165, 20] width 496 height 39
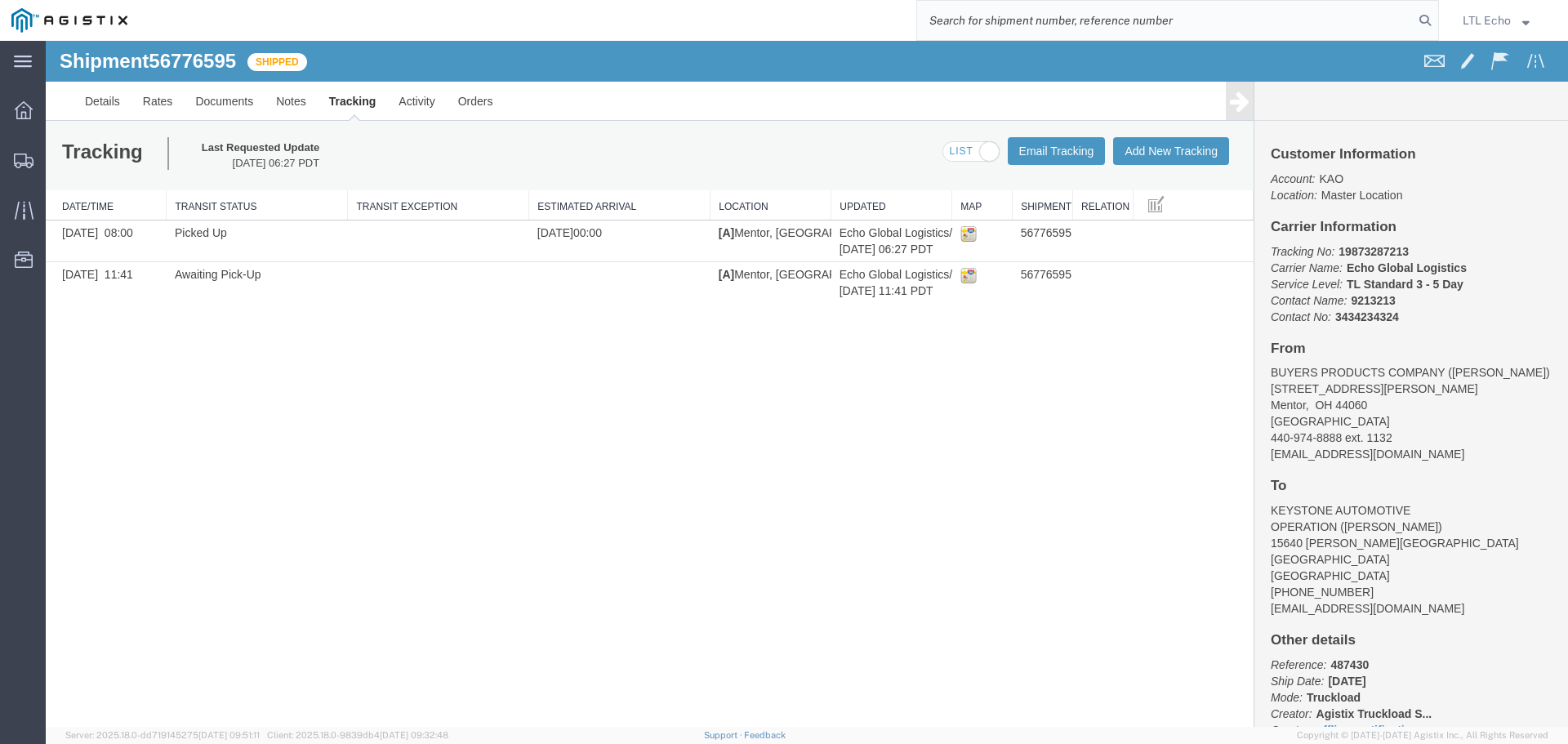
paste input "56792465"
type input "56792465"
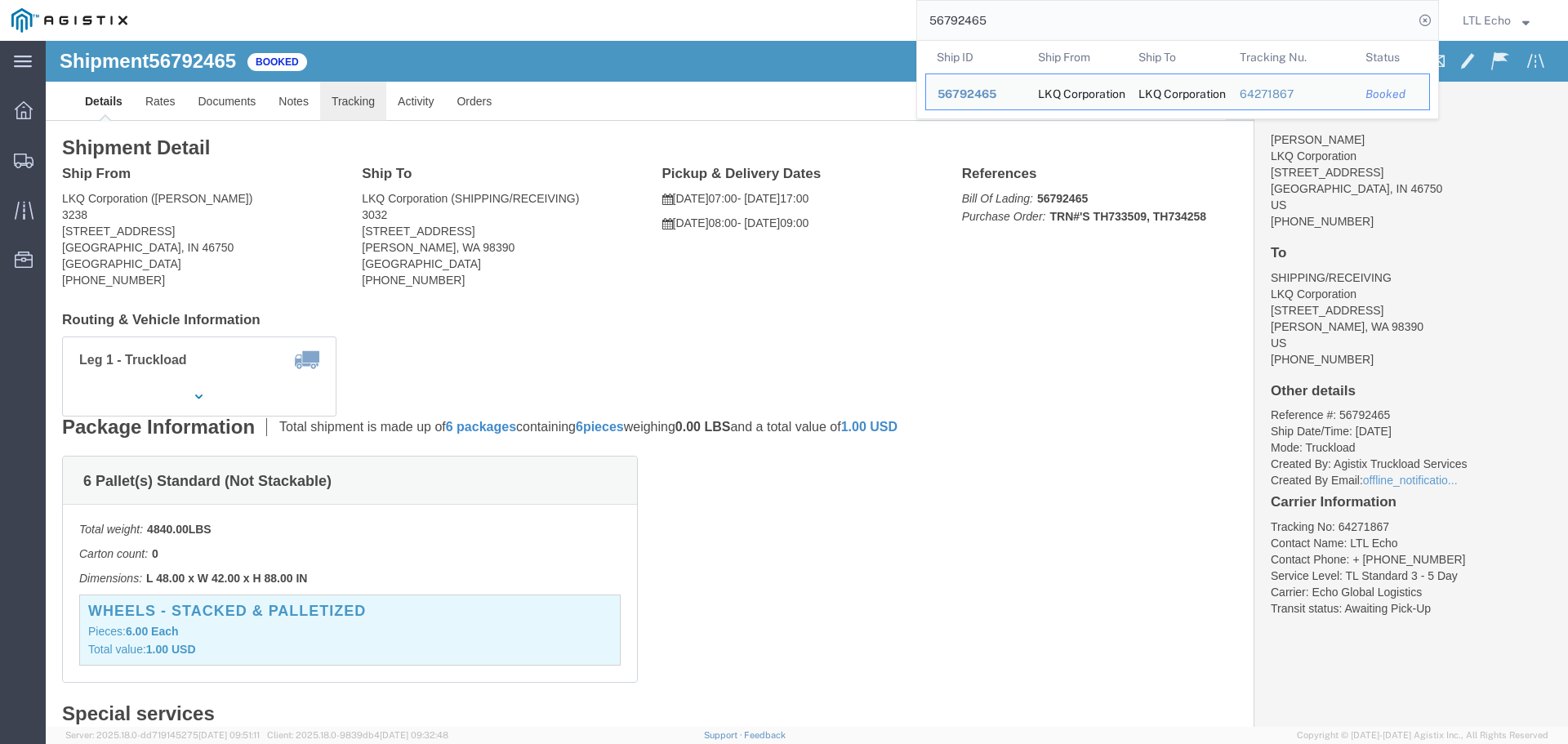
click link "Tracking"
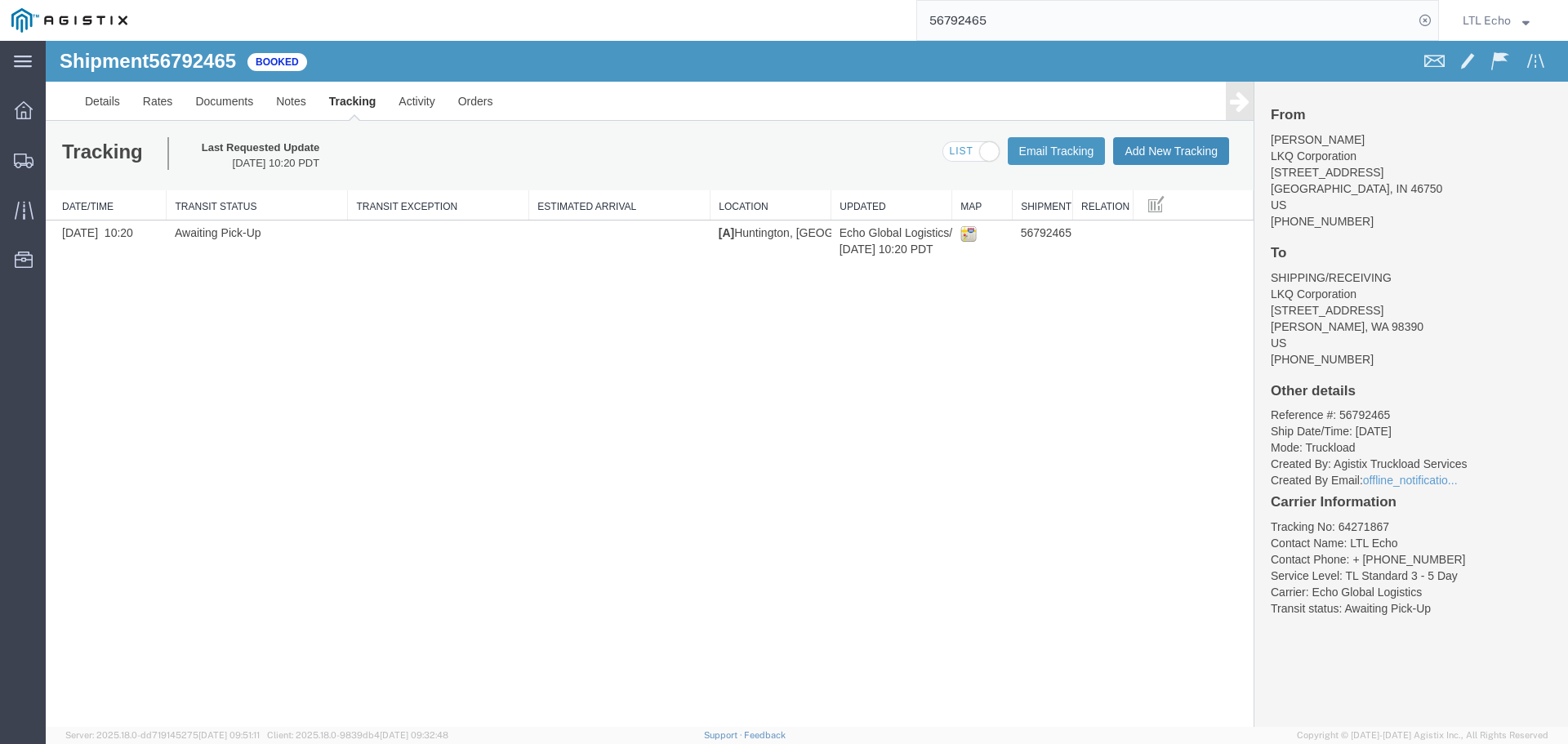
click at [1166, 153] on button "Add New Tracking" at bounding box center [1171, 150] width 116 height 28
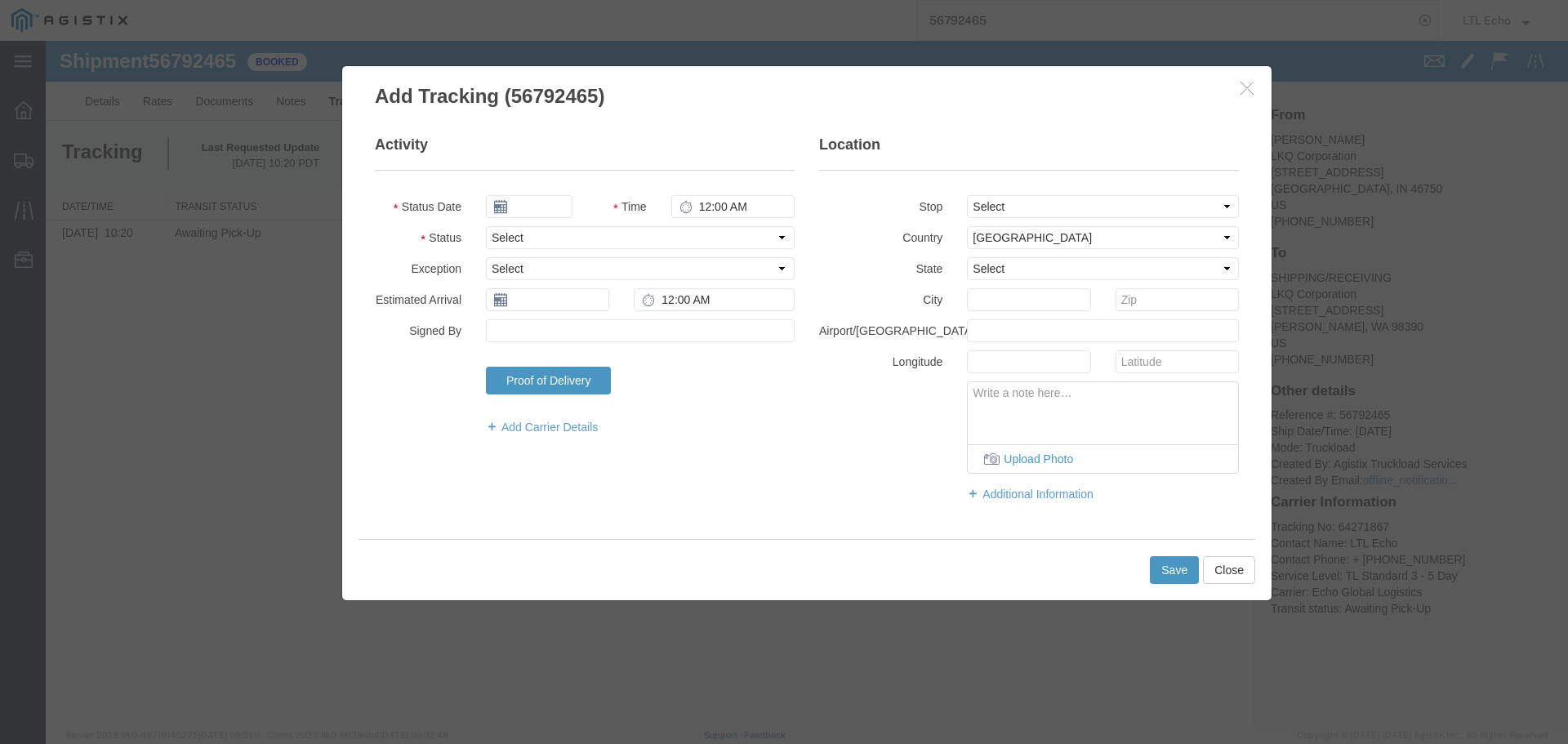
type input "[DATE]"
type input "8:00 AM"
click at [556, 238] on select "Select Arrival Notice Available Arrival Notice Imported Arrive at Delivery Loca…" at bounding box center [639, 237] width 309 height 23
select select "PICKEDUP"
click at [556, 238] on select "Select Arrival Notice Available Arrival Notice Imported Arrive at Delivery Loca…" at bounding box center [639, 237] width 309 height 23
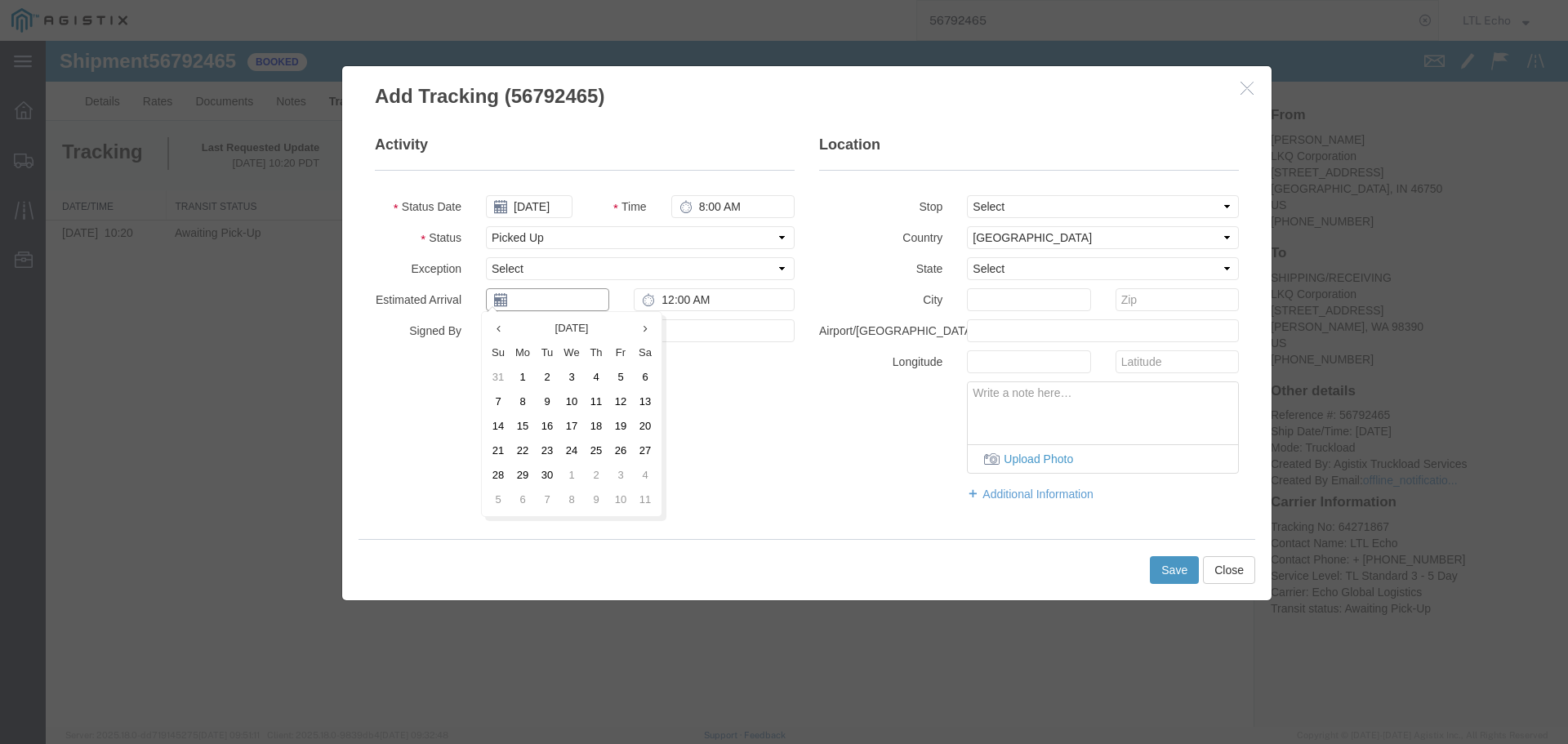
click at [573, 296] on input "text" at bounding box center [547, 299] width 123 height 23
click at [614, 408] on td "12" at bounding box center [620, 402] width 25 height 25
type input "[DATE]"
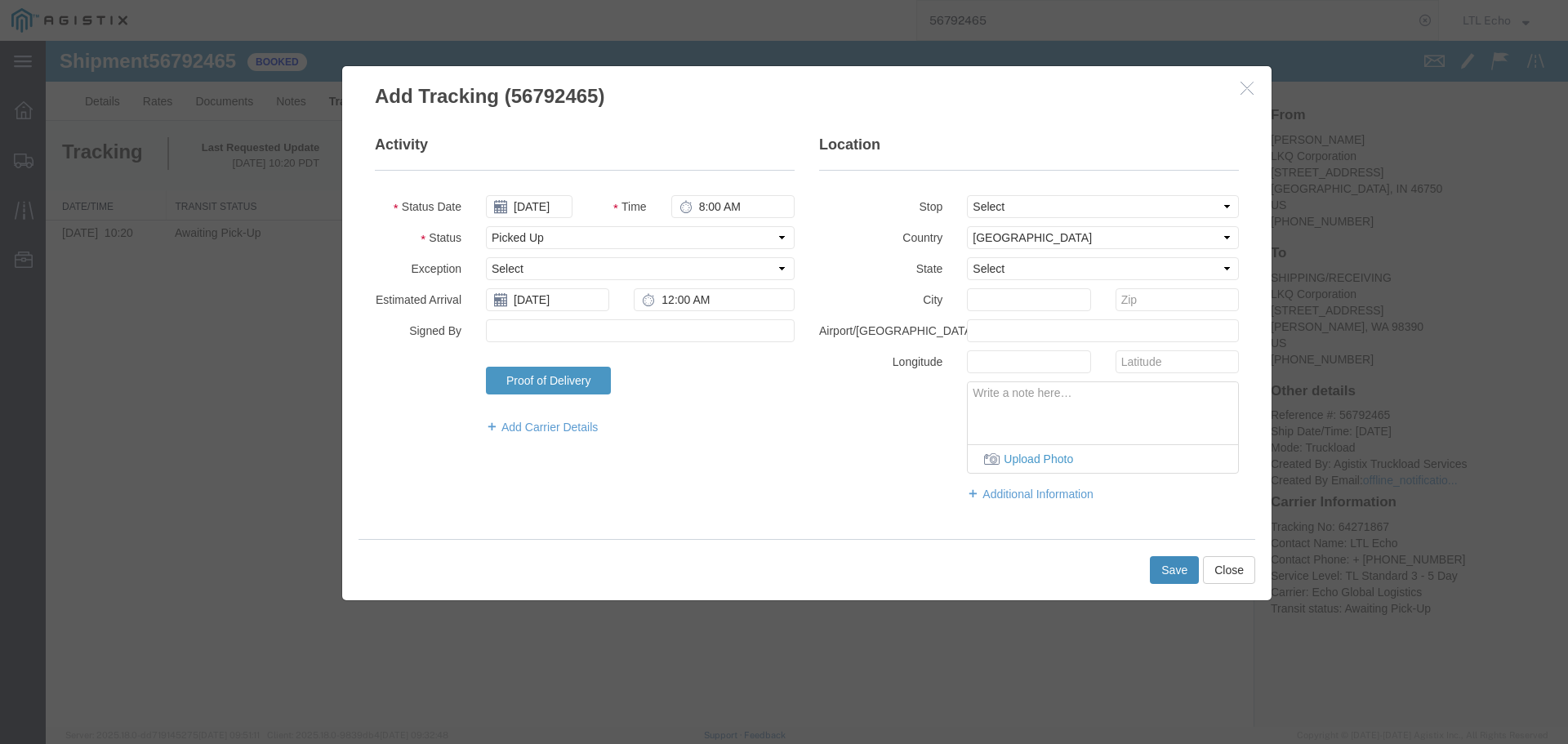
click at [1172, 559] on button "Save" at bounding box center [1174, 570] width 49 height 28
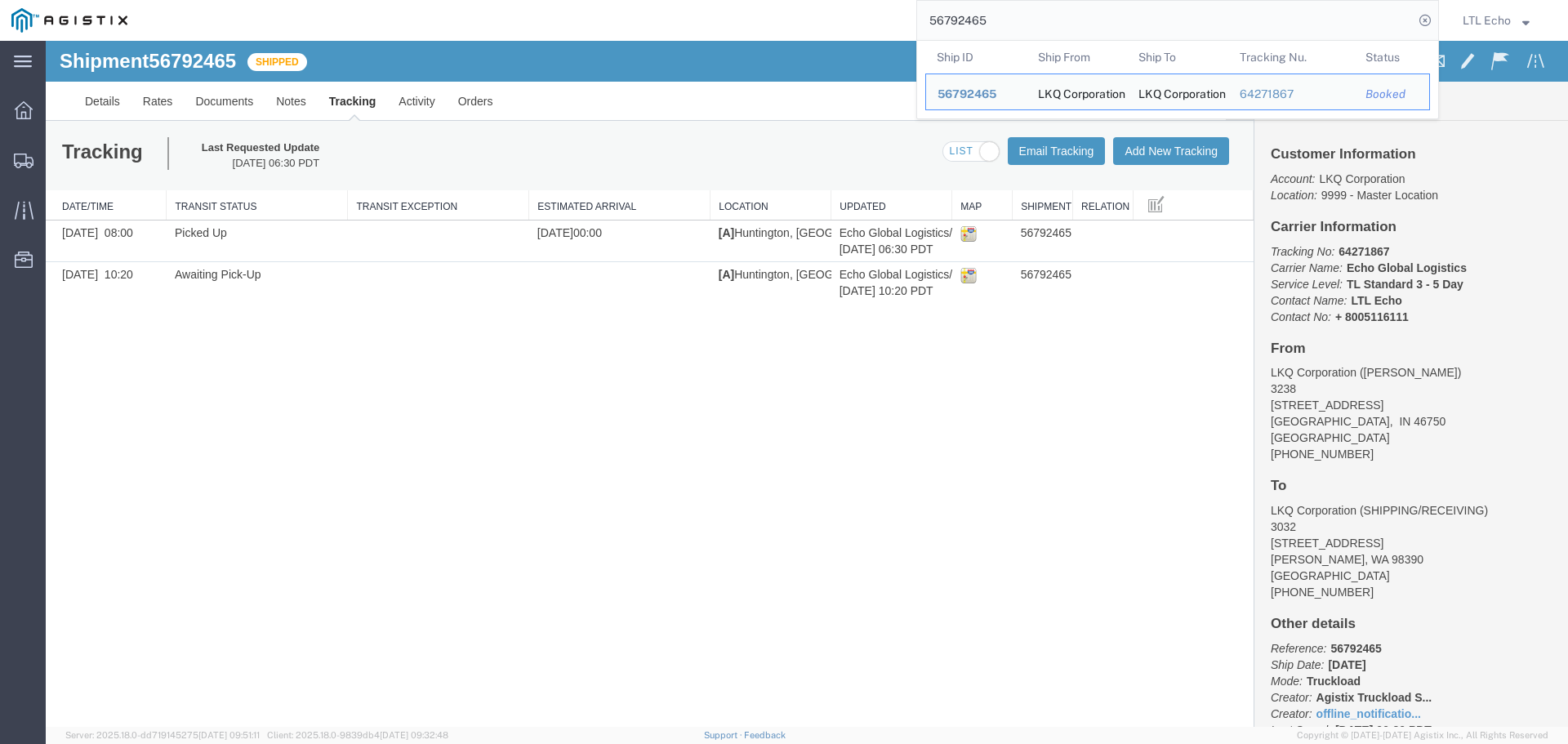
click at [959, 20] on input "56792465" at bounding box center [1165, 20] width 496 height 39
click at [957, 19] on input "56792465" at bounding box center [1165, 20] width 496 height 39
click at [956, 19] on input "56792465" at bounding box center [1165, 20] width 496 height 39
paste input "00"
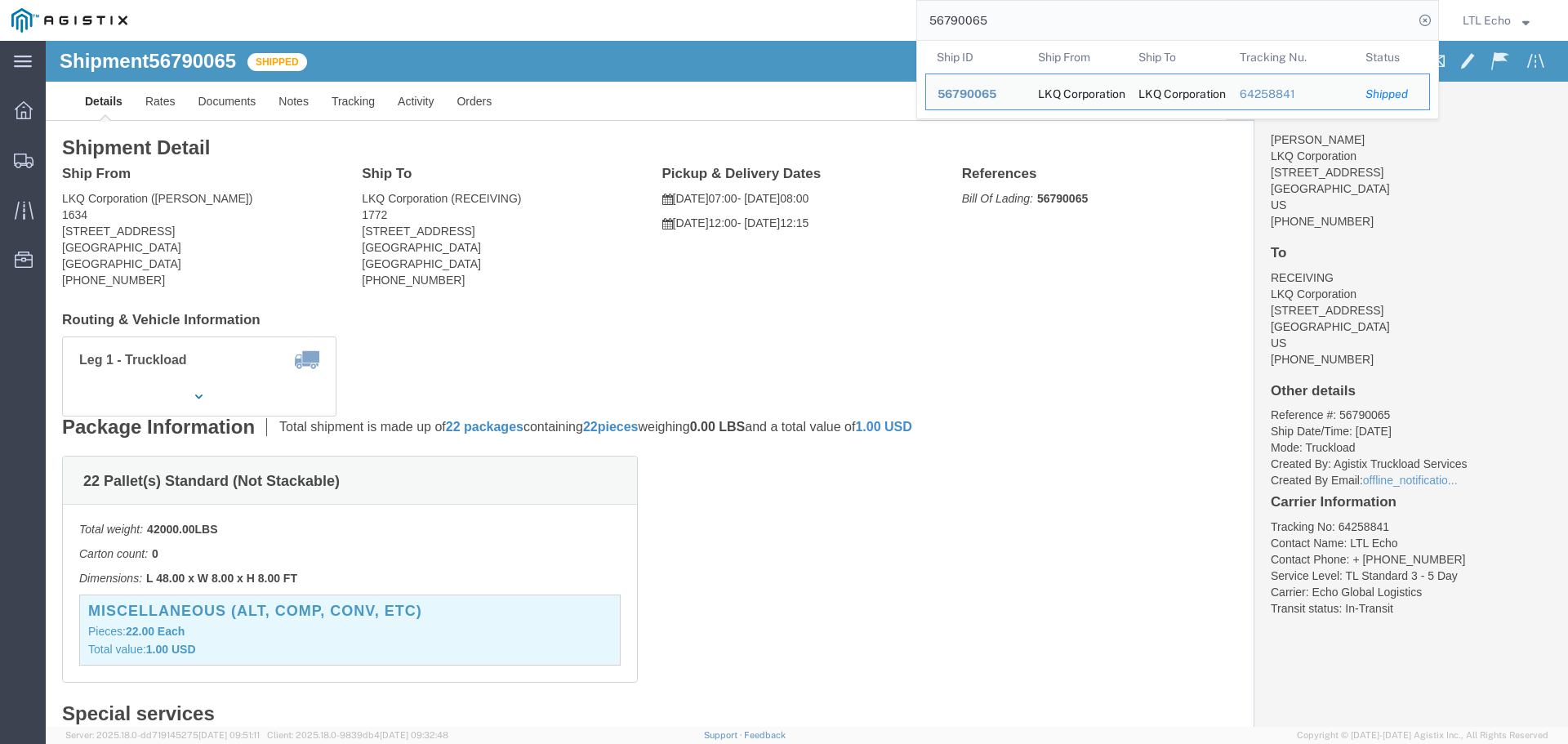
click at [962, 19] on input "56790065" at bounding box center [1165, 20] width 496 height 39
paste input "77487"
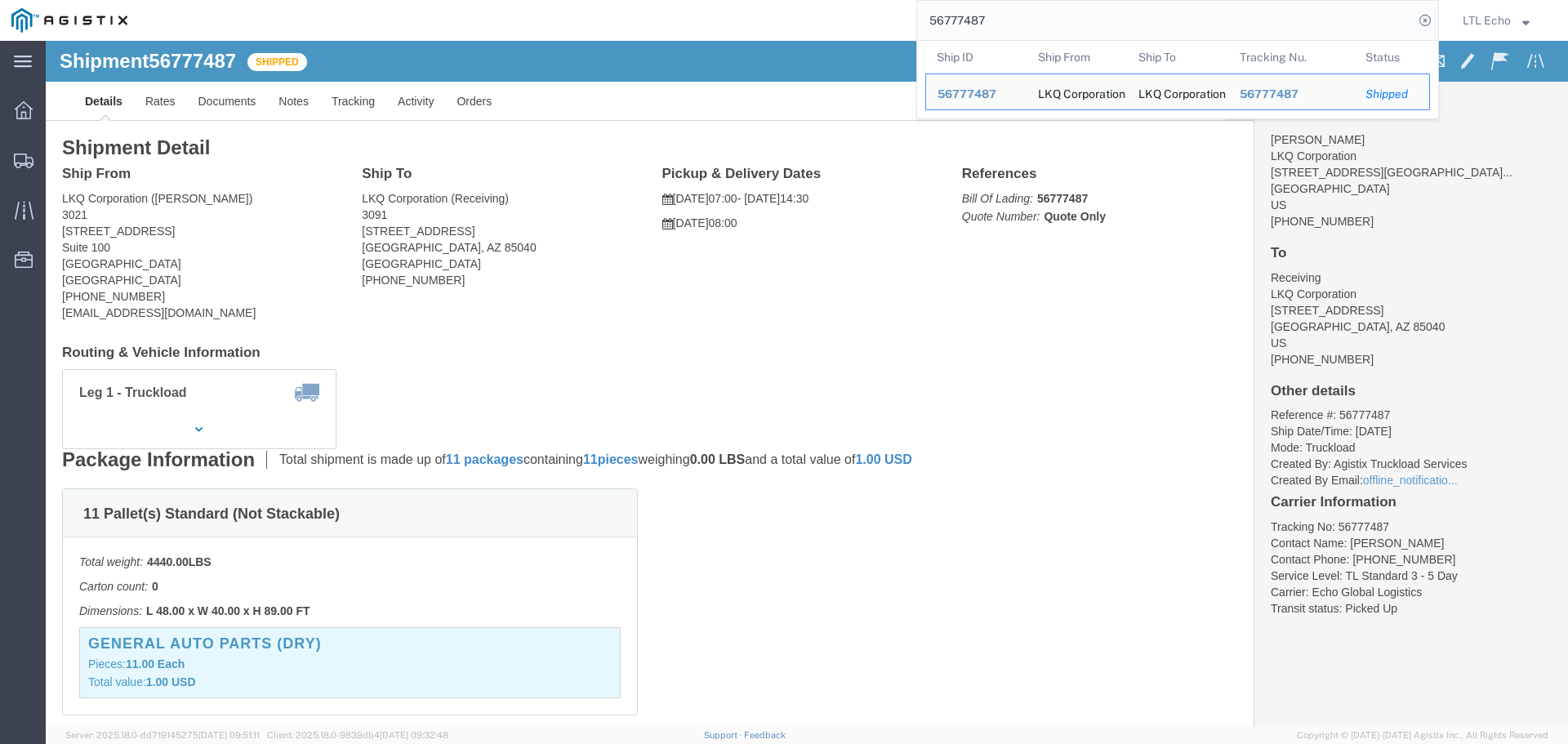
click at [953, 17] on input "56777487" at bounding box center [1165, 20] width 496 height 39
paste input "14178"
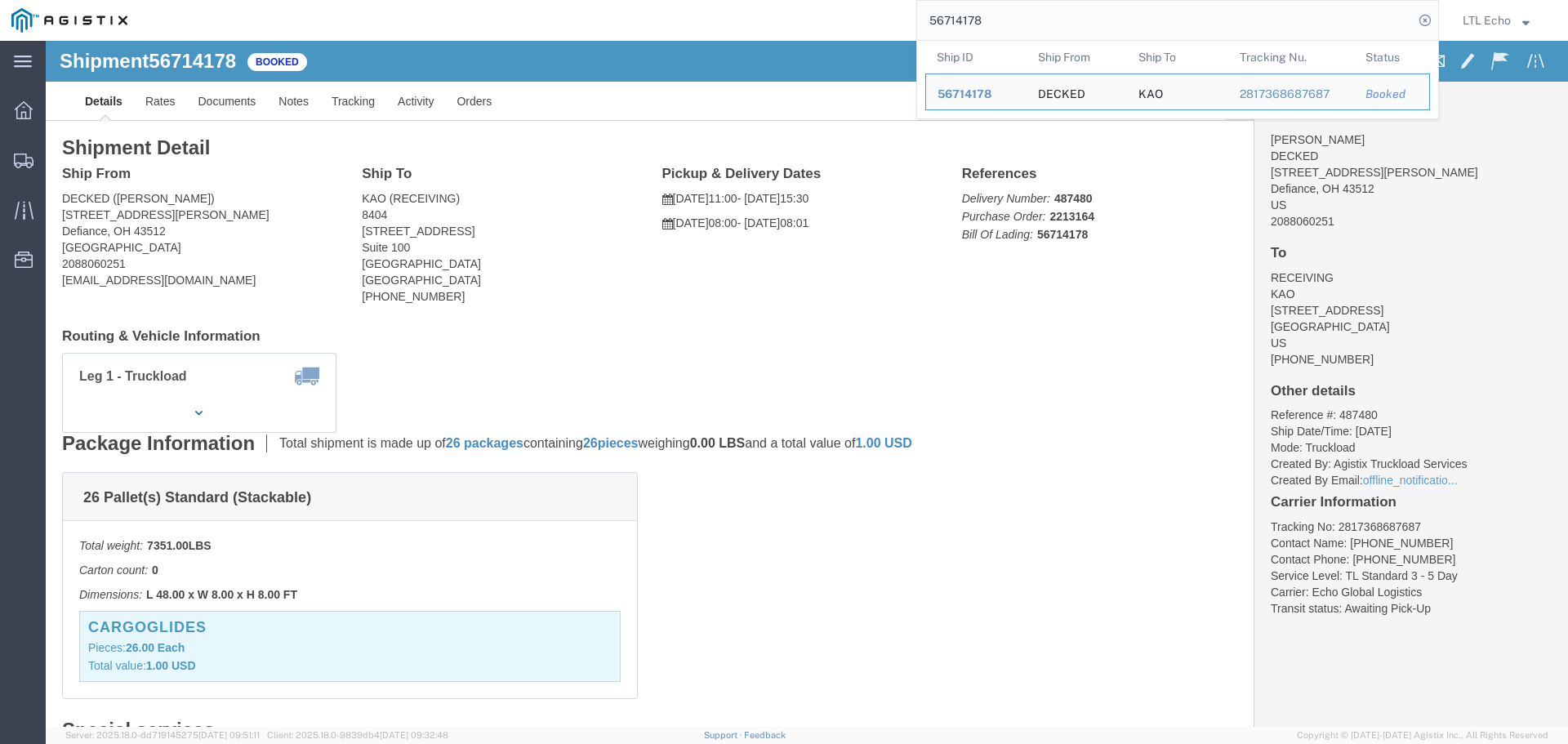
drag, startPoint x: 1013, startPoint y: 25, endPoint x: 896, endPoint y: 27, distance: 117.0
click at [898, 27] on div "56714178 Ship ID Ship From Ship To Tracking Nu. Status Ship ID 56714178 Ship Fr…" at bounding box center [788, 20] width 1300 height 41
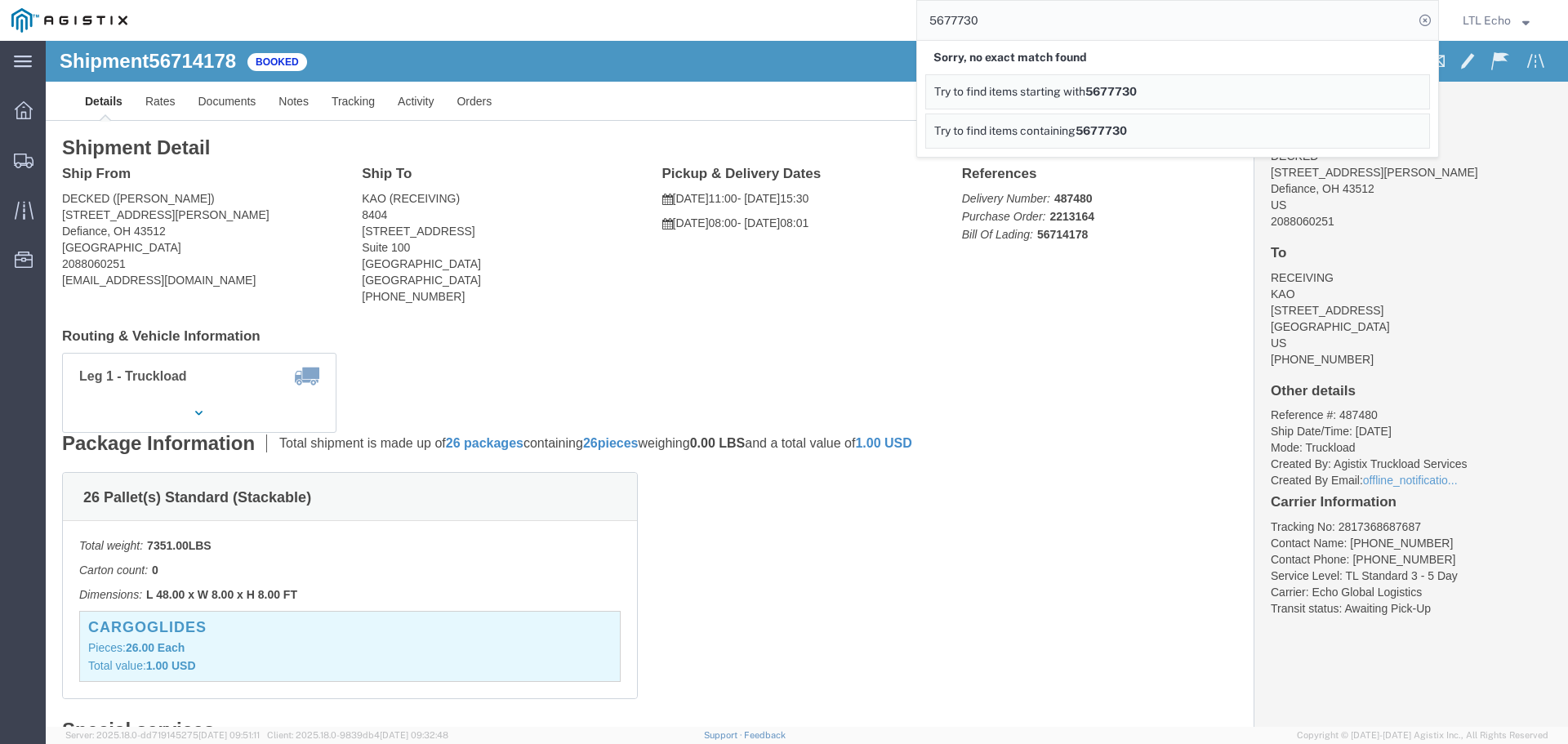
drag, startPoint x: 1032, startPoint y: 18, endPoint x: 762, endPoint y: 32, distance: 270.4
click at [762, 32] on div "5677730 Sorry, no exact match found Try to find items starting with 5677730 Try…" at bounding box center [788, 20] width 1300 height 41
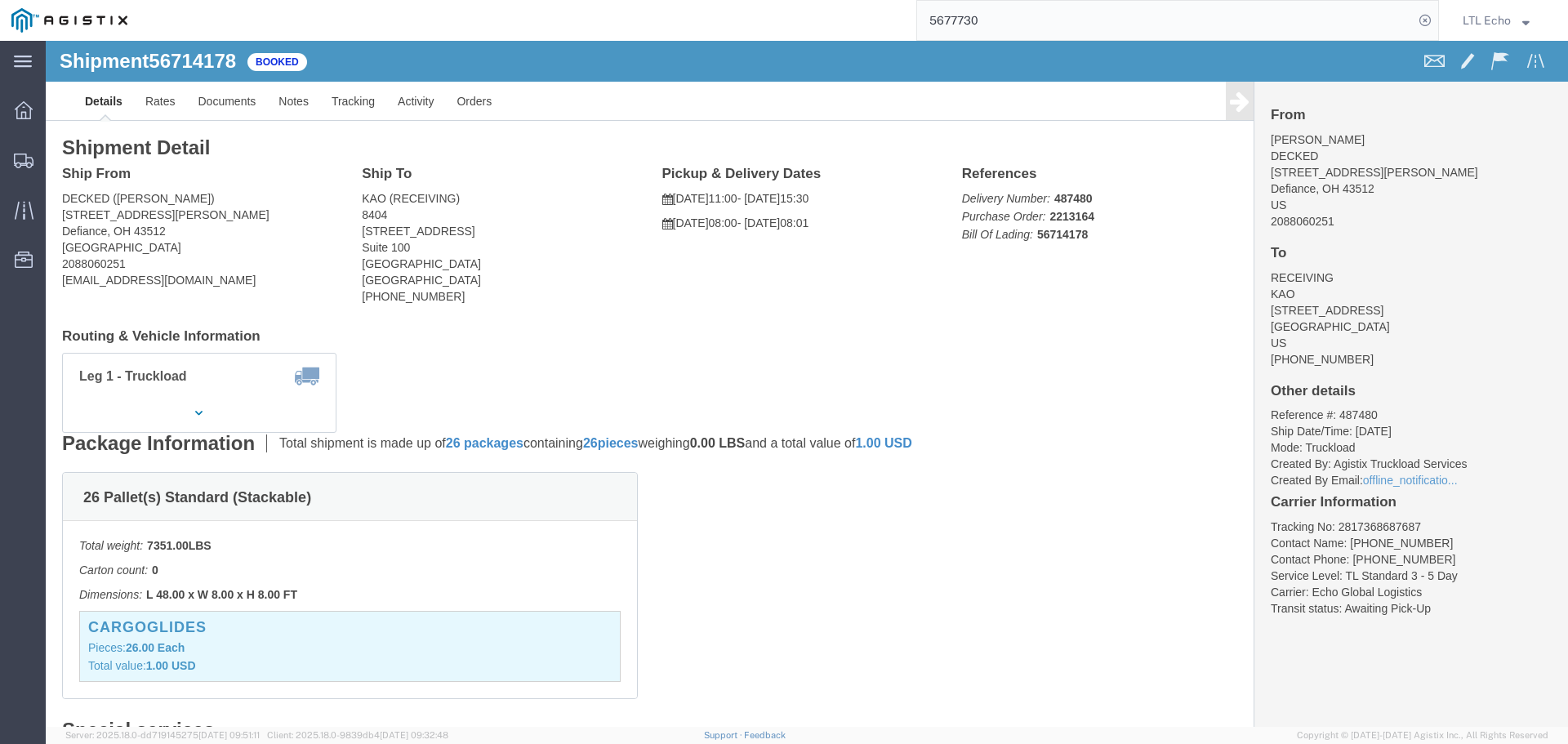
click at [957, 17] on input "5677730" at bounding box center [1165, 20] width 496 height 39
paste input "3"
type input "56777330"
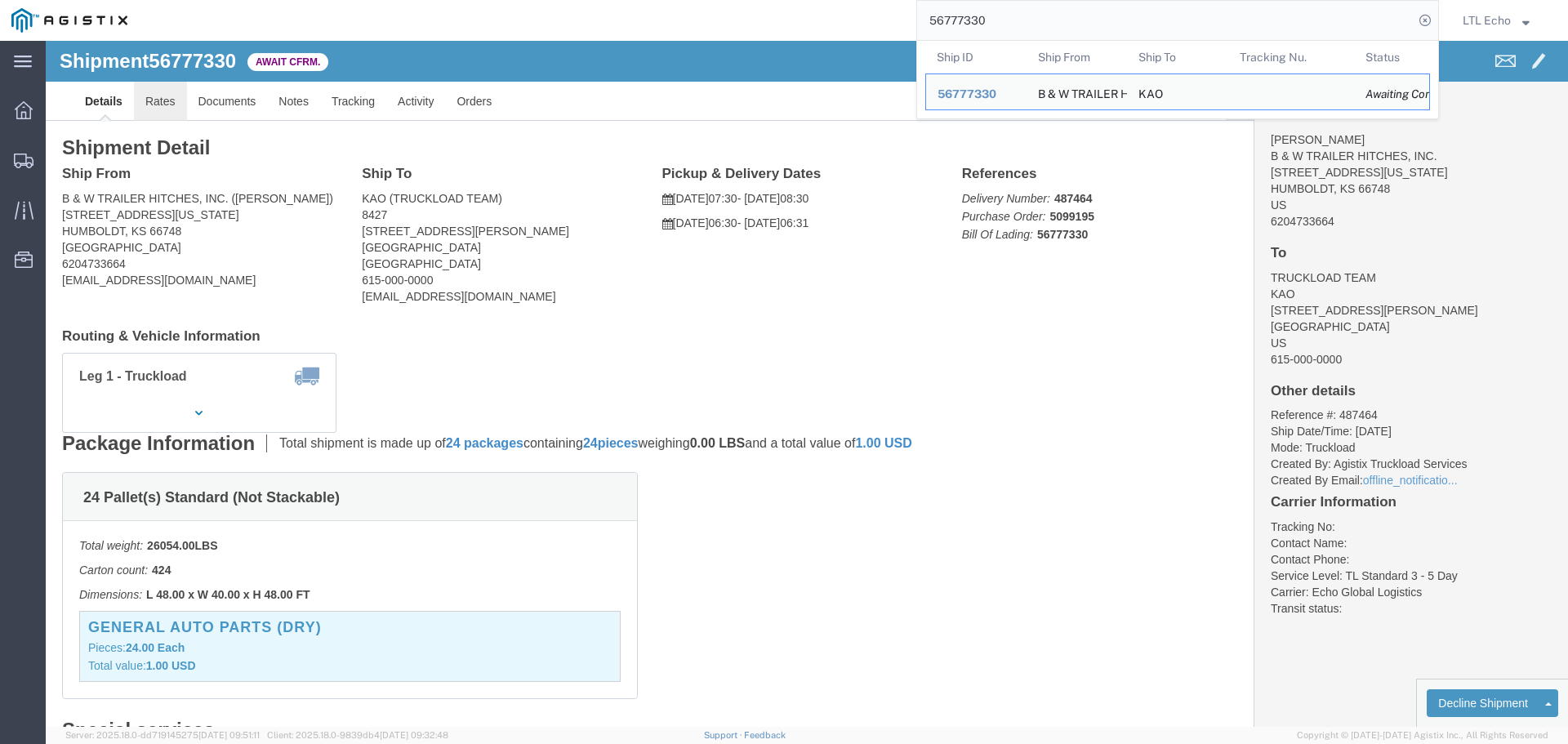
click link "Rates"
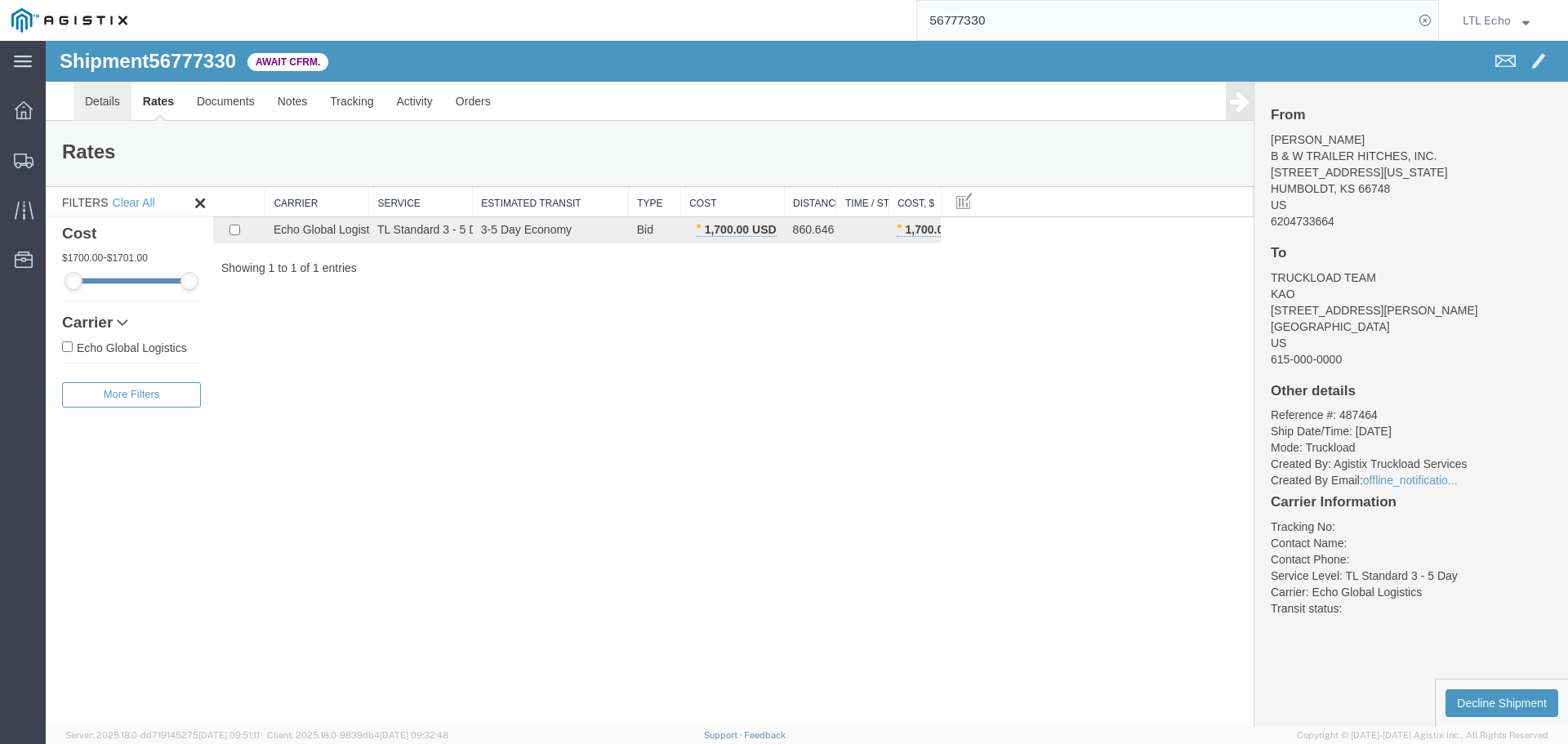
click at [101, 103] on link "Details" at bounding box center [102, 101] width 58 height 39
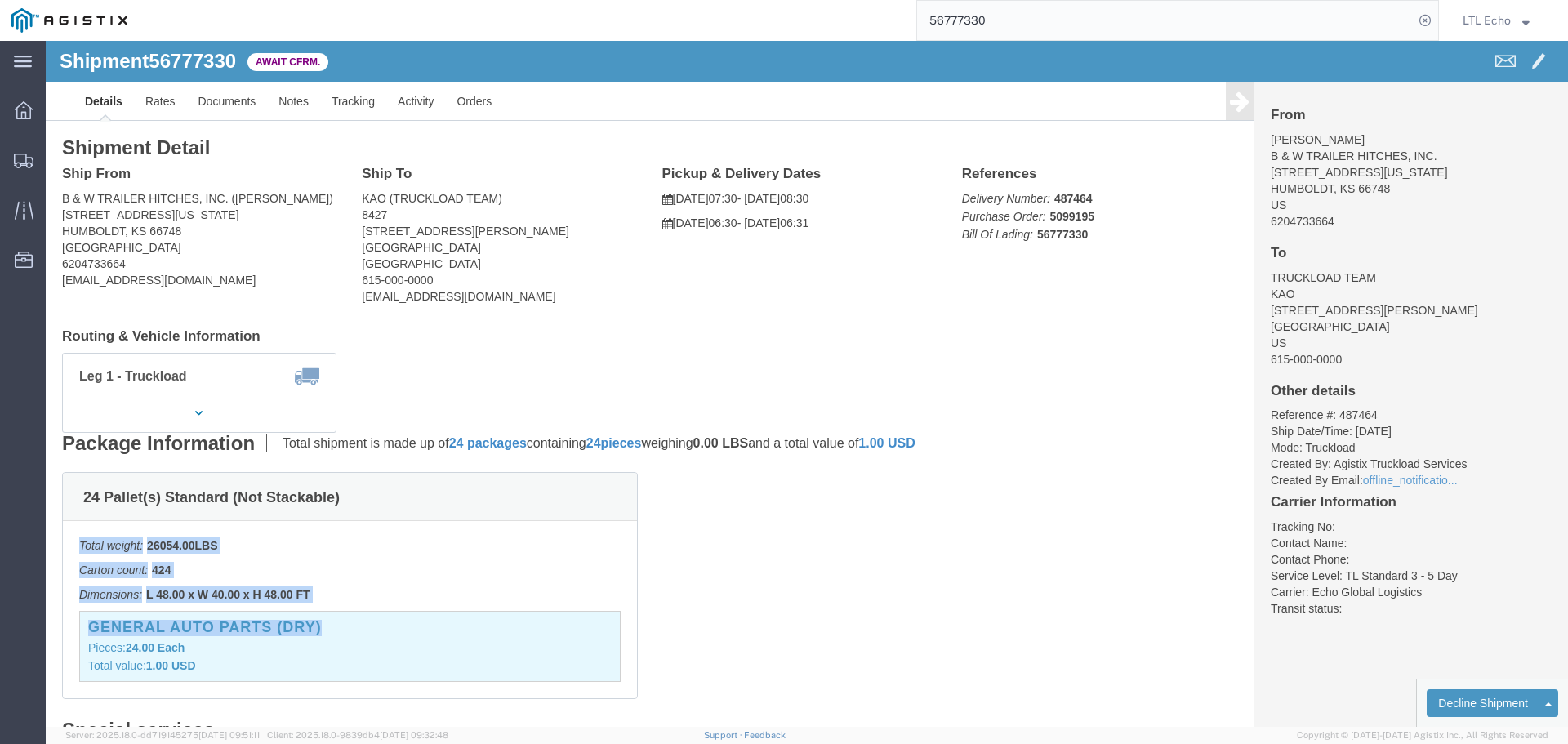
drag, startPoint x: 1176, startPoint y: 594, endPoint x: 1200, endPoint y: 595, distance: 24.0
click form "Shipment 56777330 1 of 1 Await Cfrm. Details Rates Documents Notes Tracking Act…"
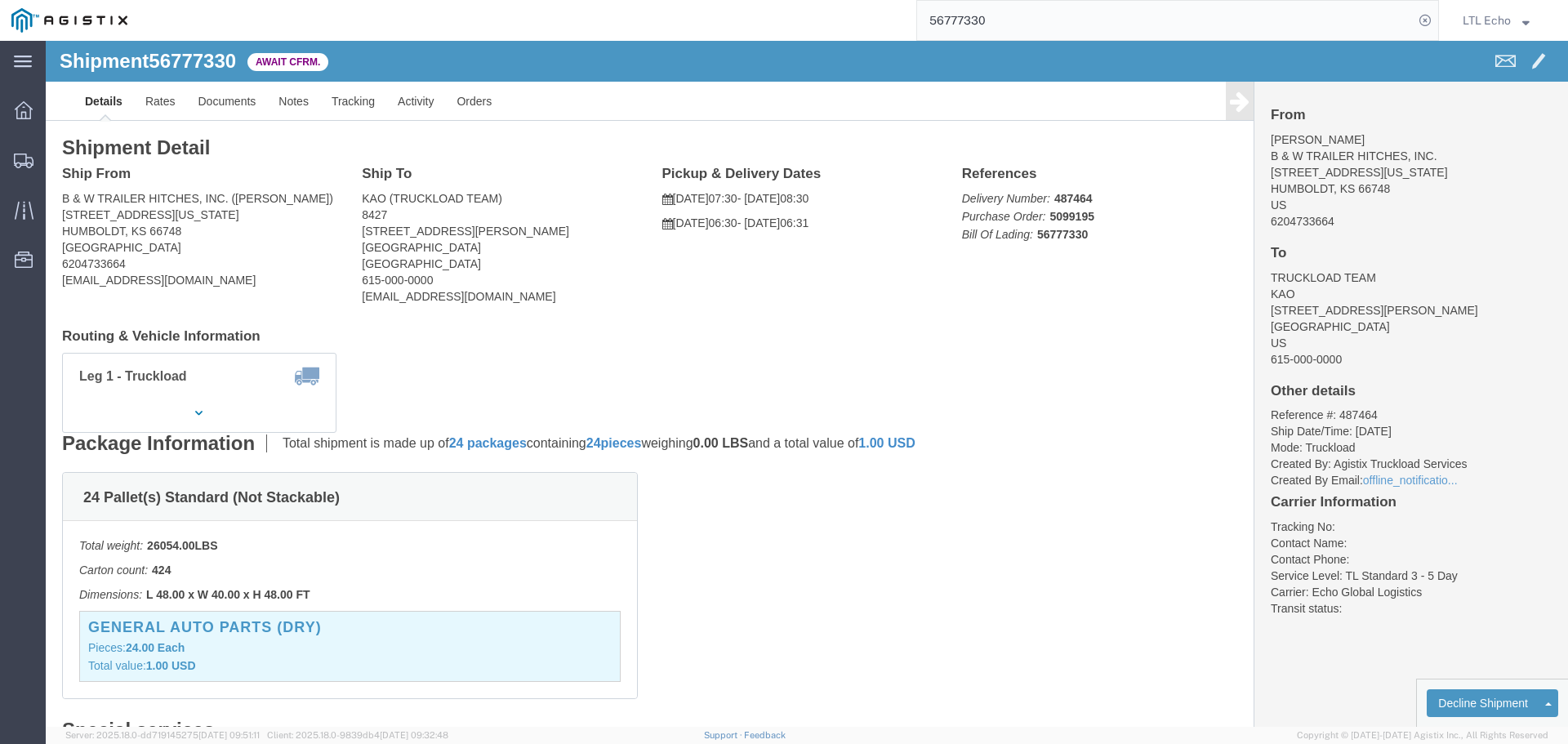
click div "24 Pallet(s) Standard (Not Stackable) Total weight: 26054.00 LBS Carton count: …"
click link "Confirm"
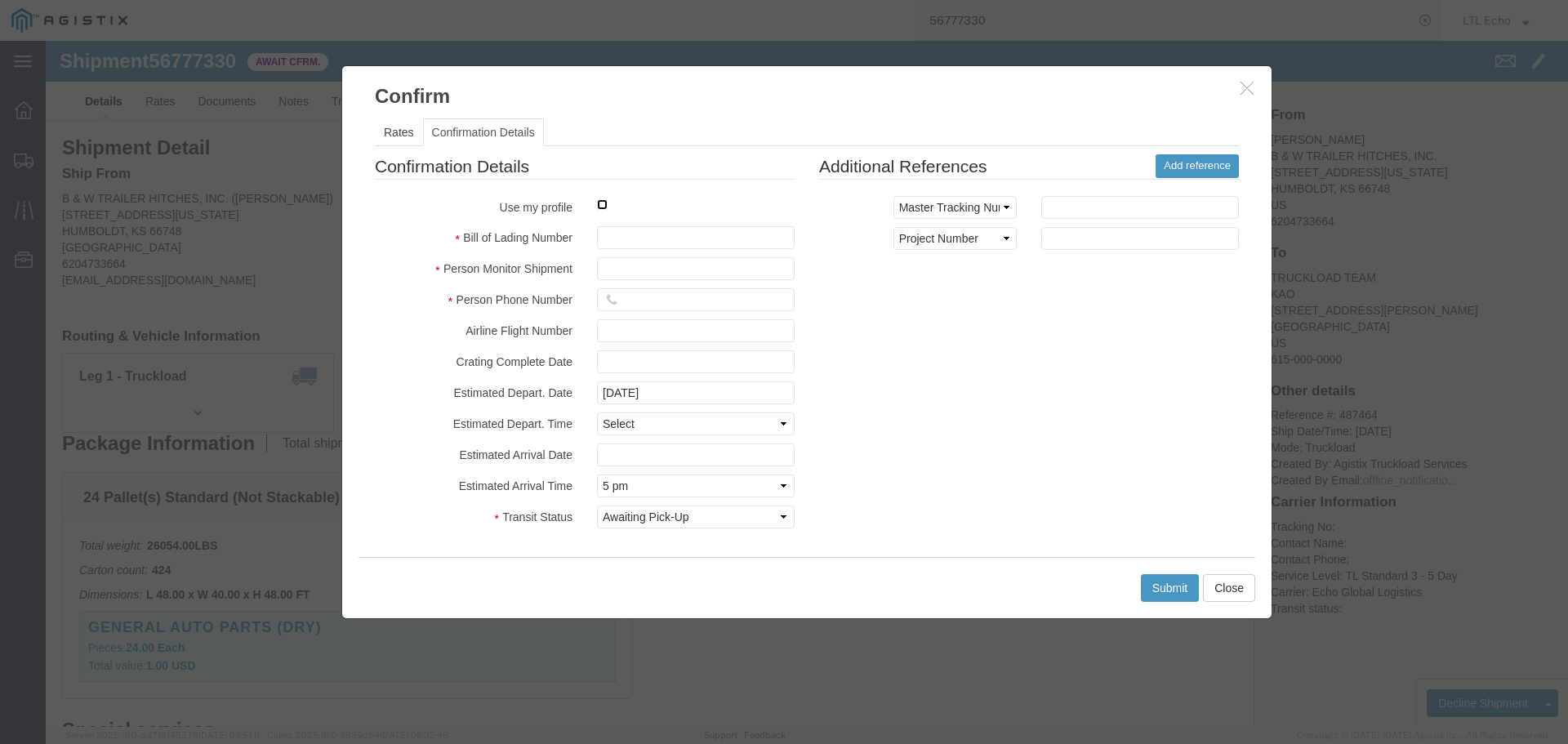
click input "checkbox"
checkbox input "true"
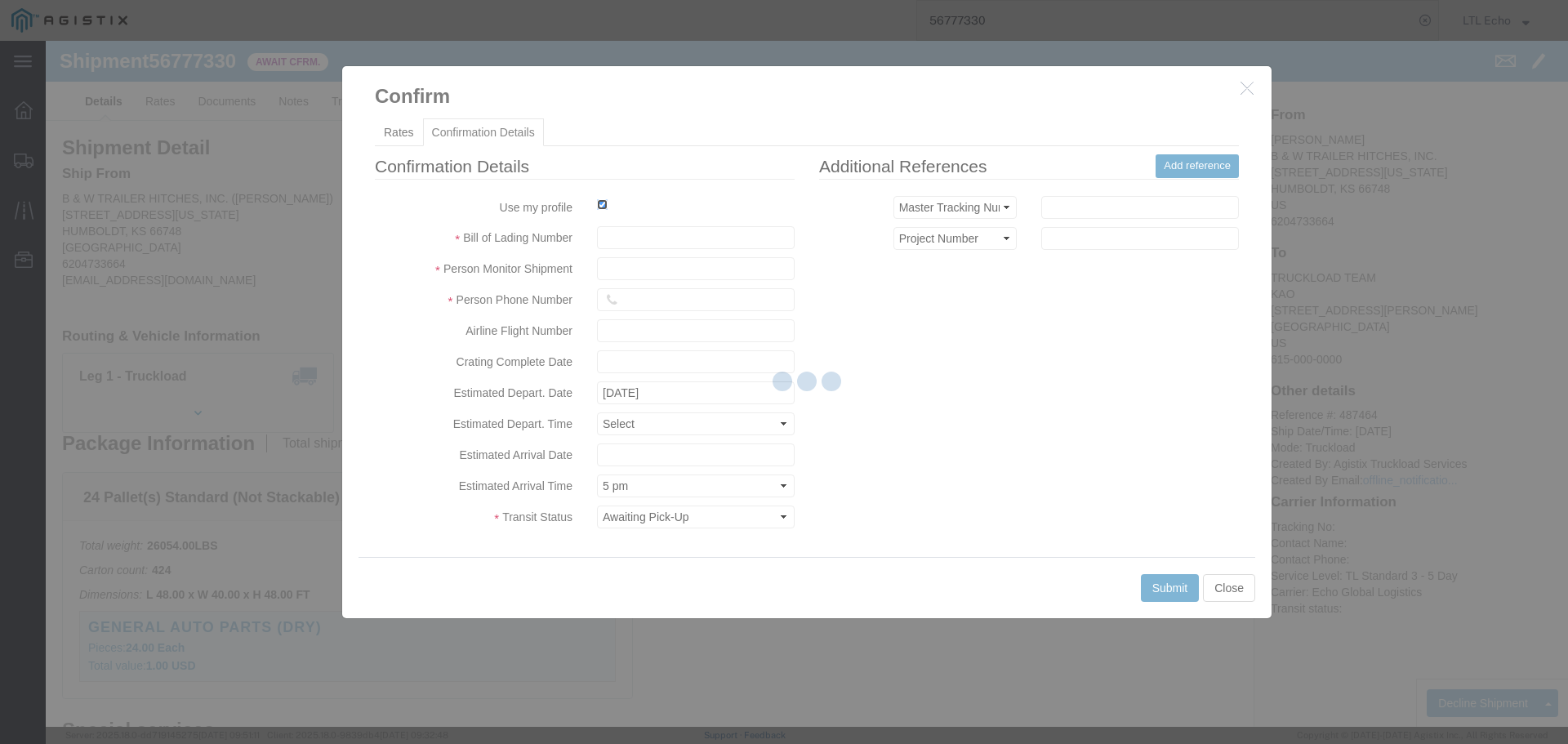
type input "LTL Echo"
type input "+ 8005116111"
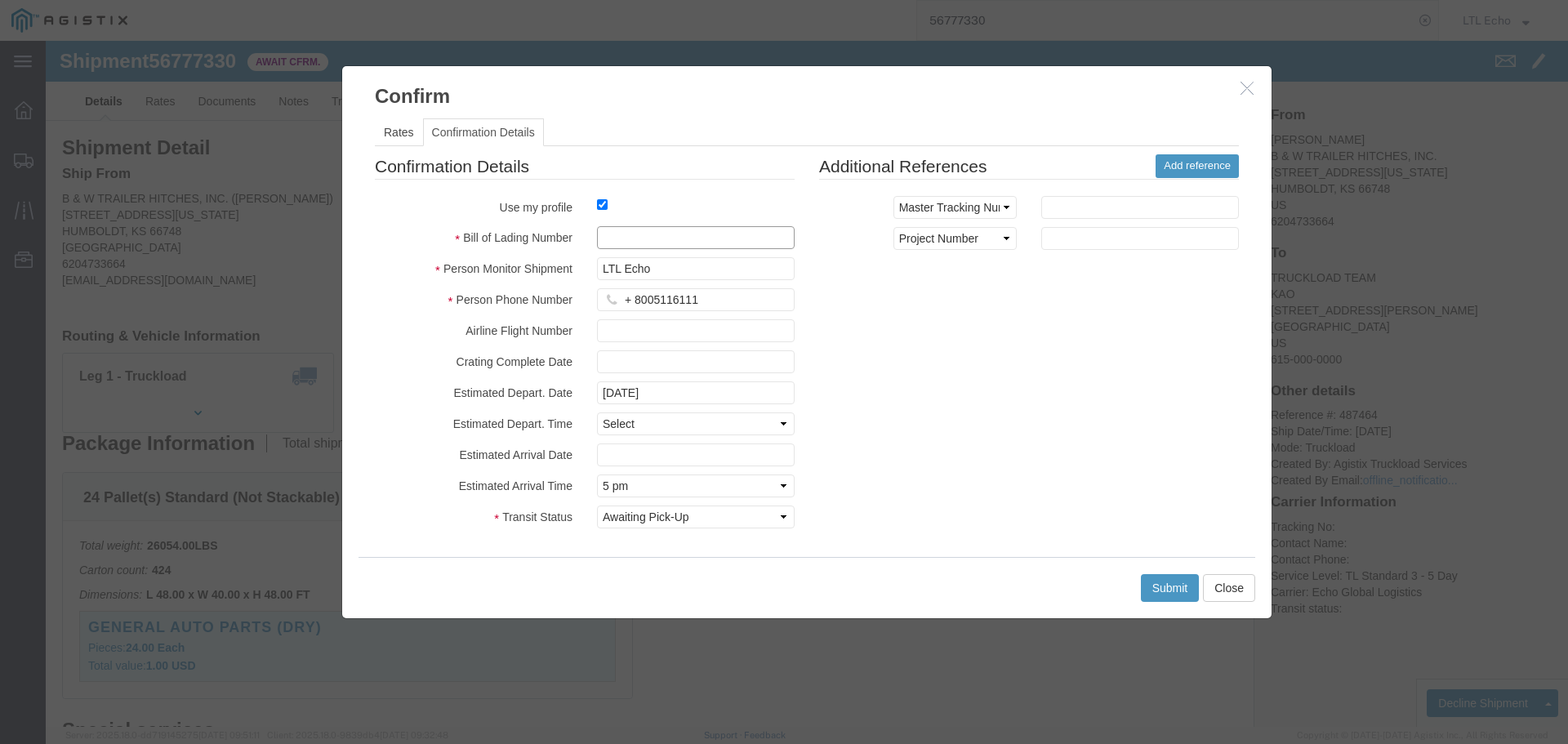
click input "text"
type input "64277990"
click button "Submit"
